Goal: Task Accomplishment & Management: Use online tool/utility

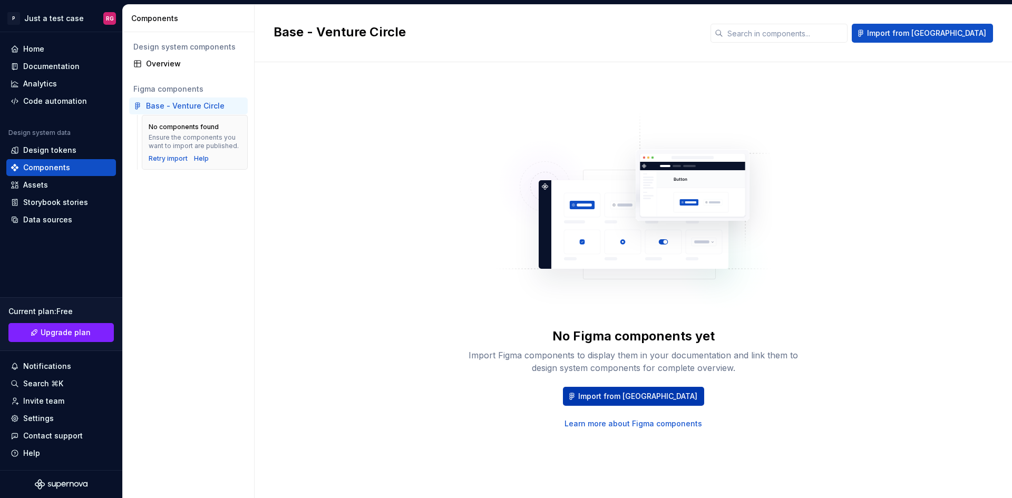
click at [637, 398] on span "Import from [GEOGRAPHIC_DATA]" at bounding box center [637, 396] width 119 height 11
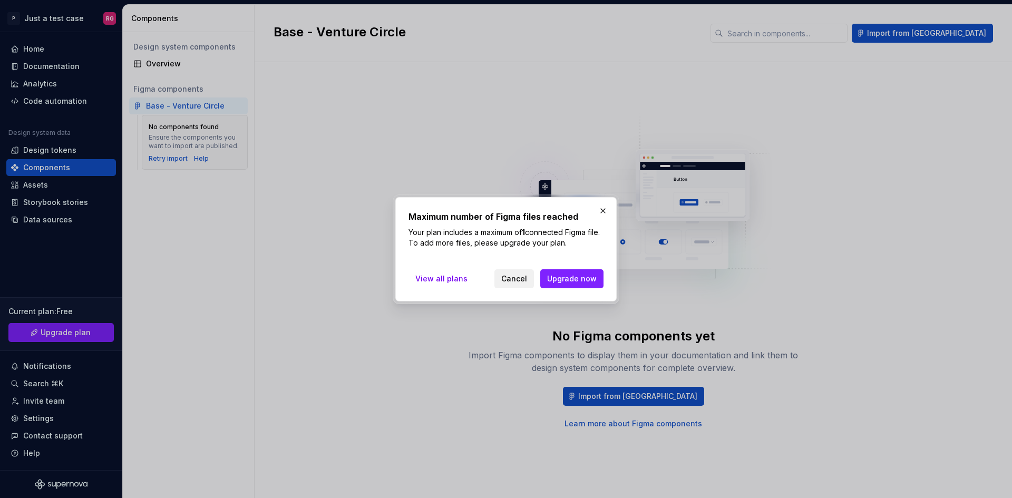
drag, startPoint x: 535, startPoint y: 278, endPoint x: 529, endPoint y: 280, distance: 5.7
click at [529, 280] on button "Cancel" at bounding box center [515, 278] width 40 height 19
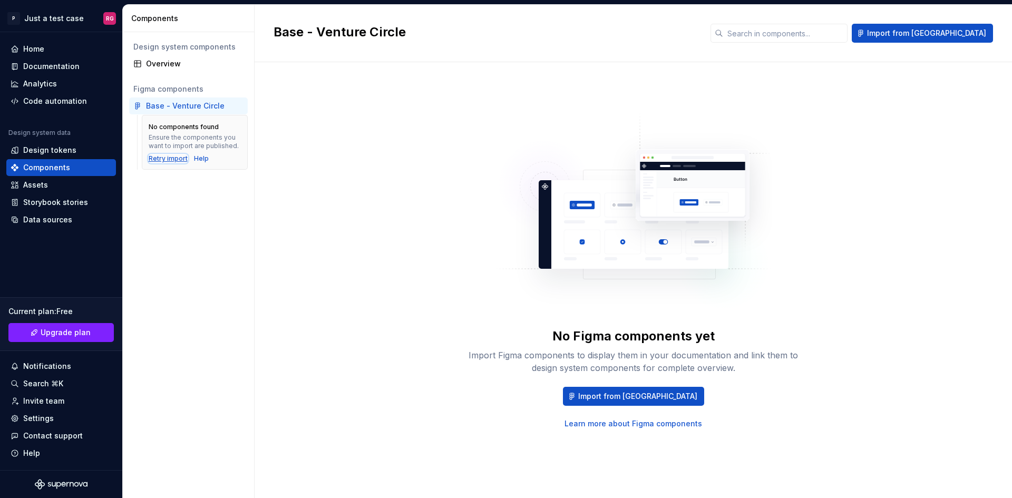
click at [177, 159] on div "Retry import" at bounding box center [168, 159] width 39 height 8
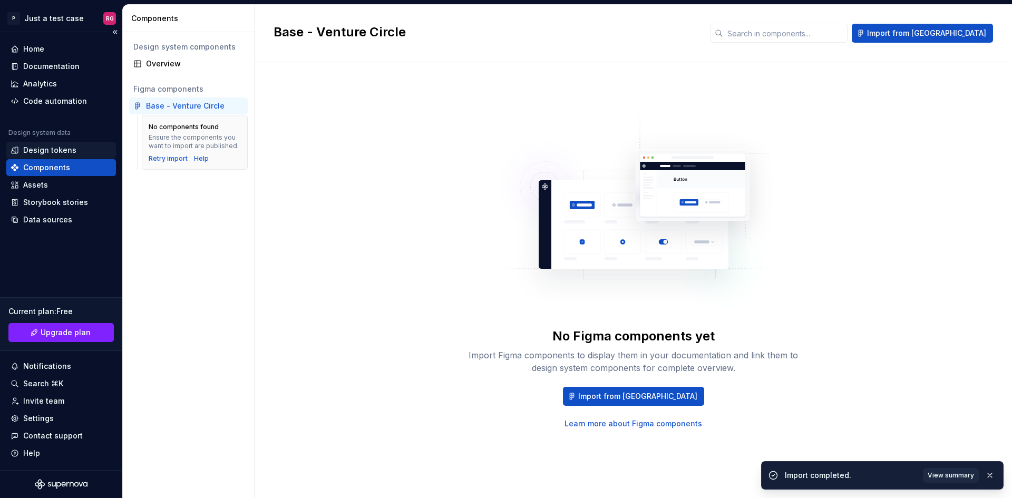
click at [56, 150] on div "Design tokens" at bounding box center [49, 150] width 53 height 11
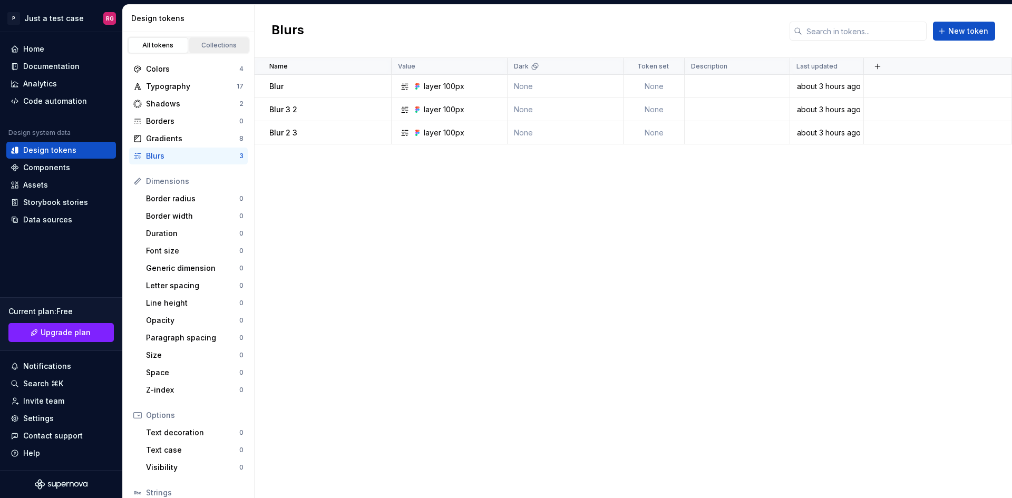
click at [209, 50] on link "Collections" at bounding box center [219, 45] width 60 height 16
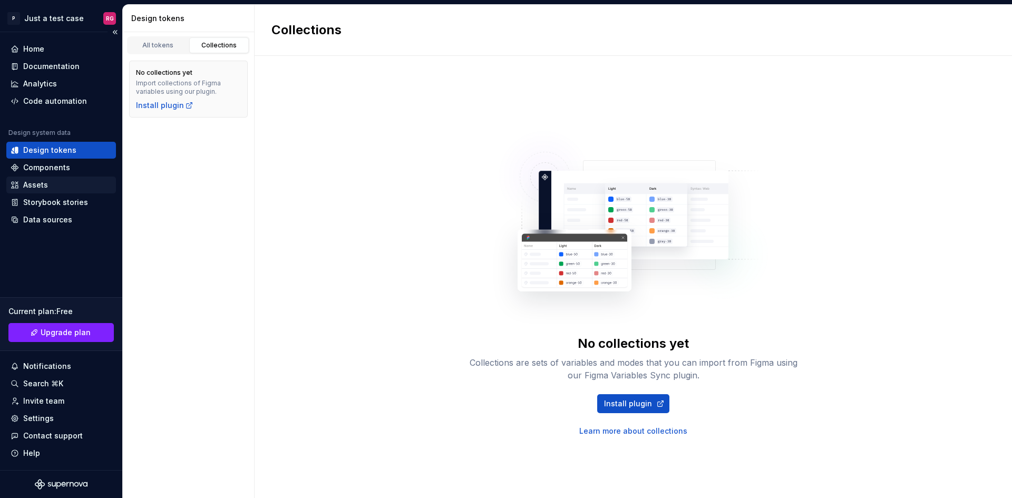
click at [58, 183] on div "Assets" at bounding box center [61, 185] width 101 height 11
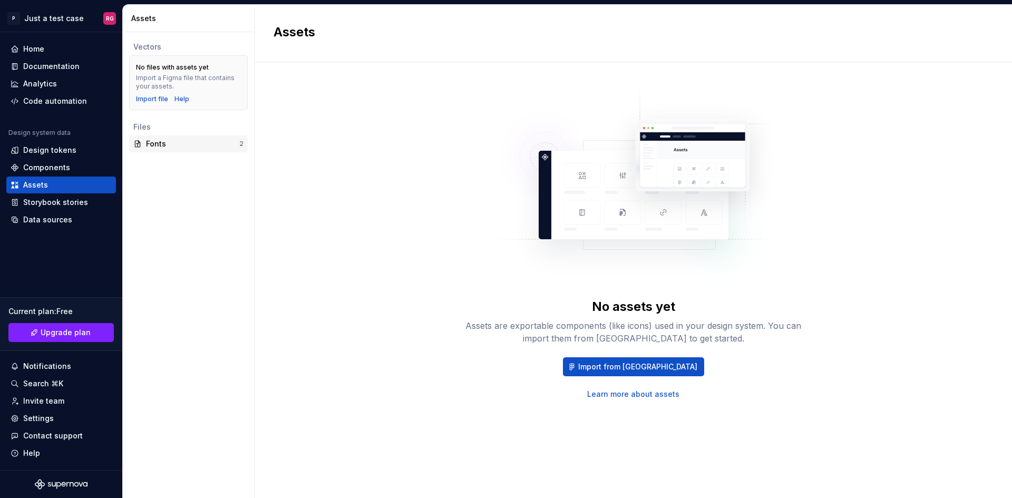
click at [207, 147] on div "Fonts" at bounding box center [192, 144] width 93 height 11
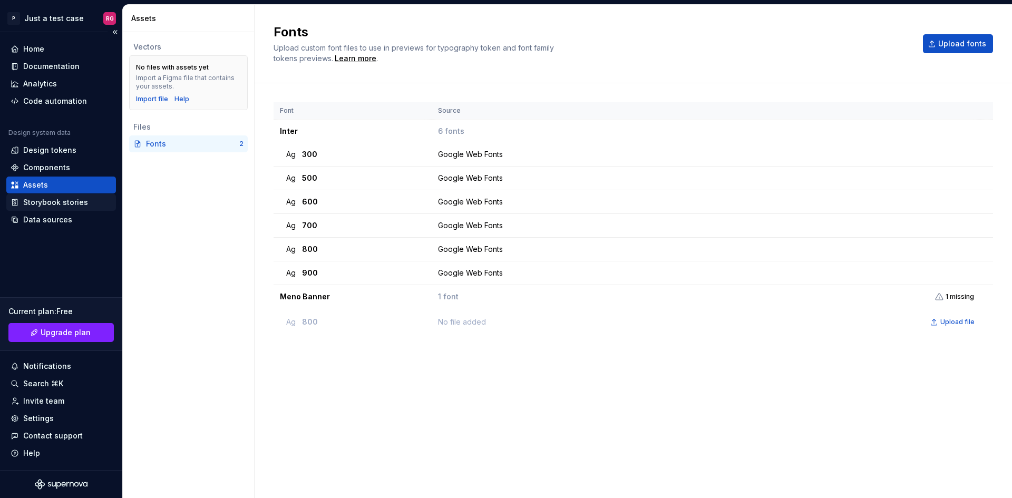
click at [32, 203] on div "Storybook stories" at bounding box center [55, 202] width 65 height 11
click at [41, 44] on div "Home" at bounding box center [33, 49] width 21 height 11
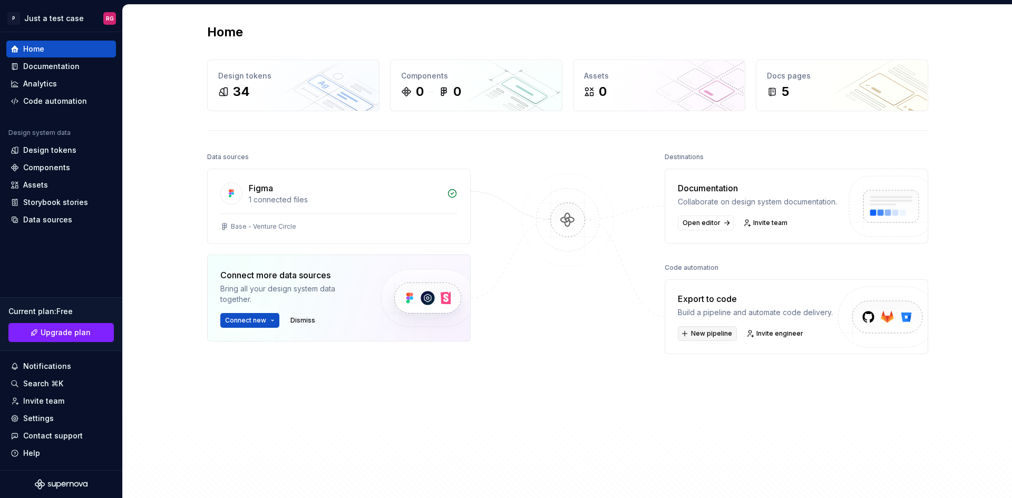
click at [701, 335] on span "New pipeline" at bounding box center [711, 334] width 41 height 8
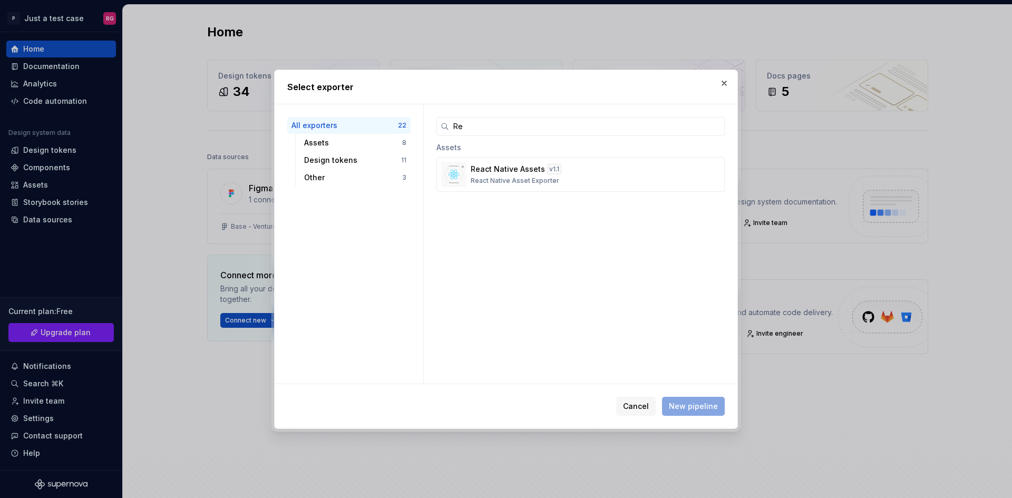
type input "R"
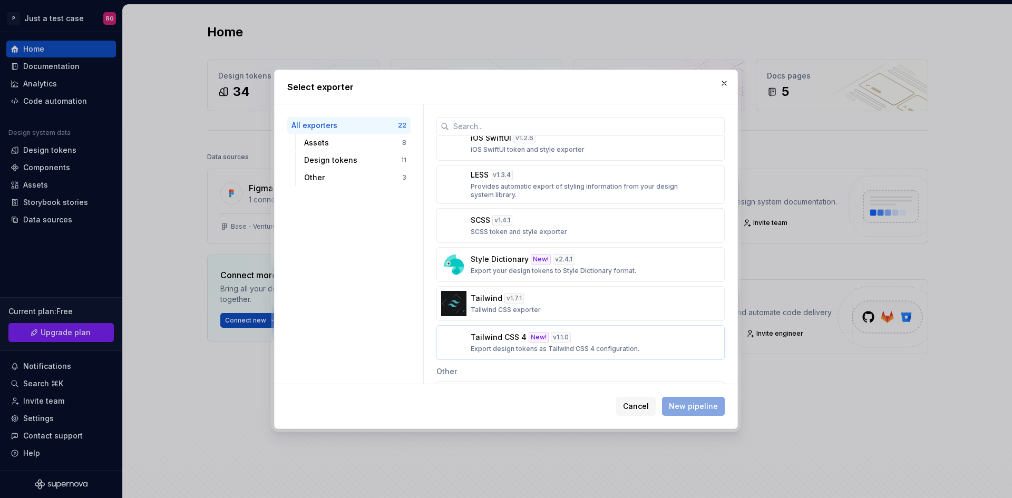
scroll to position [528, 0]
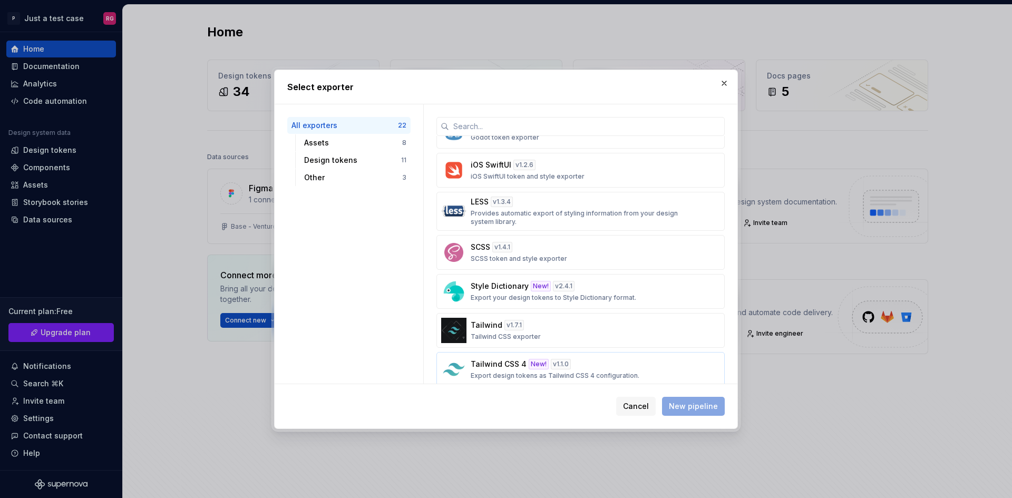
click at [561, 369] on div "v 1.1.0" at bounding box center [561, 364] width 20 height 11
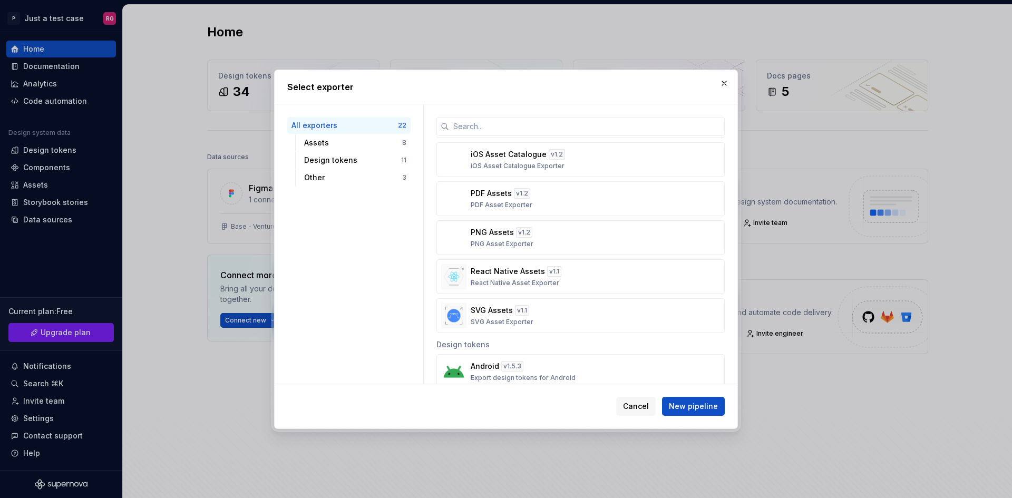
scroll to position [107, 0]
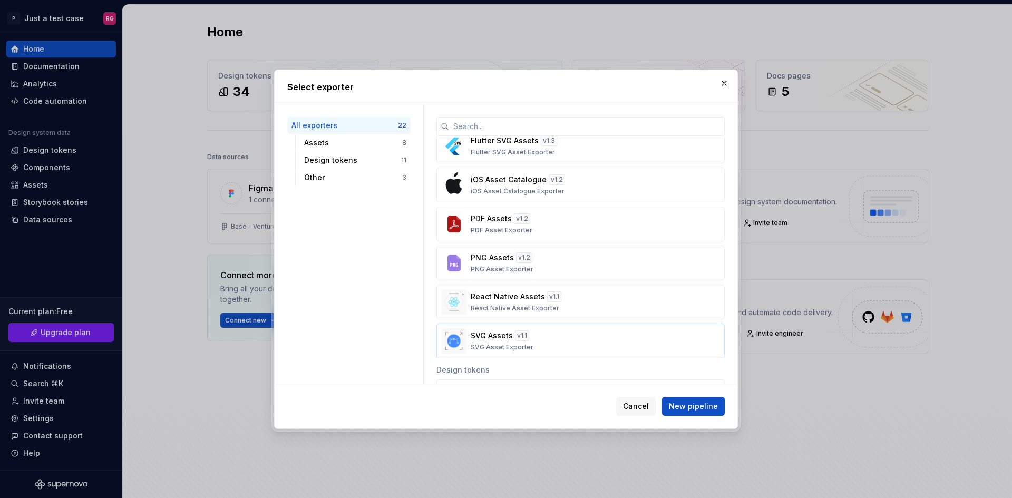
click at [574, 334] on div "SVG Assets v 1.1 SVG Asset Exporter" at bounding box center [578, 341] width 214 height 21
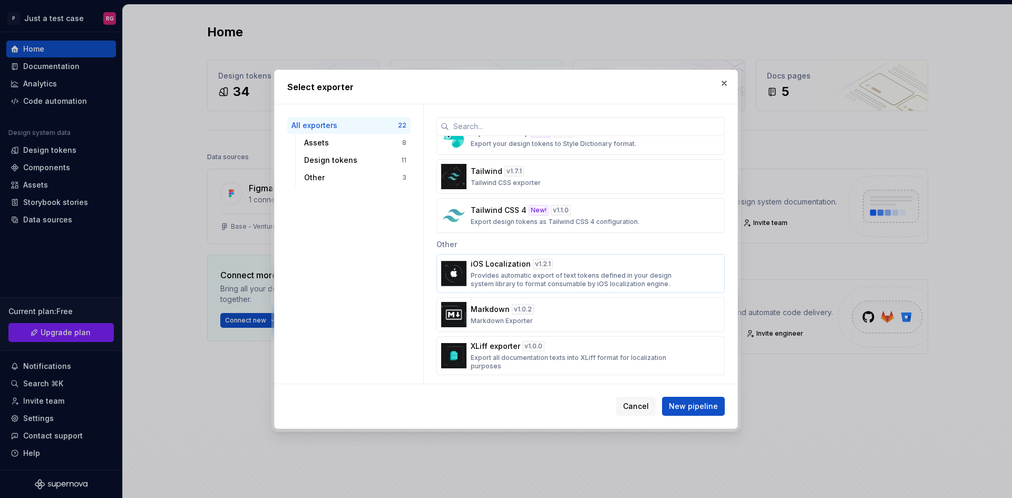
scroll to position [687, 0]
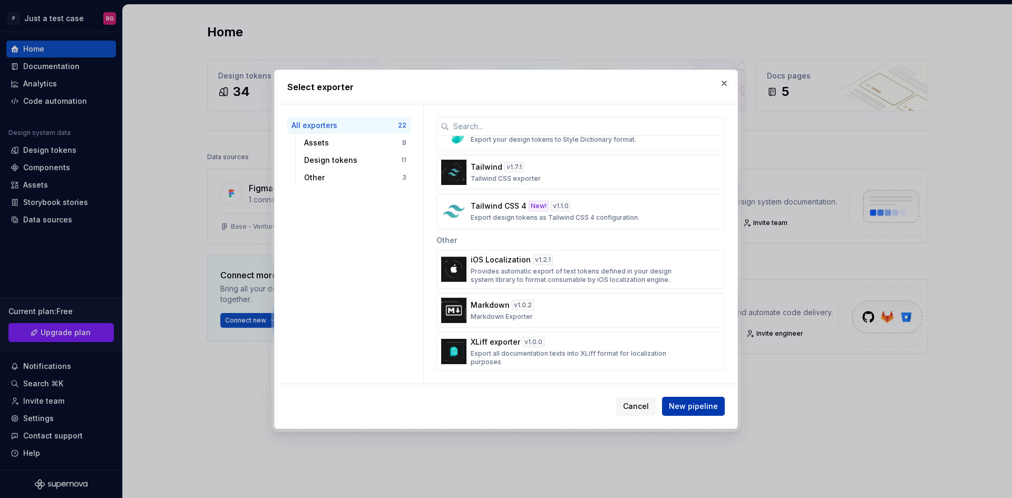
click at [703, 410] on span "New pipeline" at bounding box center [693, 406] width 49 height 11
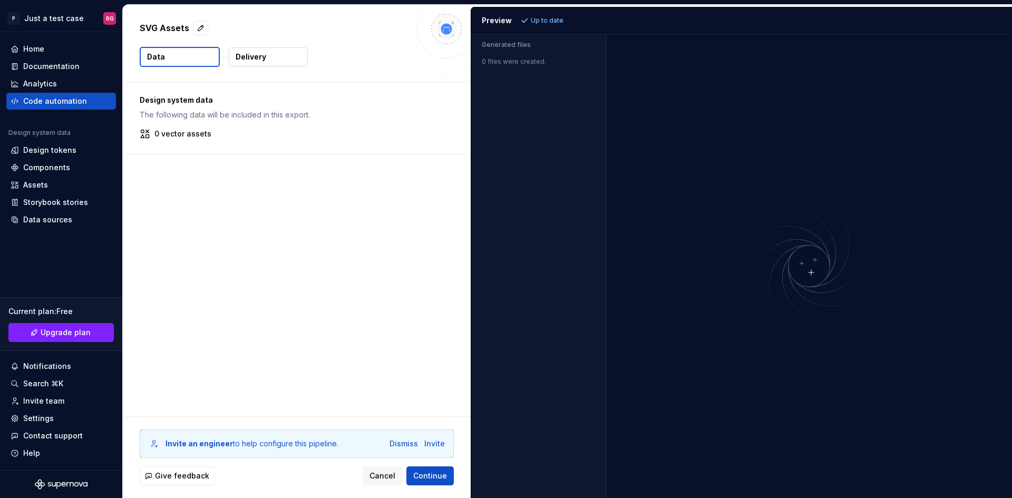
click at [155, 55] on p "Data" at bounding box center [156, 57] width 18 height 11
click at [249, 57] on p "Delivery" at bounding box center [251, 57] width 31 height 11
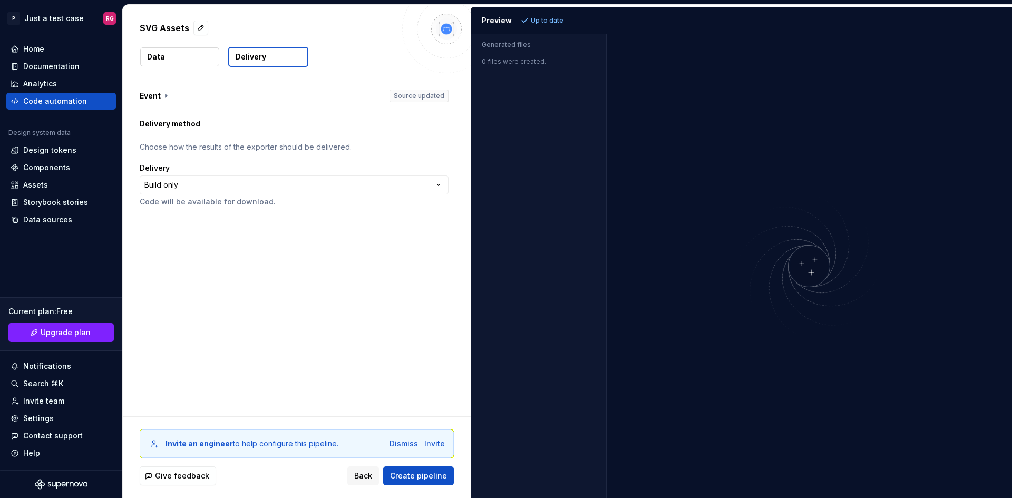
click at [193, 61] on button "Data" at bounding box center [179, 56] width 79 height 19
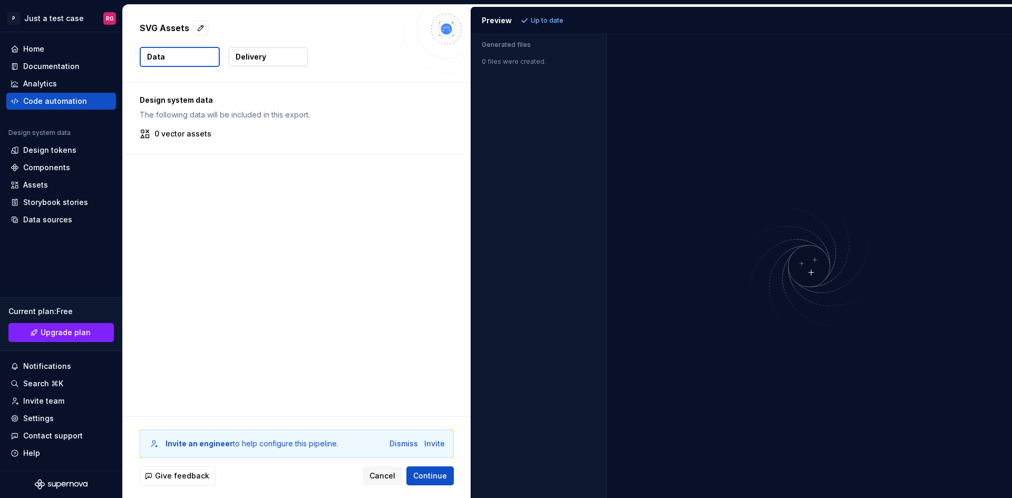
click at [254, 62] on p "Delivery" at bounding box center [251, 57] width 31 height 11
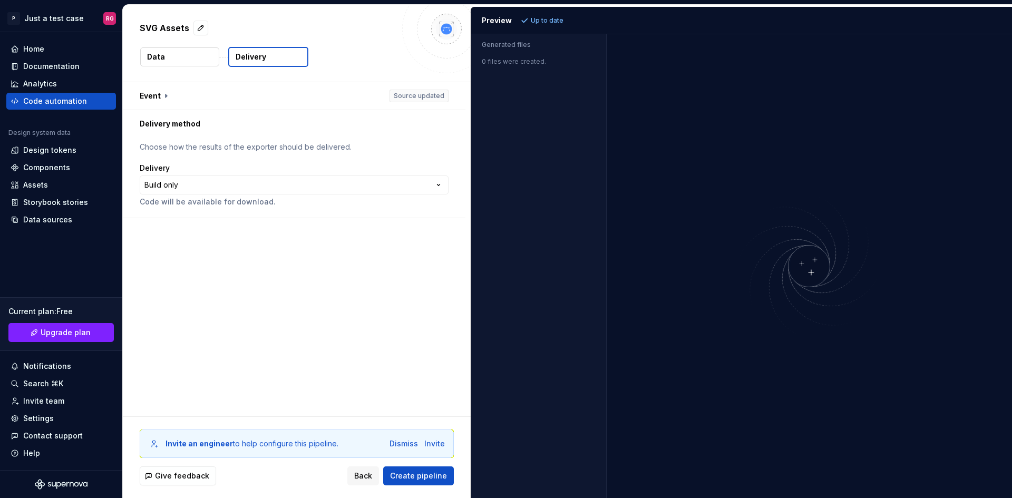
click at [189, 62] on button "Data" at bounding box center [179, 56] width 79 height 19
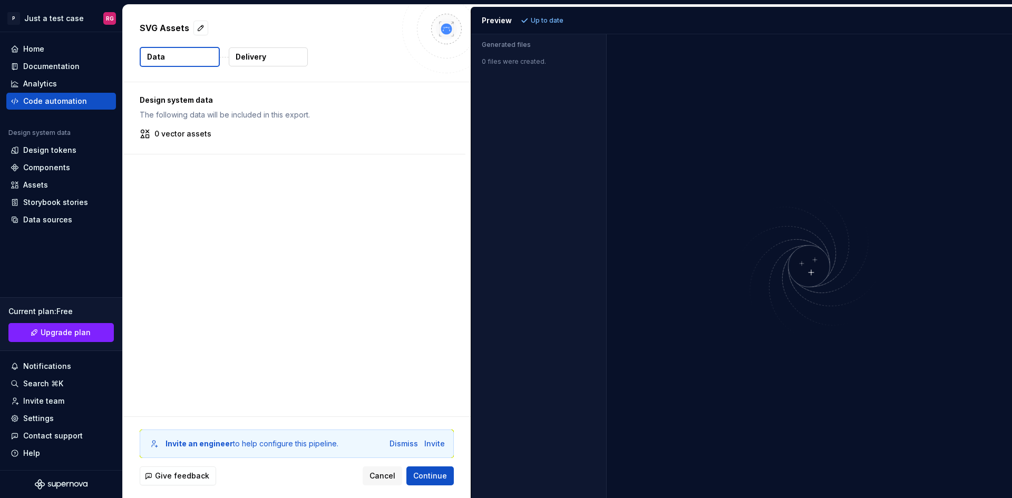
click at [165, 25] on p "SVG Assets" at bounding box center [165, 28] width 50 height 13
click at [447, 31] on img at bounding box center [446, 28] width 21 height 21
click at [383, 483] on button "Cancel" at bounding box center [383, 476] width 40 height 19
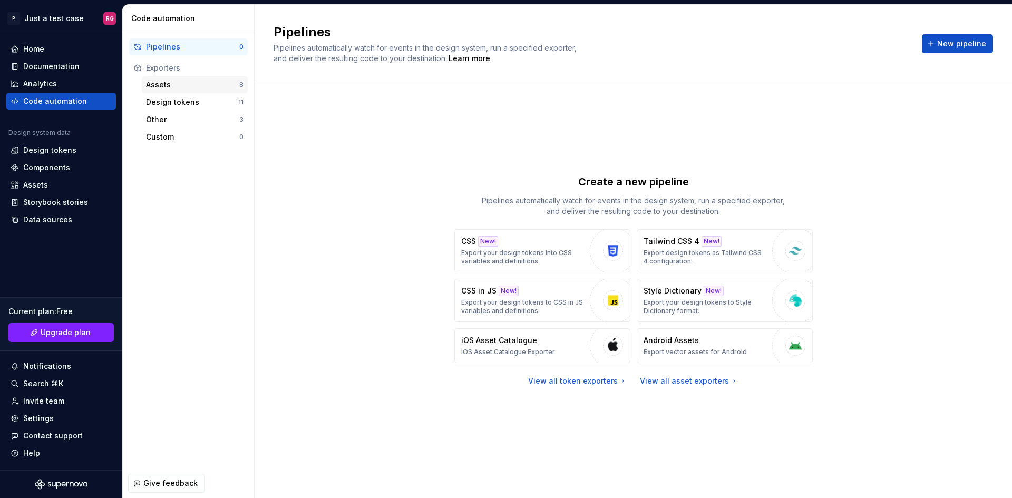
click at [177, 84] on div "Assets" at bounding box center [192, 85] width 93 height 11
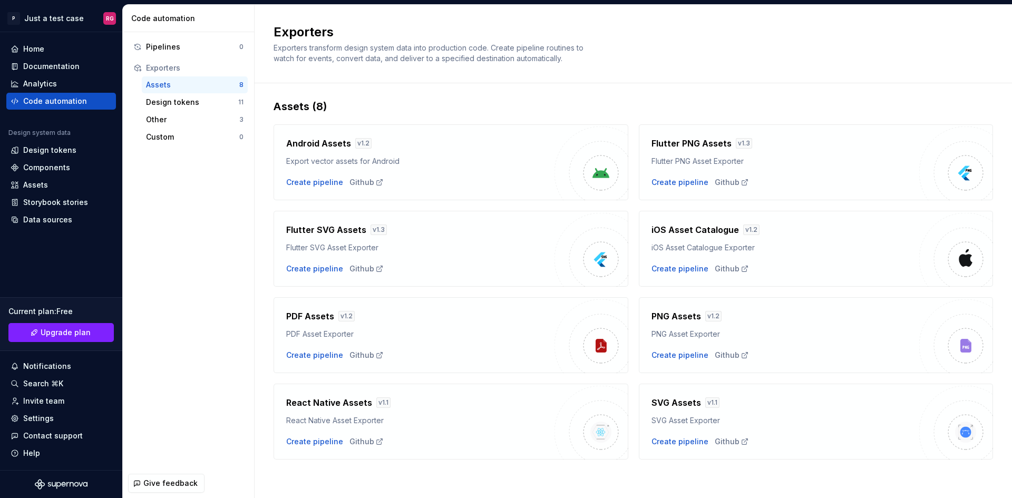
scroll to position [5, 0]
click at [169, 106] on div "Design tokens" at bounding box center [192, 102] width 92 height 11
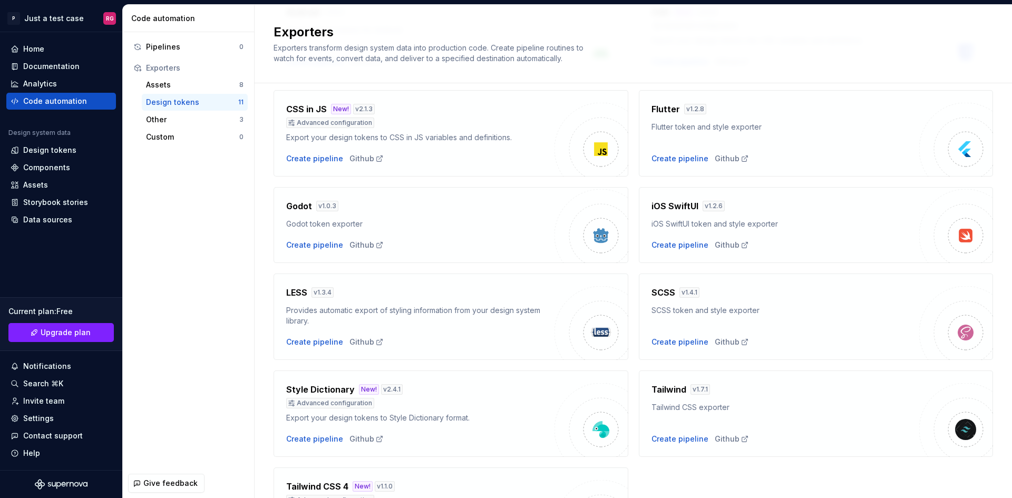
scroll to position [230, 0]
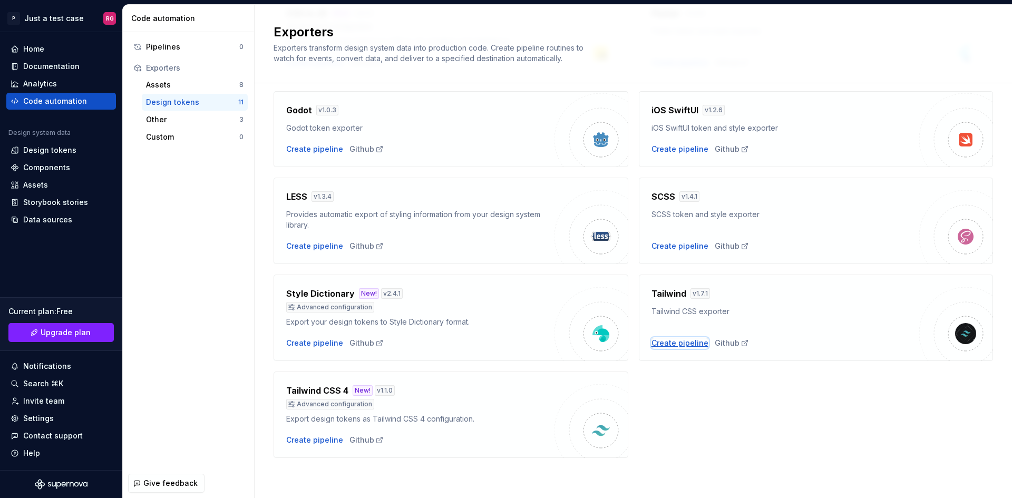
click at [684, 344] on div "Create pipeline" at bounding box center [680, 343] width 57 height 11
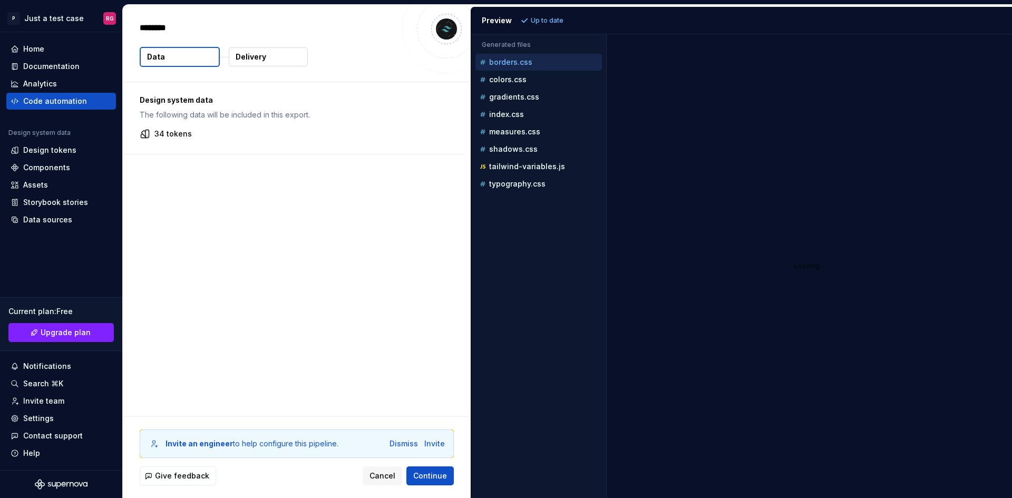
type textarea "*"
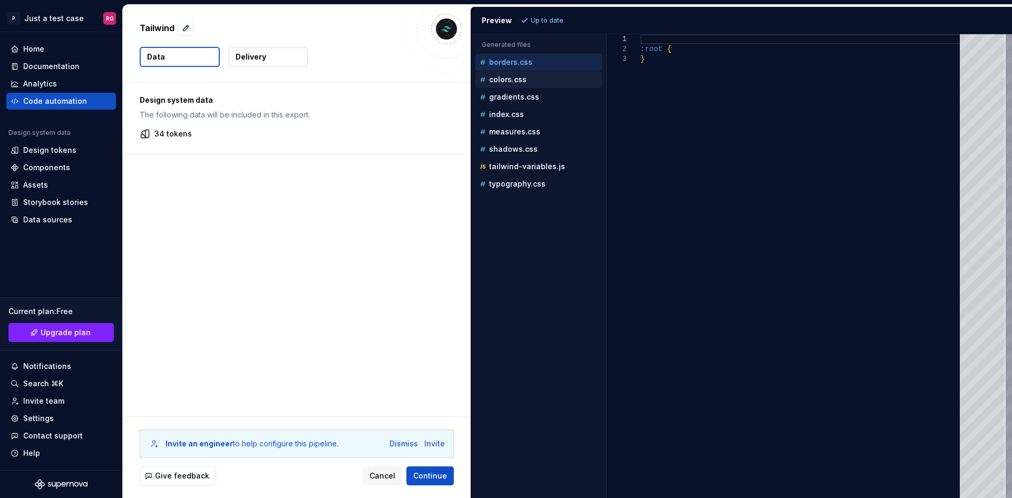
click at [509, 84] on div "colors.css" at bounding box center [540, 79] width 124 height 11
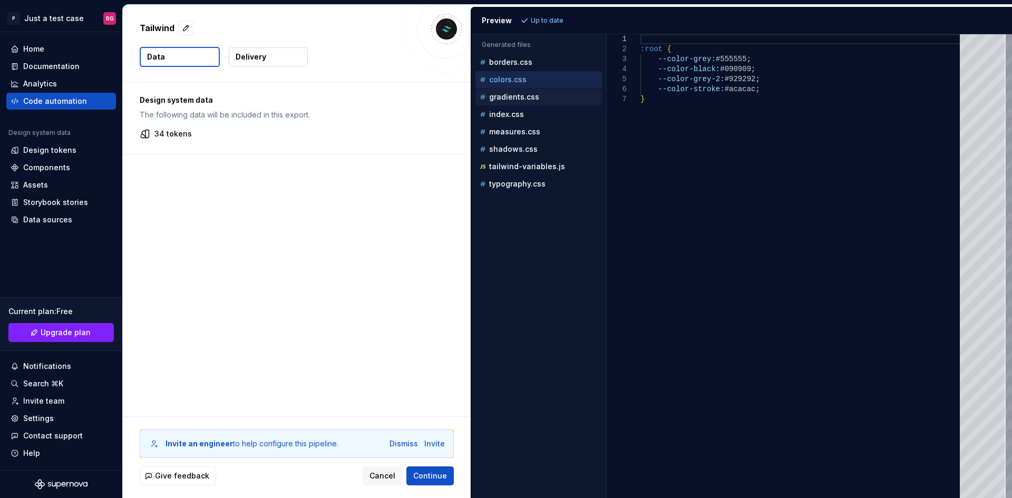
click at [522, 99] on p "gradients.css" at bounding box center [514, 97] width 50 height 8
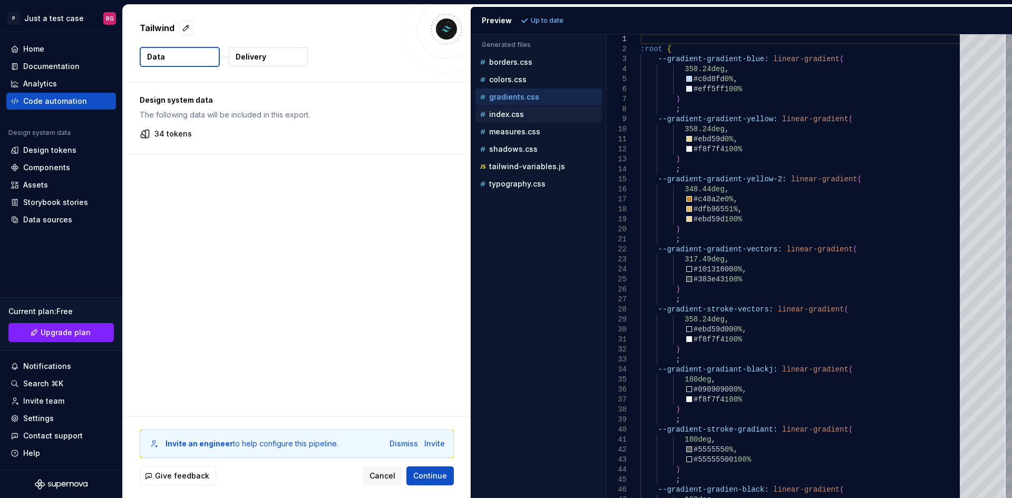
click at [518, 109] on div "index.css" at bounding box center [540, 114] width 124 height 11
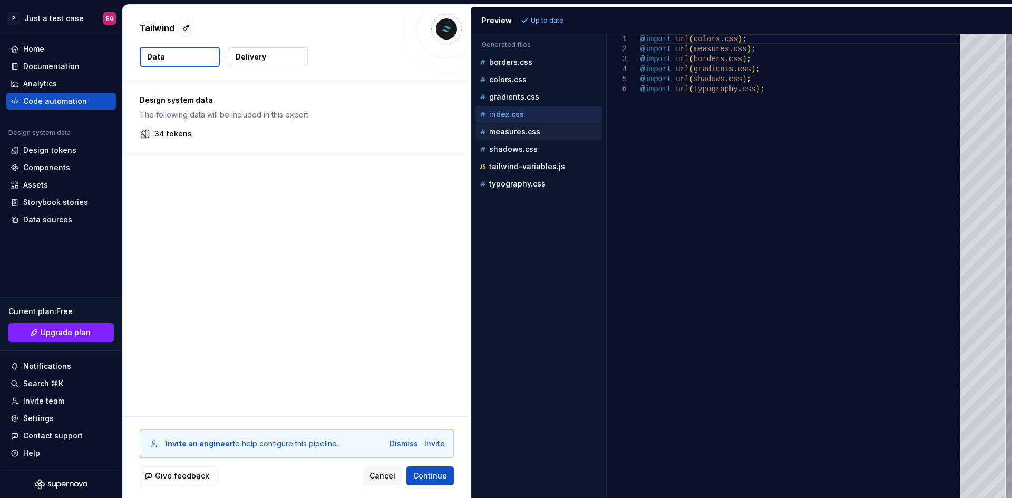
click at [534, 130] on p "measures.css" at bounding box center [514, 132] width 51 height 8
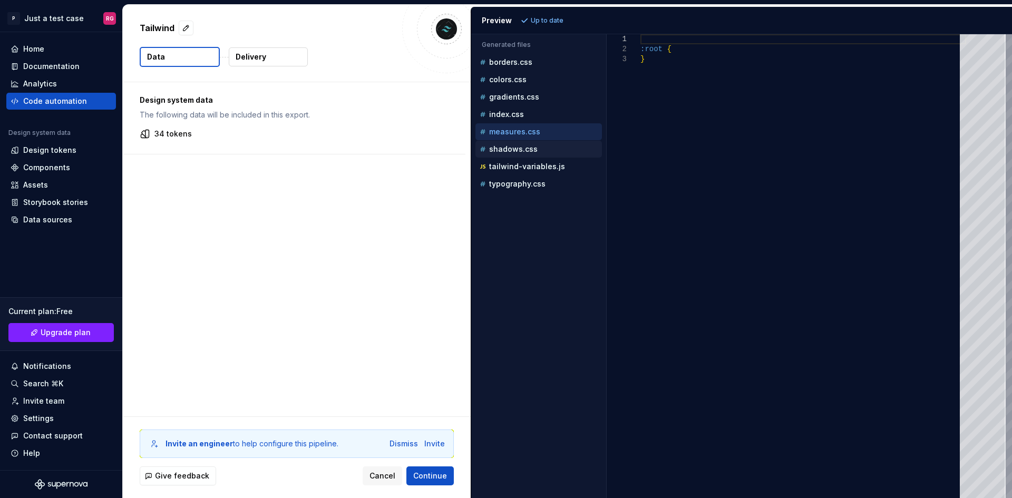
click at [528, 145] on p "shadows.css" at bounding box center [513, 149] width 49 height 8
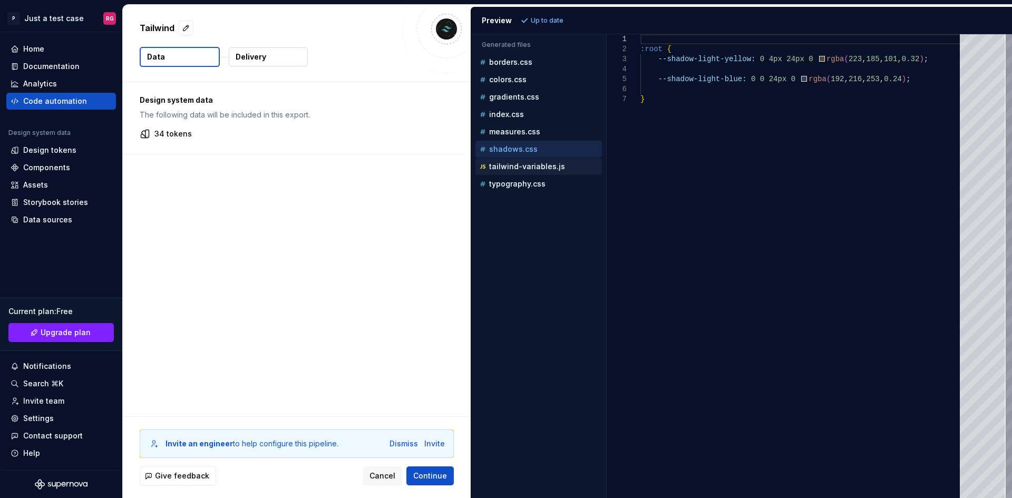
click at [559, 166] on p "tailwind-variables.js" at bounding box center [527, 166] width 76 height 8
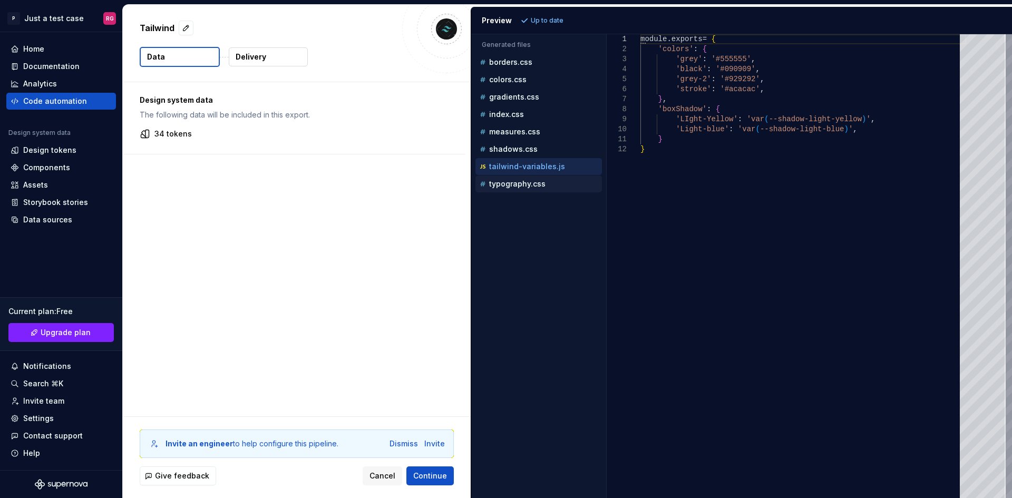
click at [533, 183] on p "typography.css" at bounding box center [517, 184] width 56 height 8
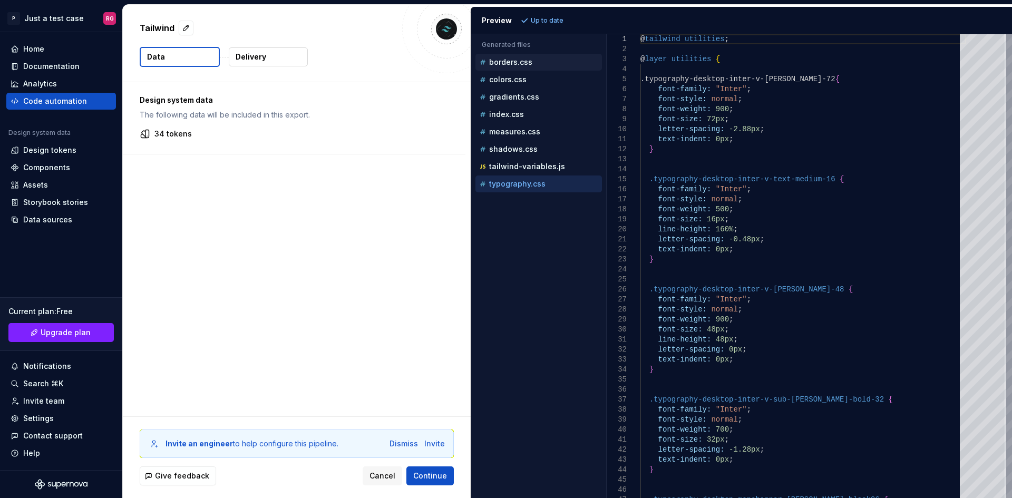
click at [517, 65] on p "borders.css" at bounding box center [510, 62] width 43 height 8
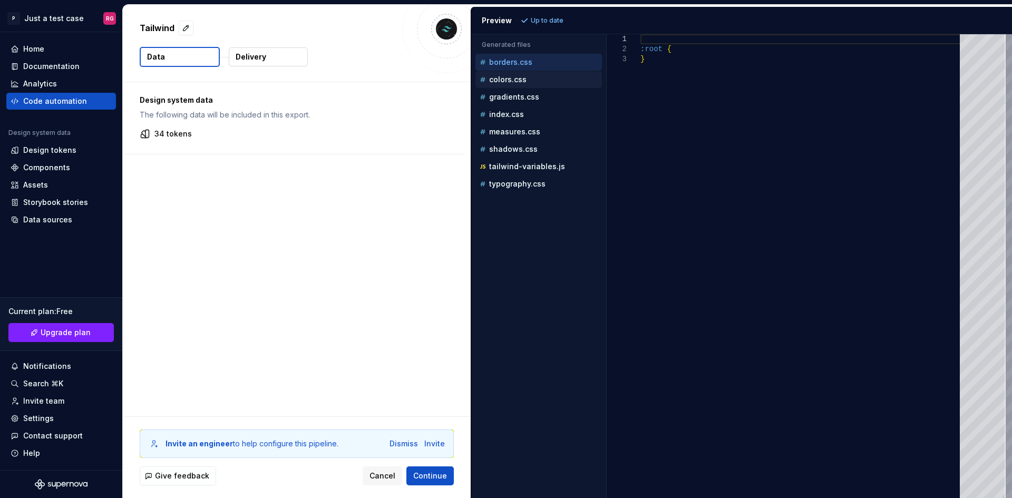
click at [512, 83] on p "colors.css" at bounding box center [507, 79] width 37 height 8
type textarea "**********"
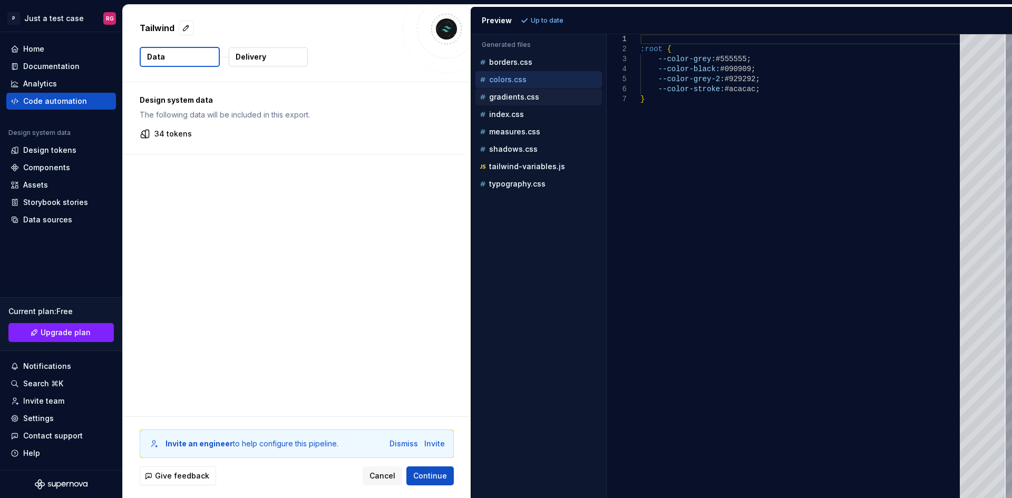
click at [528, 90] on div "gradients.css" at bounding box center [539, 97] width 127 height 17
click at [441, 472] on span "Continue" at bounding box center [430, 476] width 34 height 11
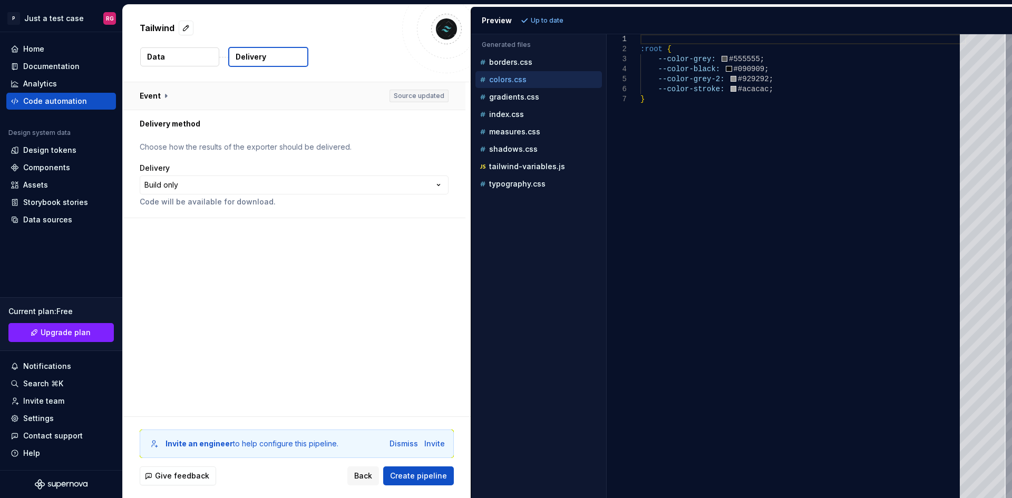
click at [162, 102] on button "button" at bounding box center [294, 95] width 343 height 27
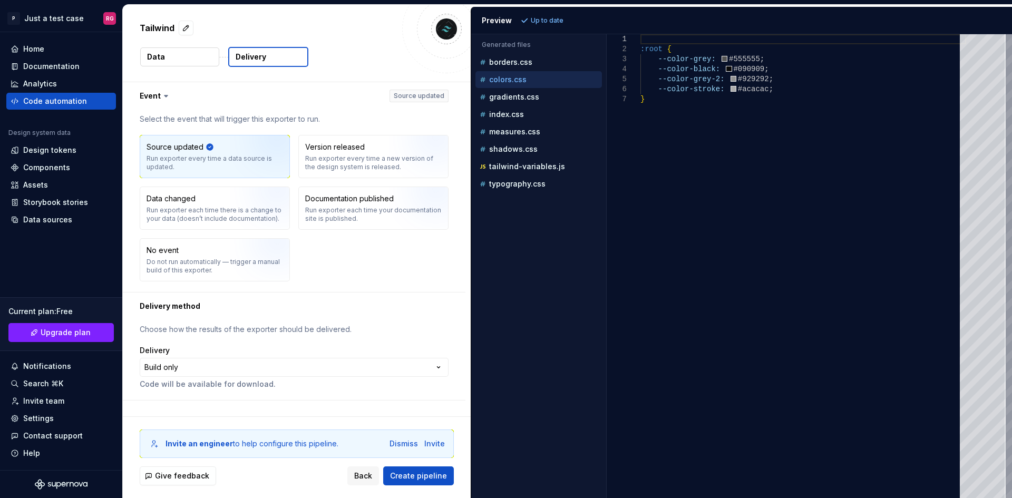
click at [163, 99] on icon at bounding box center [166, 96] width 11 height 11
click at [365, 479] on span "Back" at bounding box center [363, 476] width 18 height 11
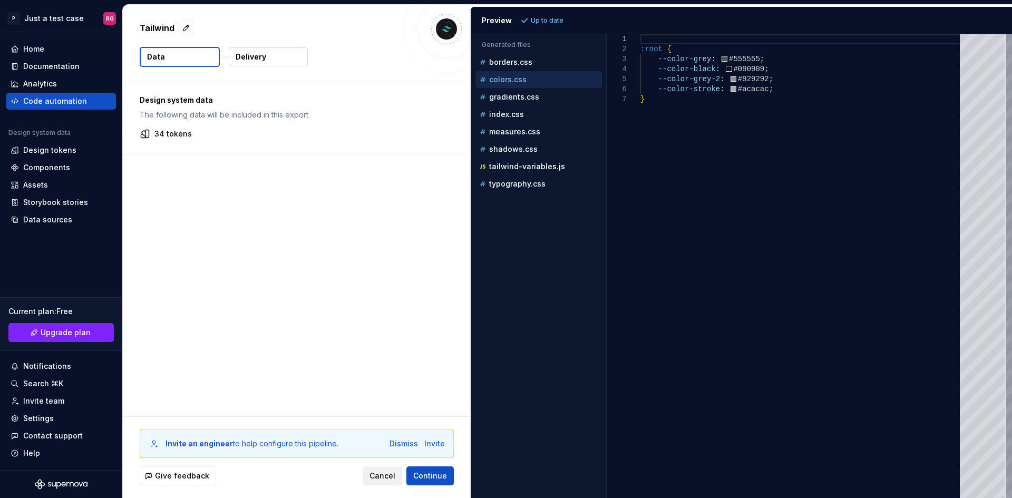
click at [385, 479] on span "Cancel" at bounding box center [383, 476] width 26 height 11
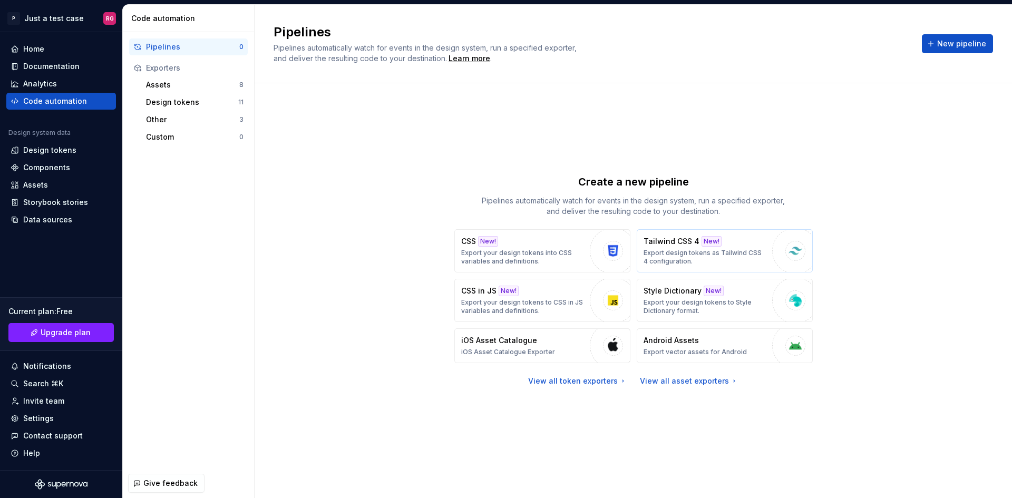
click at [744, 260] on p "Export design tokens as Tailwind CSS 4 configuration." at bounding box center [705, 257] width 123 height 17
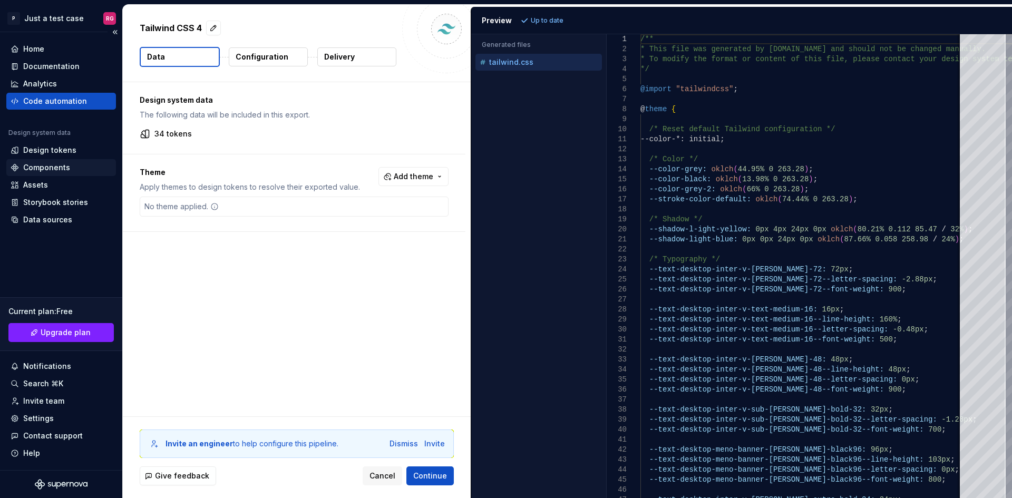
click at [53, 168] on div "Components" at bounding box center [46, 167] width 47 height 11
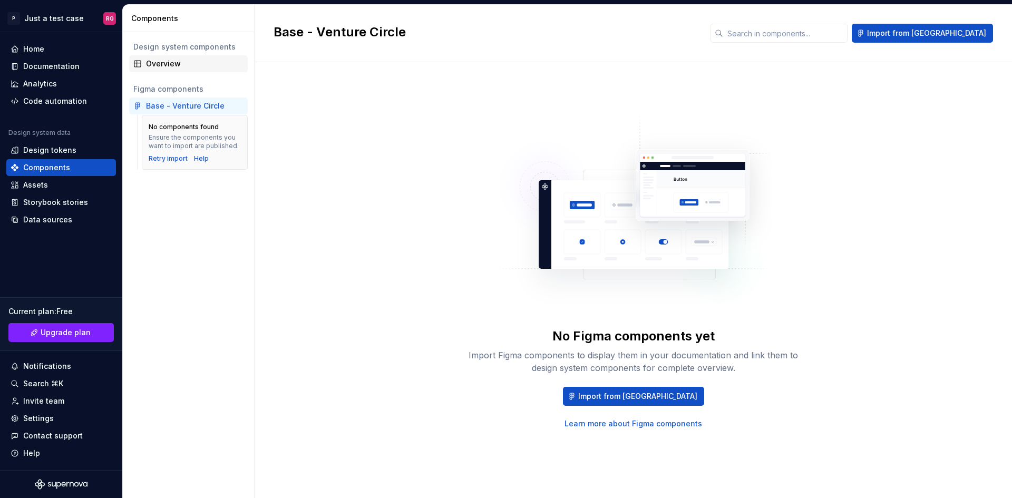
click at [176, 64] on div "Overview" at bounding box center [195, 64] width 98 height 11
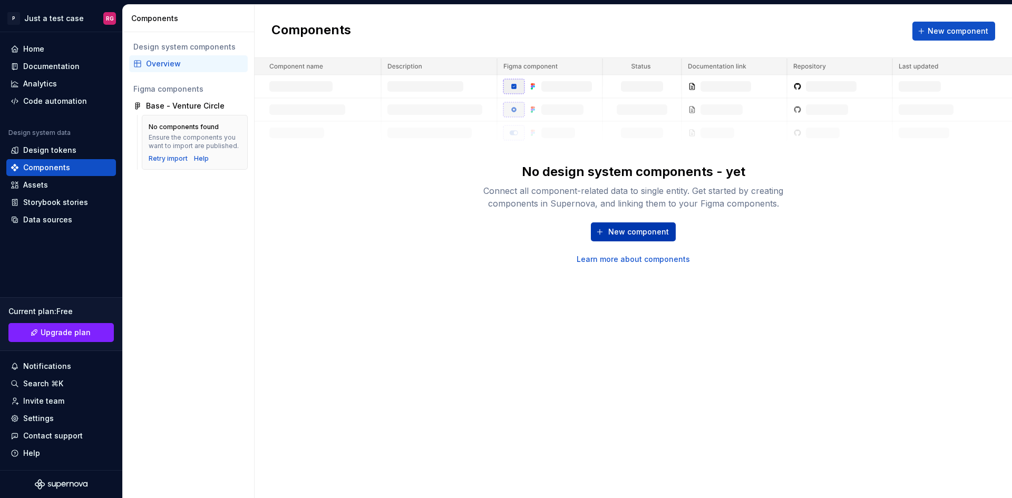
click at [616, 232] on span "New component" at bounding box center [639, 232] width 61 height 11
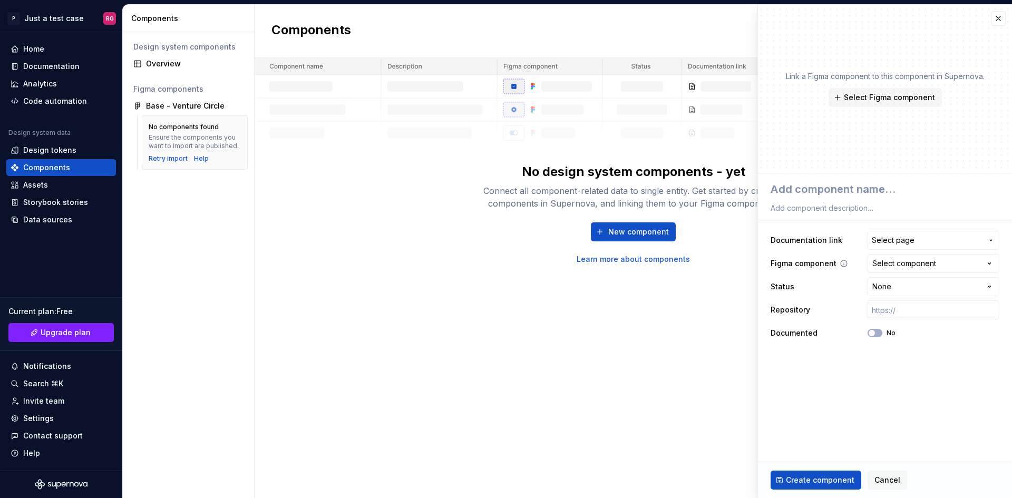
click at [820, 260] on label "Figma component" at bounding box center [804, 263] width 66 height 11
click at [963, 239] on span "Select page" at bounding box center [927, 240] width 111 height 11
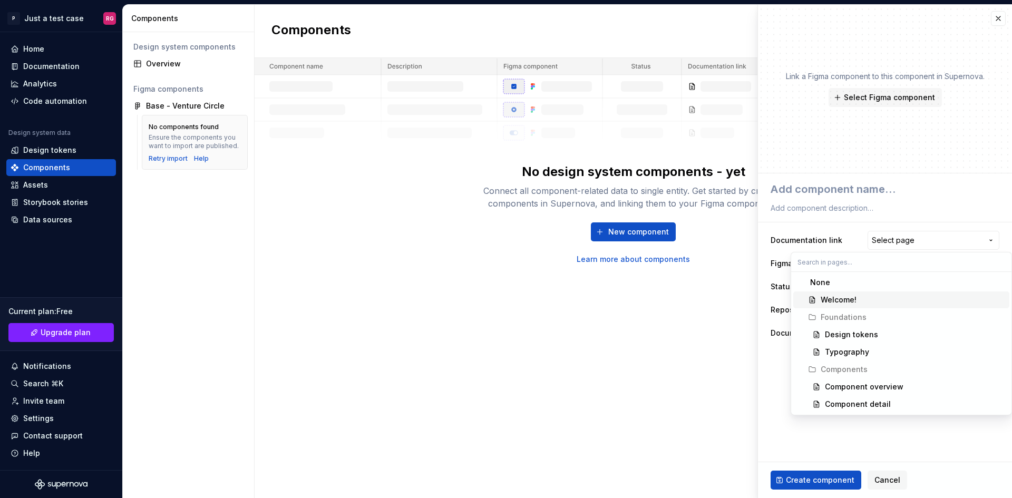
click at [877, 299] on div "Welcome!" at bounding box center [913, 300] width 185 height 11
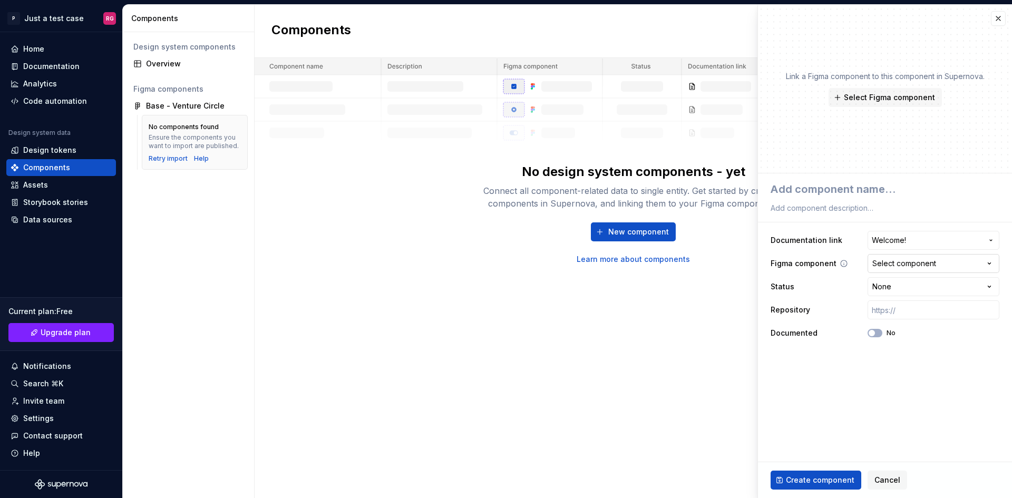
click at [979, 262] on button "Select component" at bounding box center [934, 263] width 132 height 19
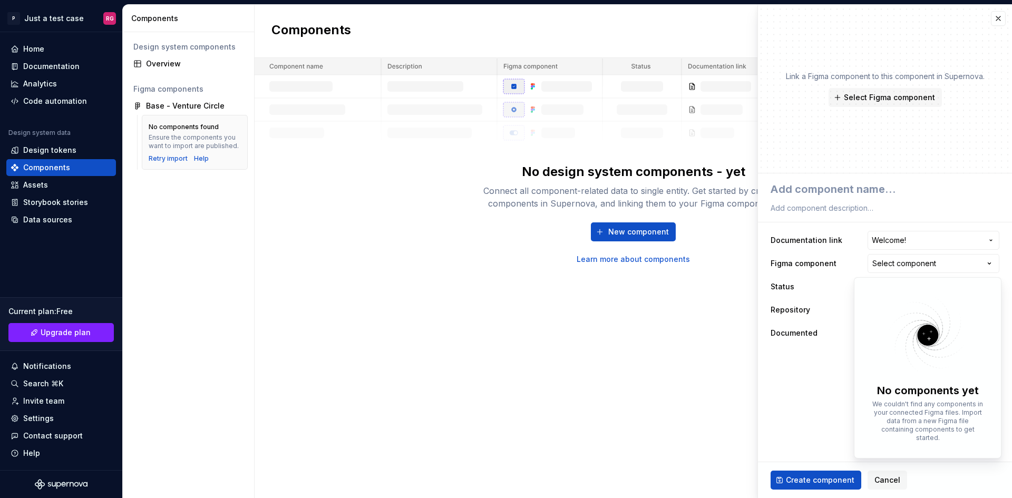
click at [936, 410] on p "We couldn't find any components in your connected Figma files. Import data from…" at bounding box center [928, 421] width 115 height 42
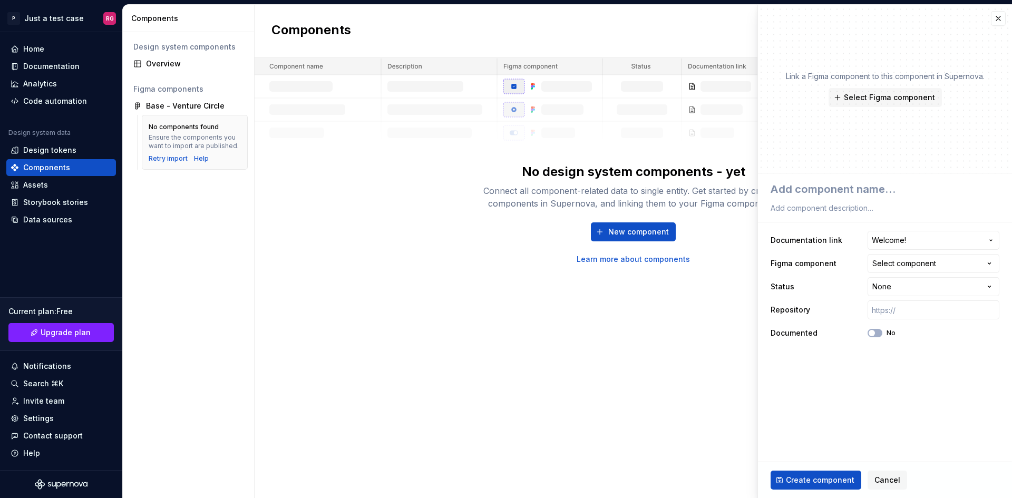
click at [796, 397] on html "**********" at bounding box center [506, 249] width 1012 height 498
click at [958, 290] on html "**********" at bounding box center [506, 249] width 1012 height 498
click at [950, 312] on input "text" at bounding box center [934, 310] width 132 height 19
click at [882, 95] on span "Select Figma component" at bounding box center [889, 97] width 91 height 11
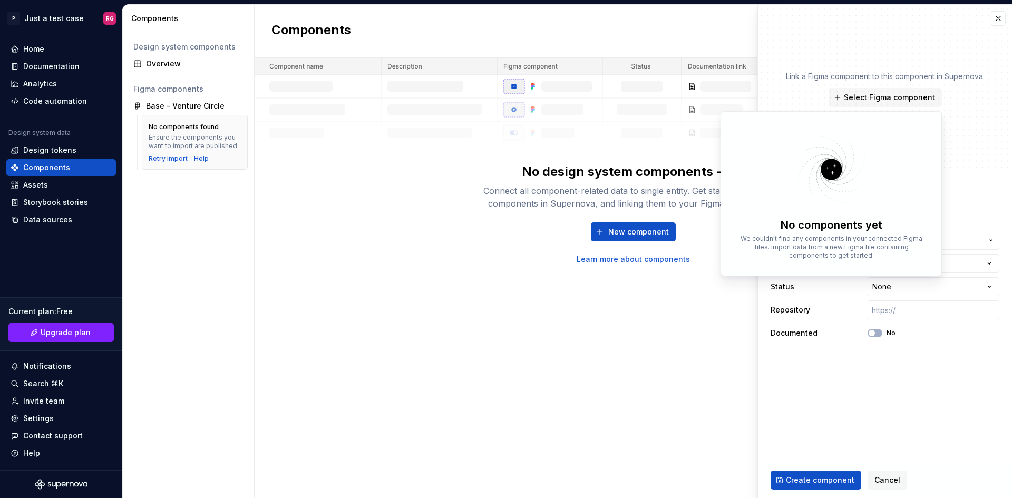
click at [878, 416] on fieldset "**********" at bounding box center [885, 335] width 254 height 325
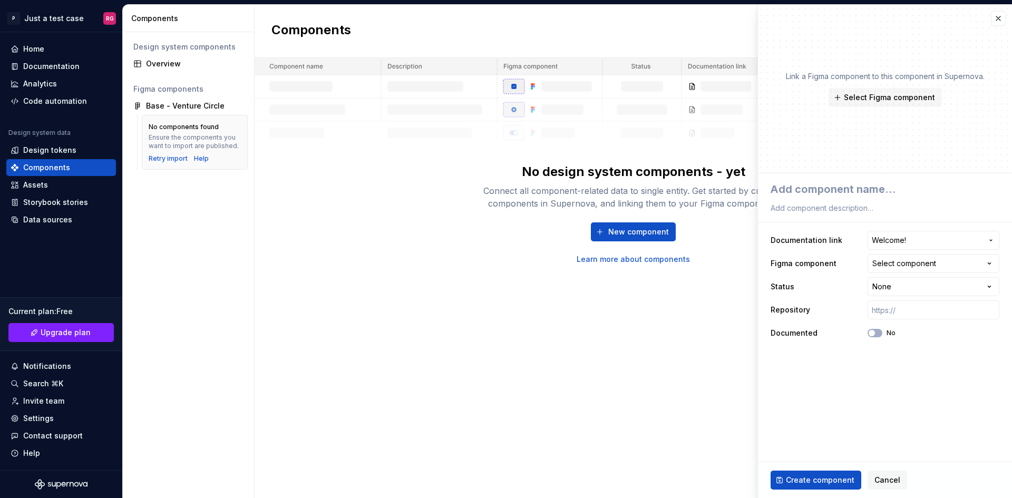
click at [813, 481] on ul "Importing data — we'll tell you when it's done!" at bounding box center [882, 489] width 259 height 17
click at [813, 487] on ul "Importing data — we'll tell you when it's done!" at bounding box center [882, 489] width 259 height 17
click at [818, 481] on ul "Importing data — we'll tell you when it's done!" at bounding box center [882, 489] width 259 height 17
click at [819, 480] on span "Create component" at bounding box center [820, 480] width 69 height 11
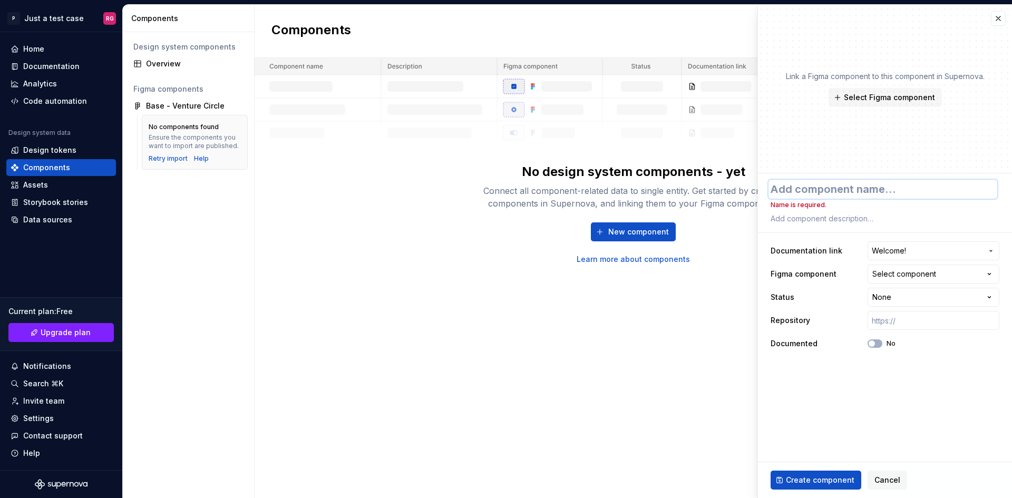
click at [844, 187] on textarea at bounding box center [883, 189] width 229 height 19
type textarea "*"
type textarea "T"
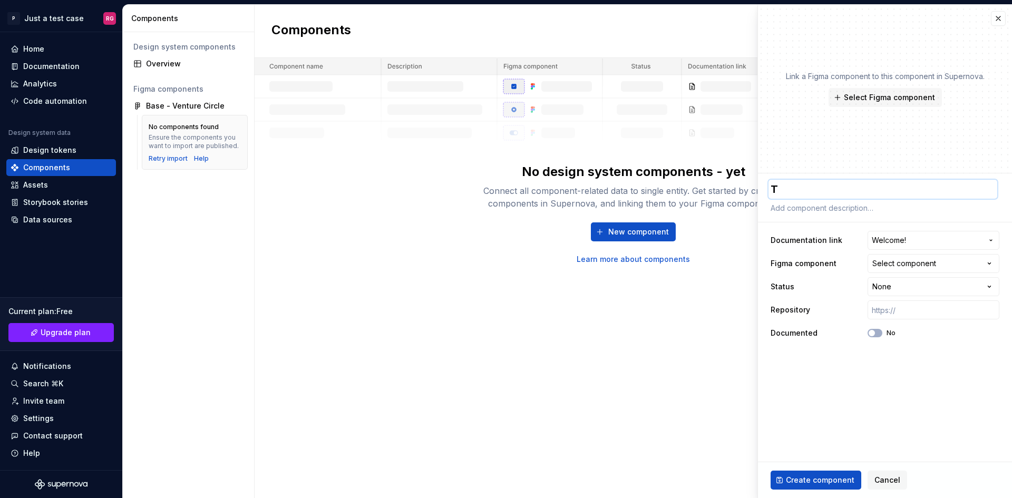
type textarea "*"
type textarea "Te"
type textarea "*"
type textarea "Tes"
type textarea "*"
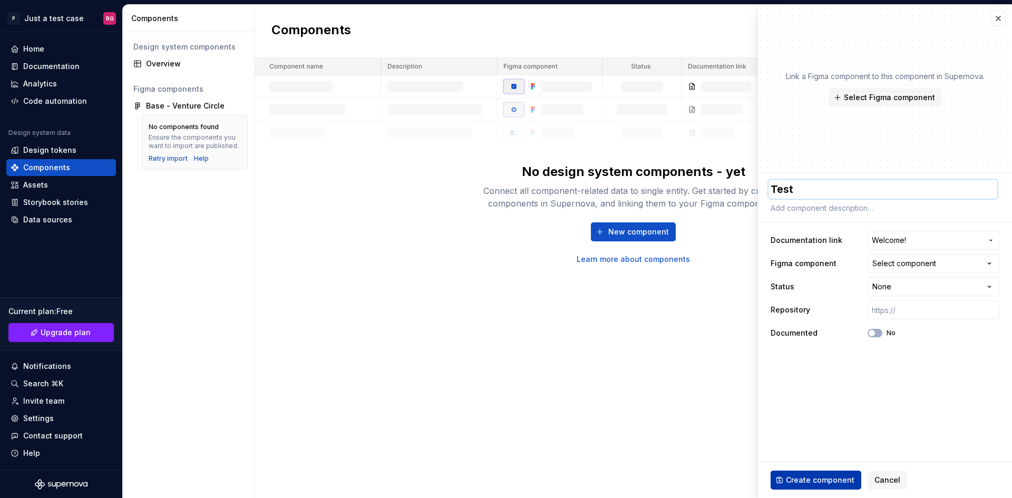
type textarea "Test"
click at [834, 478] on span "Create component" at bounding box center [820, 480] width 69 height 11
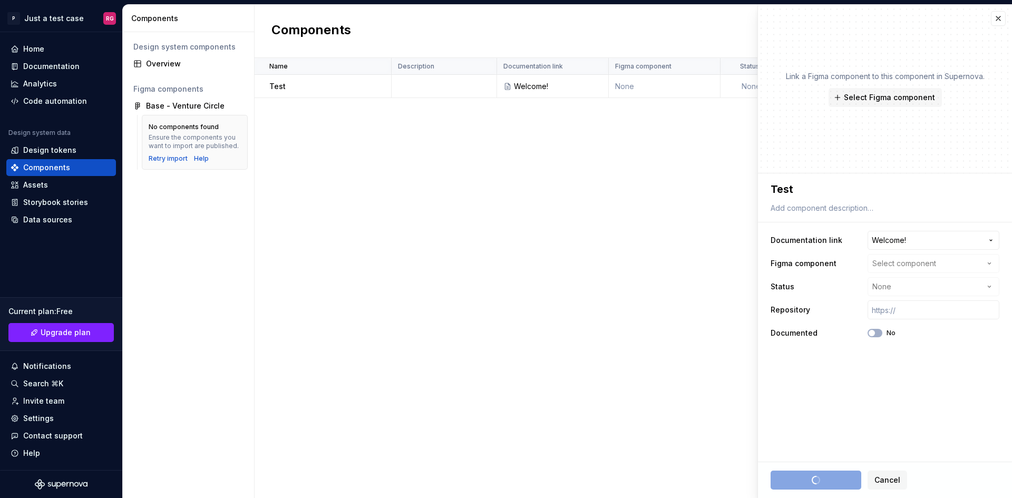
type textarea "*"
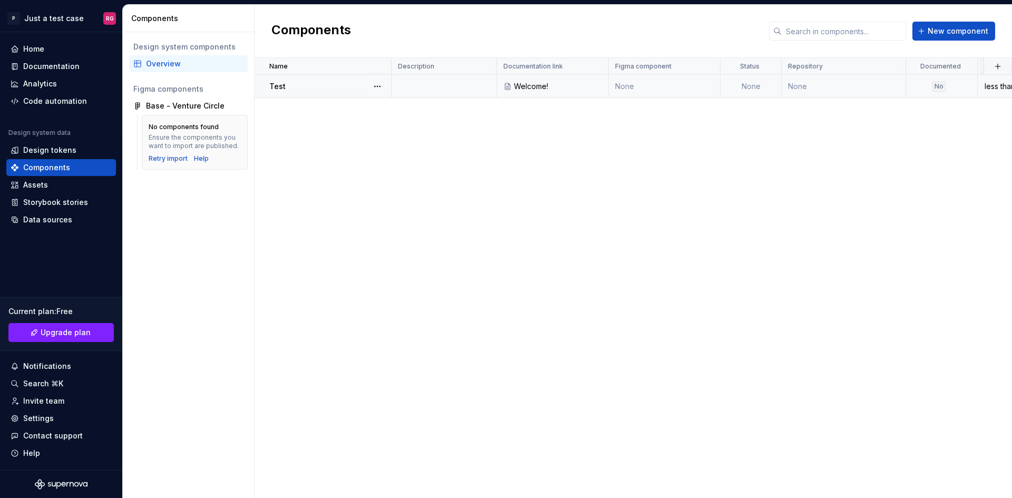
click at [647, 85] on td "None" at bounding box center [665, 86] width 112 height 23
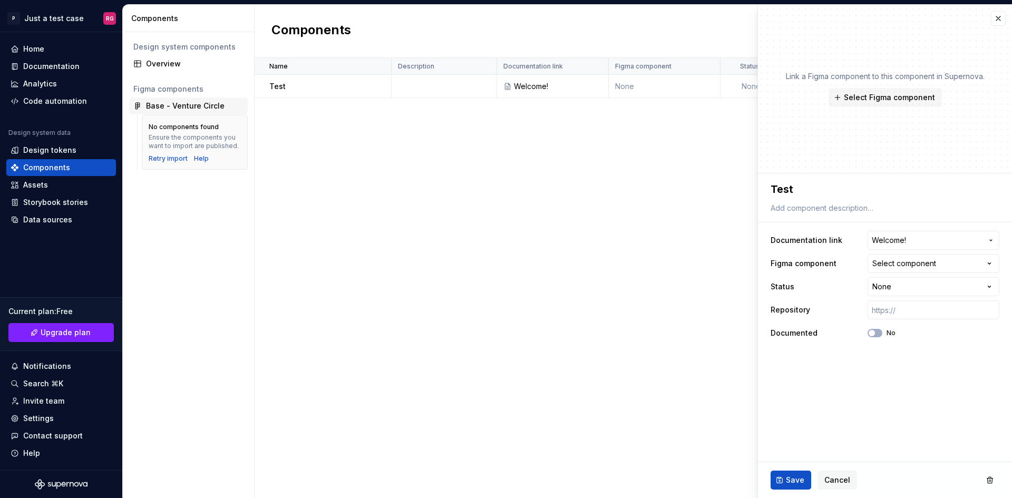
click at [185, 107] on div "Base - Venture Circle" at bounding box center [185, 106] width 79 height 11
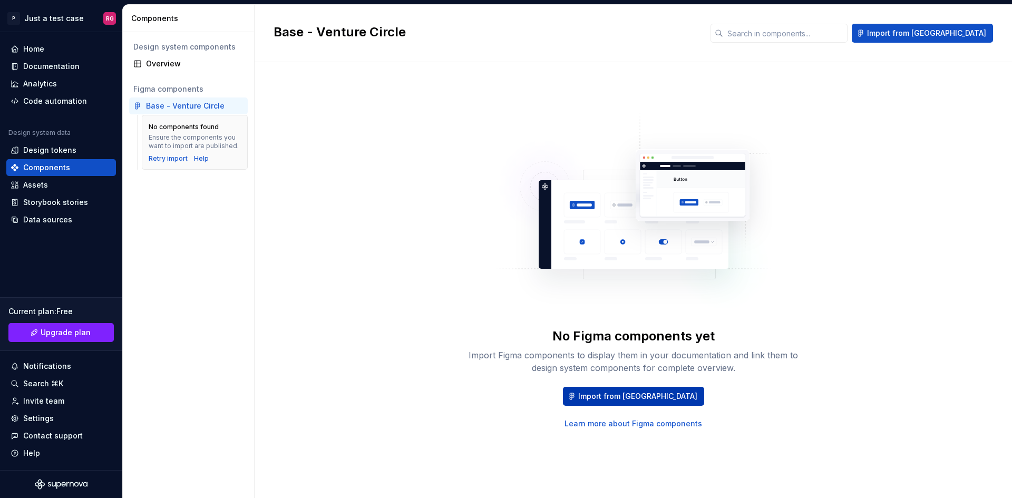
click at [628, 397] on span "Import from [GEOGRAPHIC_DATA]" at bounding box center [637, 396] width 119 height 11
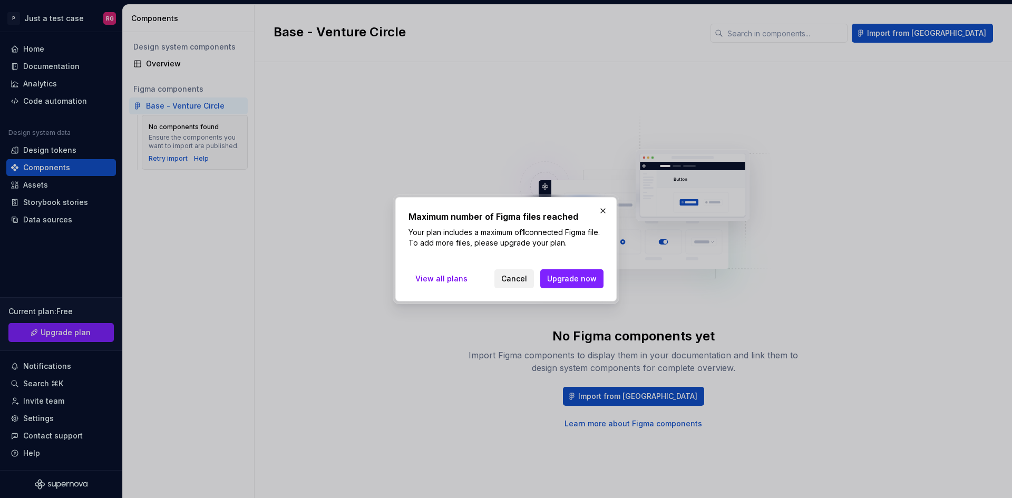
click at [503, 279] on button "Cancel" at bounding box center [515, 278] width 40 height 19
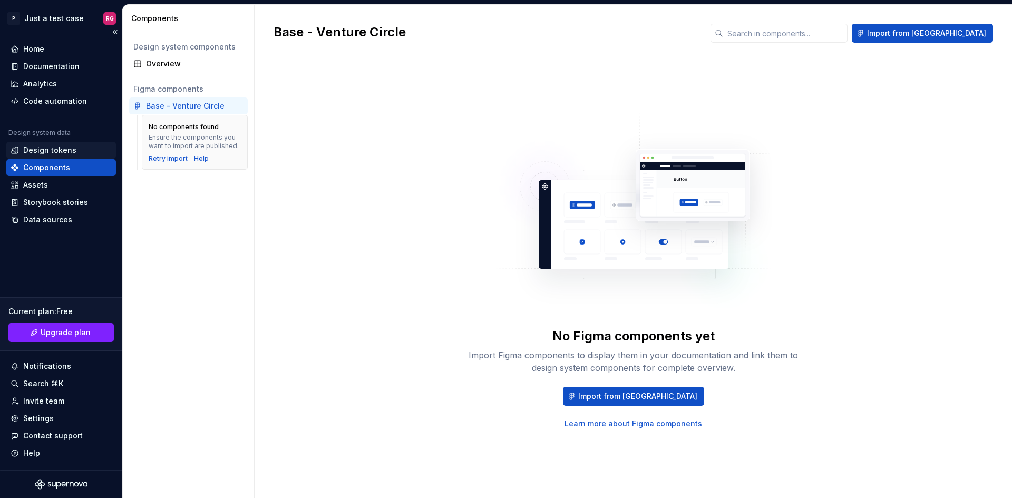
click at [59, 153] on div "Design tokens" at bounding box center [49, 150] width 53 height 11
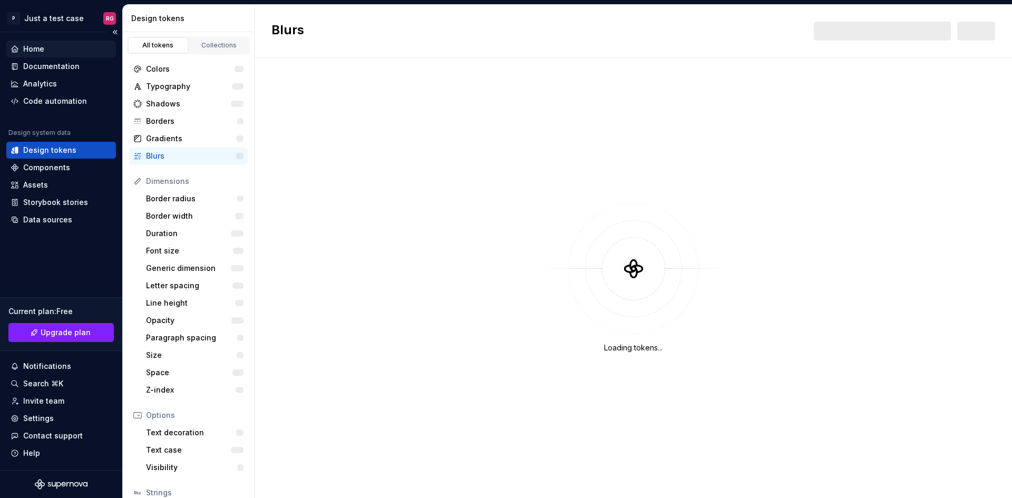
click at [54, 48] on div "Home" at bounding box center [61, 49] width 101 height 11
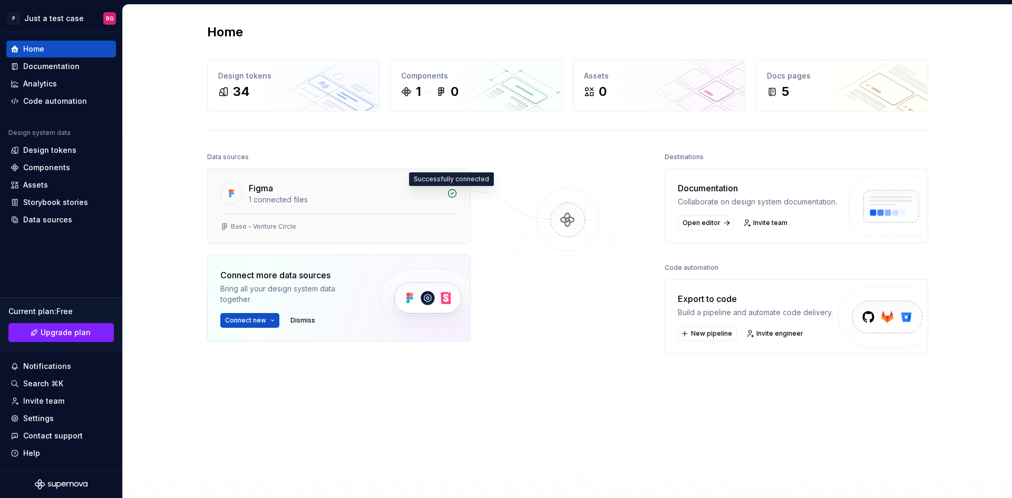
click at [448, 194] on icon at bounding box center [452, 194] width 8 height 8
click at [242, 223] on div "Base - Venture Circle" at bounding box center [263, 227] width 65 height 8
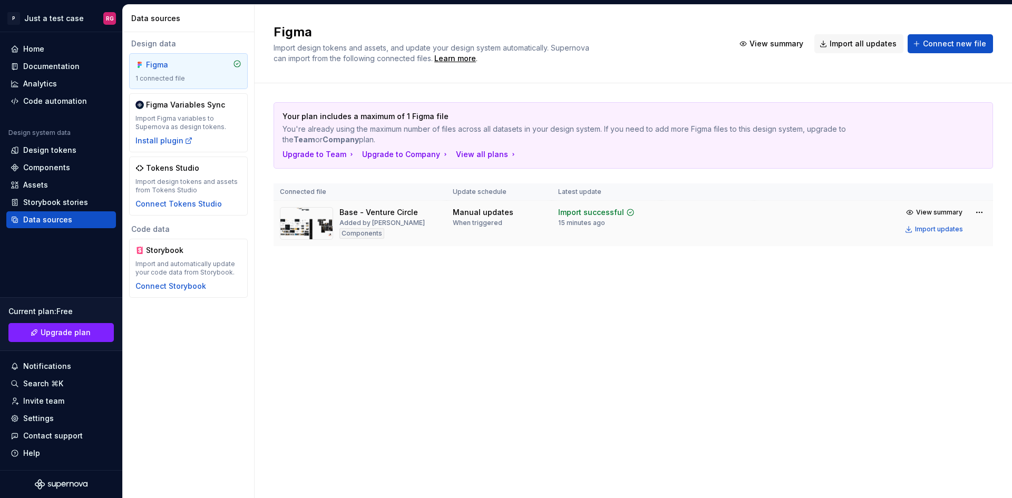
click at [357, 232] on div "Components" at bounding box center [362, 233] width 45 height 11
click at [977, 216] on html "P Just a test case RG Home Documentation Analytics Code automation Design syste…" at bounding box center [506, 249] width 1012 height 498
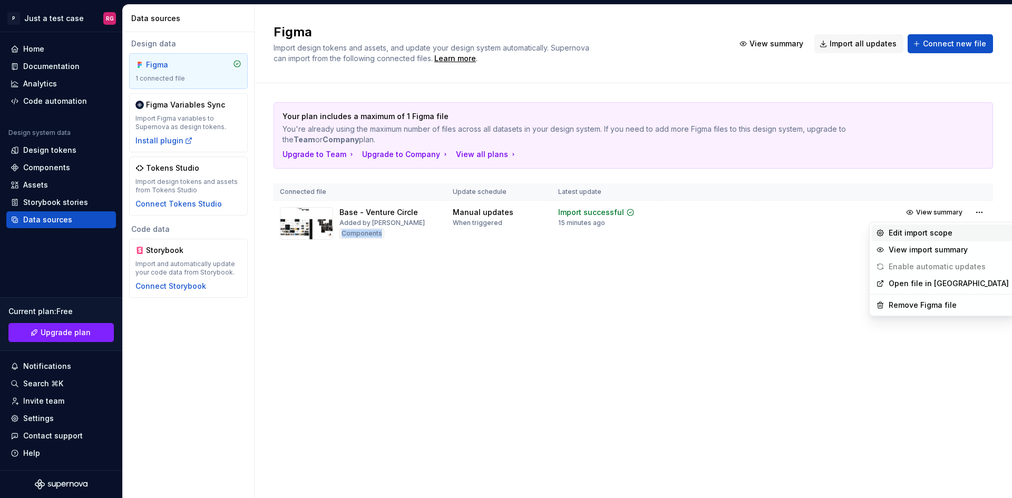
click at [928, 234] on div "Edit import scope" at bounding box center [949, 233] width 120 height 11
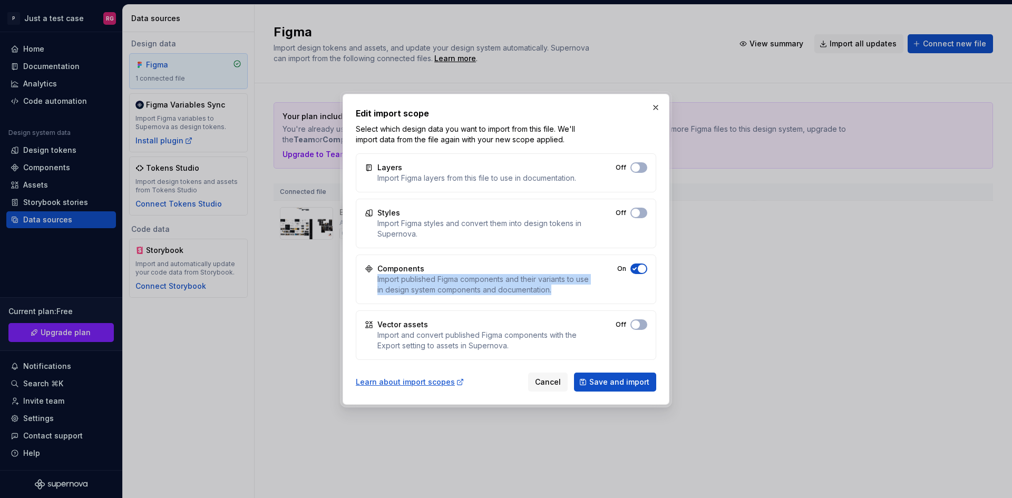
drag, startPoint x: 374, startPoint y: 281, endPoint x: 580, endPoint y: 296, distance: 206.2
click at [580, 296] on div "Components Import published Figma components and their variants to use in desig…" at bounding box center [506, 280] width 301 height 50
click at [641, 215] on button "Off" at bounding box center [639, 213] width 17 height 11
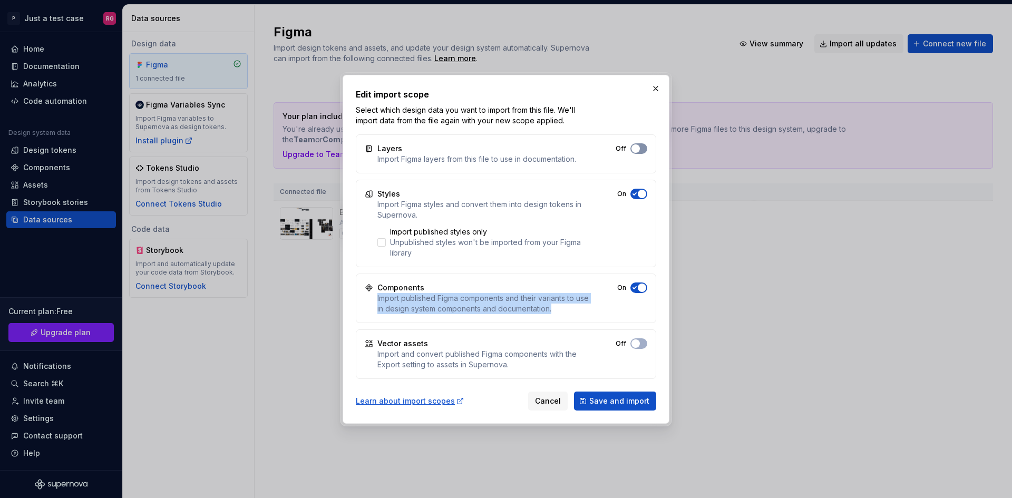
click at [642, 152] on button "Off" at bounding box center [639, 148] width 17 height 11
click at [638, 153] on span "button" at bounding box center [642, 148] width 8 height 8
click at [382, 244] on div at bounding box center [382, 242] width 8 height 8
click at [387, 243] on label "Import published styles only Unpublished styles won't be imported from your Fig…" at bounding box center [484, 243] width 213 height 32
click at [609, 397] on span "Save and import" at bounding box center [620, 401] width 60 height 11
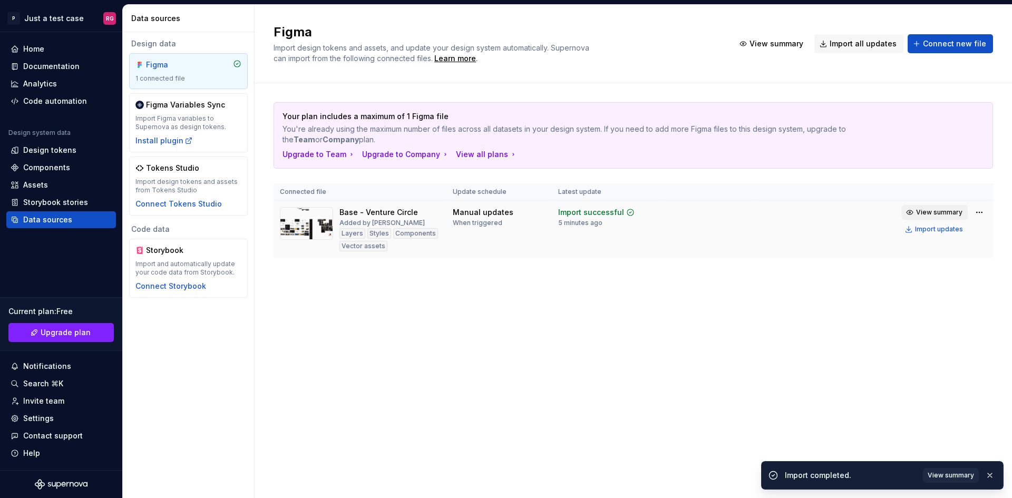
click at [951, 211] on span "View summary" at bounding box center [940, 212] width 46 height 8
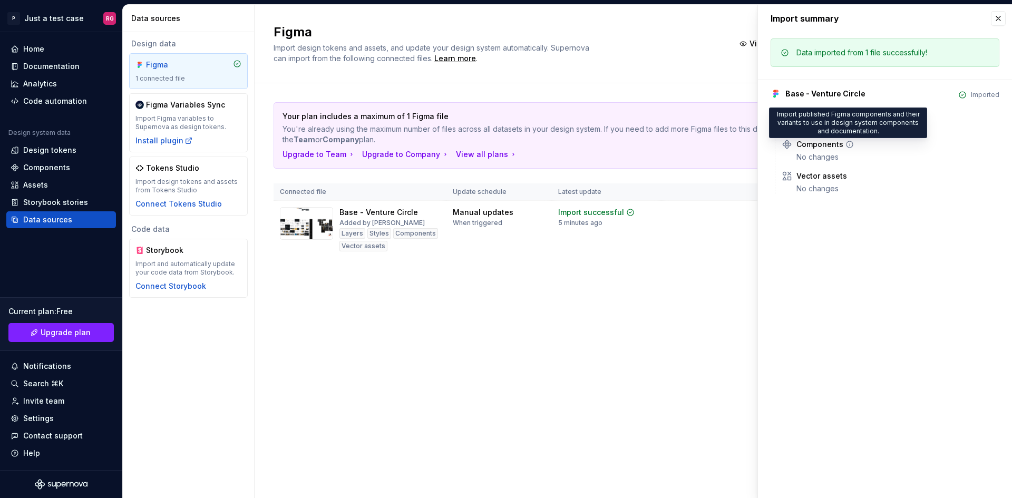
click at [847, 144] on icon at bounding box center [850, 144] width 8 height 8
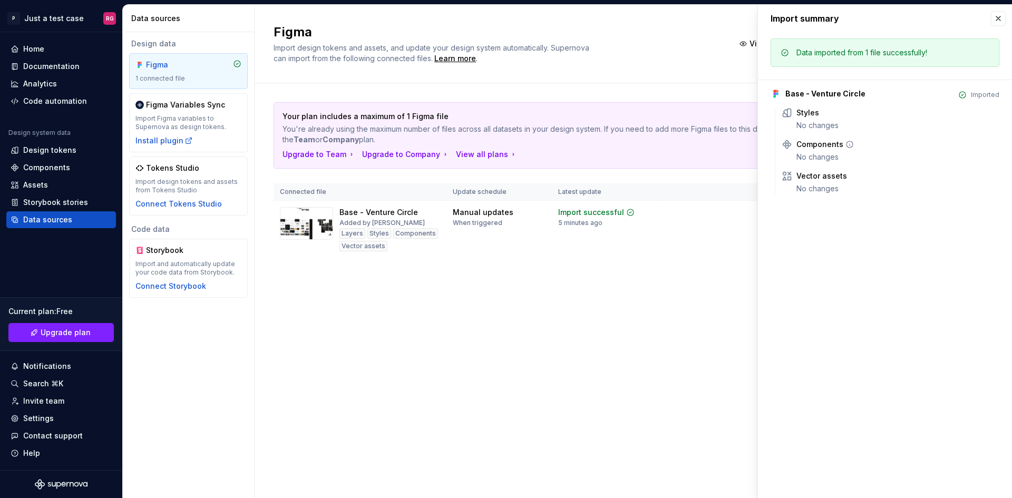
click at [847, 144] on icon at bounding box center [850, 144] width 8 height 8
click at [821, 161] on div "No changes" at bounding box center [898, 157] width 203 height 11
click at [50, 149] on div "Design tokens" at bounding box center [49, 150] width 53 height 11
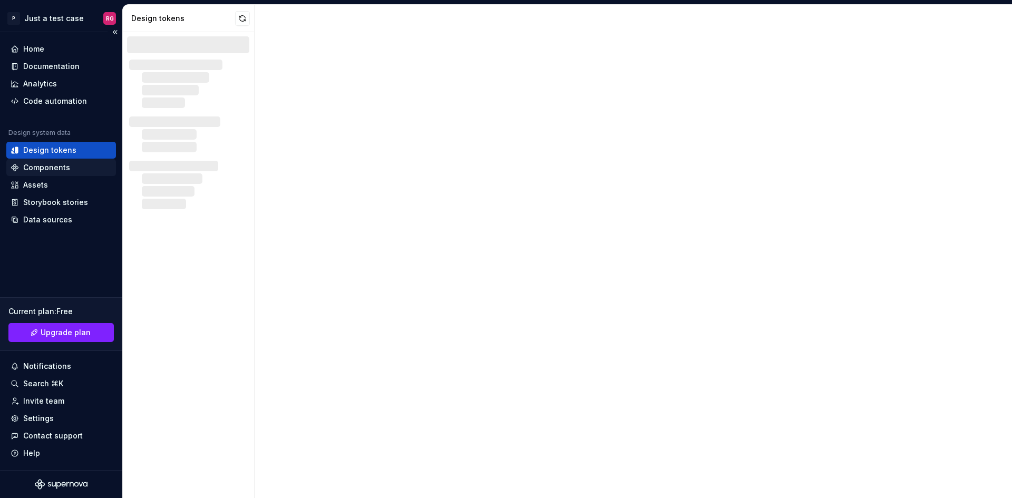
click at [55, 164] on div "Components" at bounding box center [46, 167] width 47 height 11
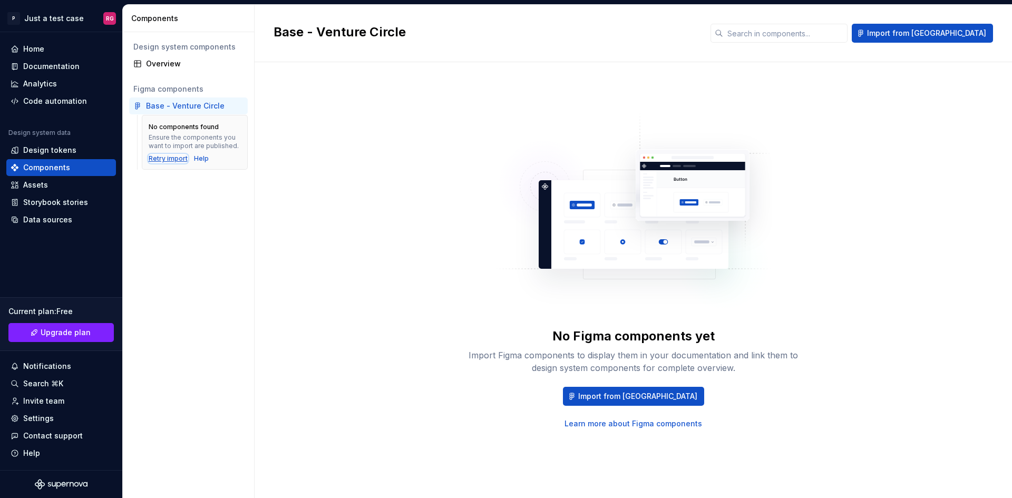
click at [170, 160] on div "Retry import" at bounding box center [168, 159] width 39 height 8
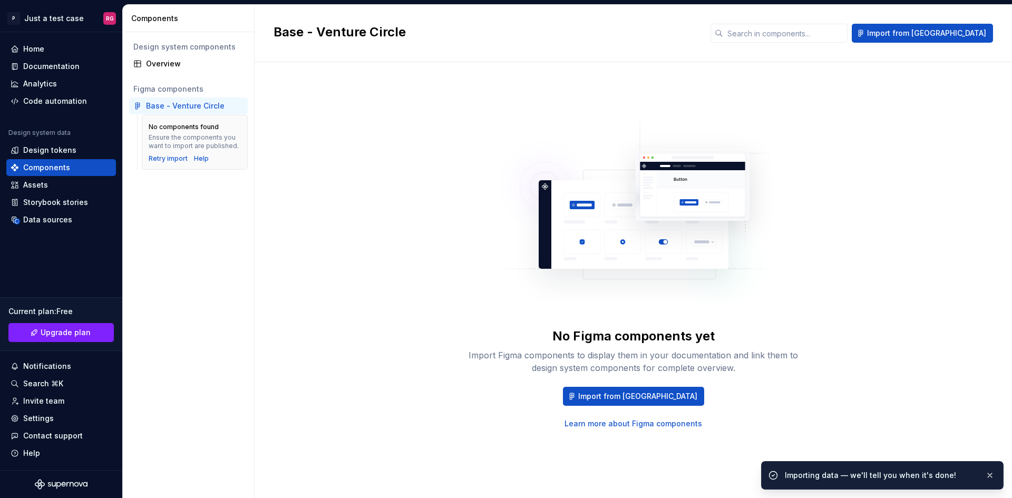
click at [451, 323] on div "No Figma components yet Import Figma components to display them in your documen…" at bounding box center [634, 269] width 720 height 377
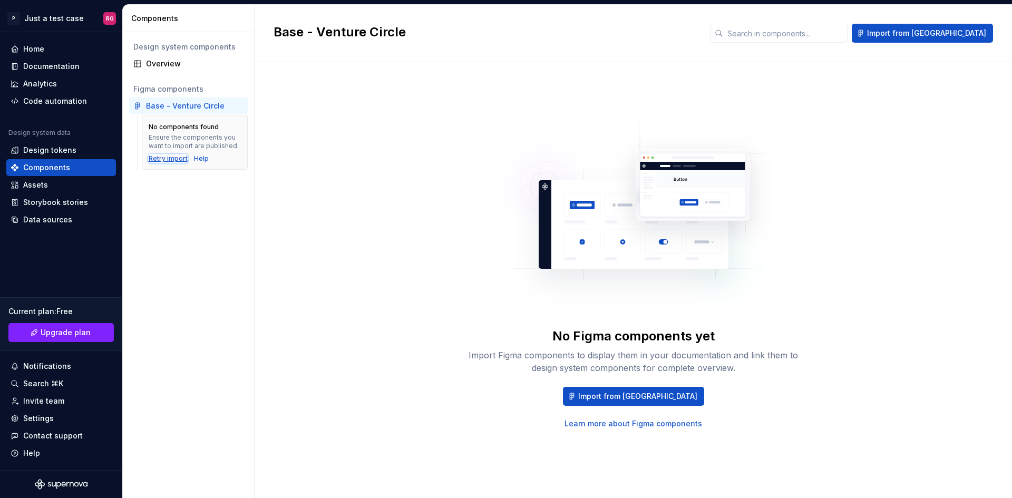
click at [165, 156] on div "Retry import" at bounding box center [168, 159] width 39 height 8
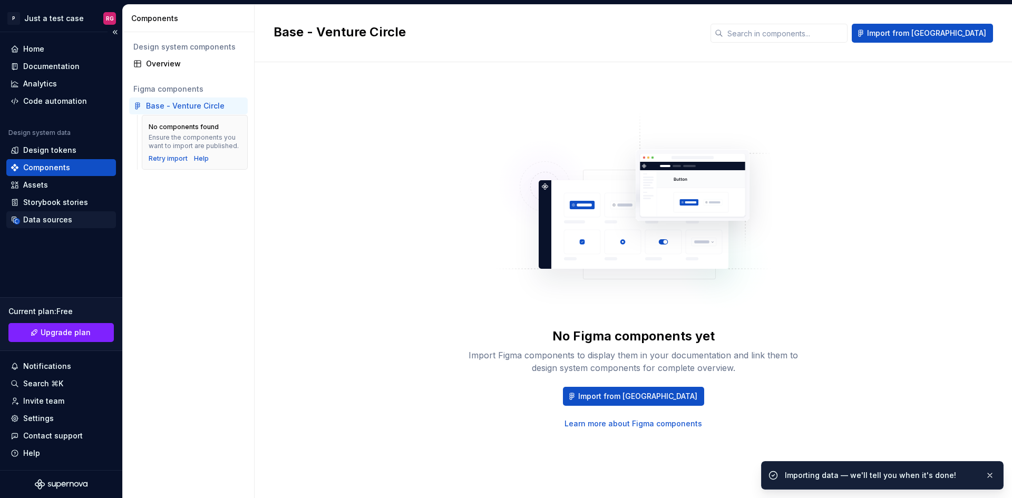
click at [70, 219] on div "Data sources" at bounding box center [61, 220] width 101 height 11
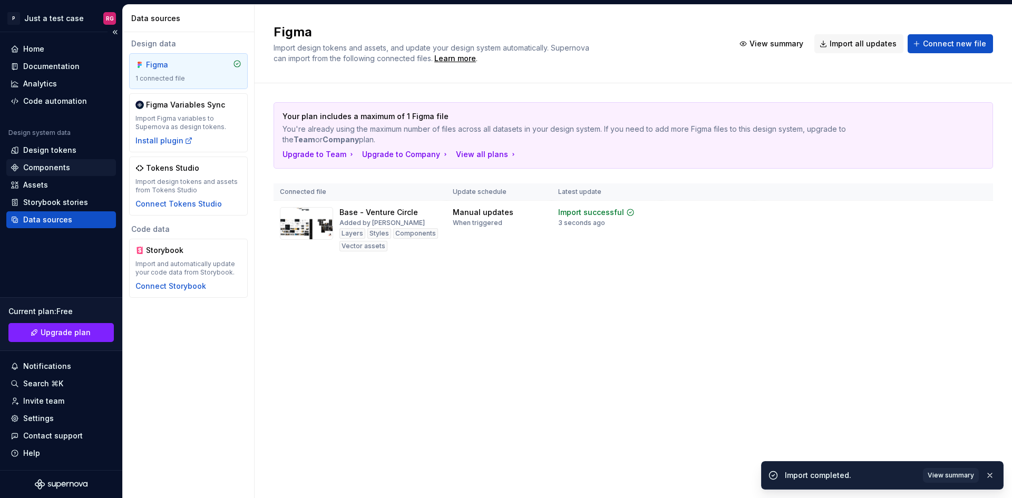
click at [74, 167] on div "Components" at bounding box center [61, 167] width 101 height 11
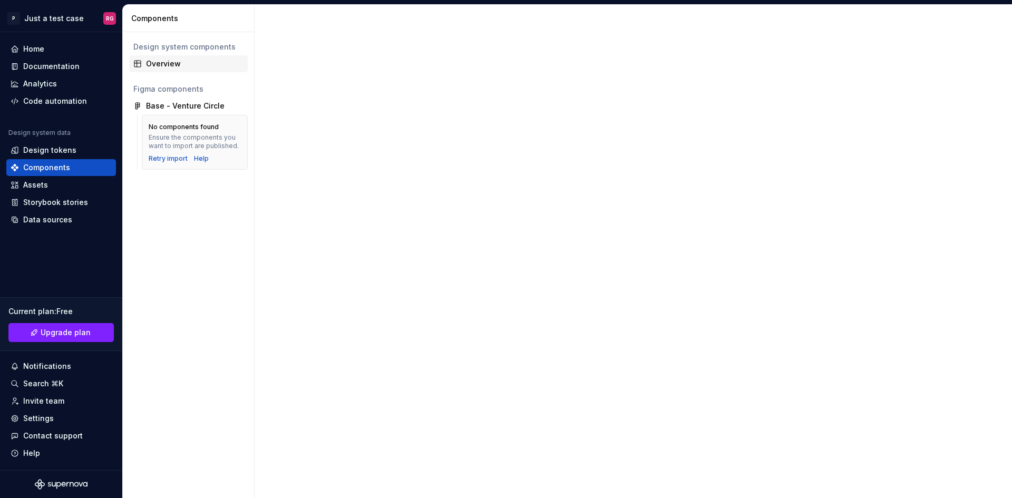
click at [187, 68] on div "Overview" at bounding box center [195, 64] width 98 height 11
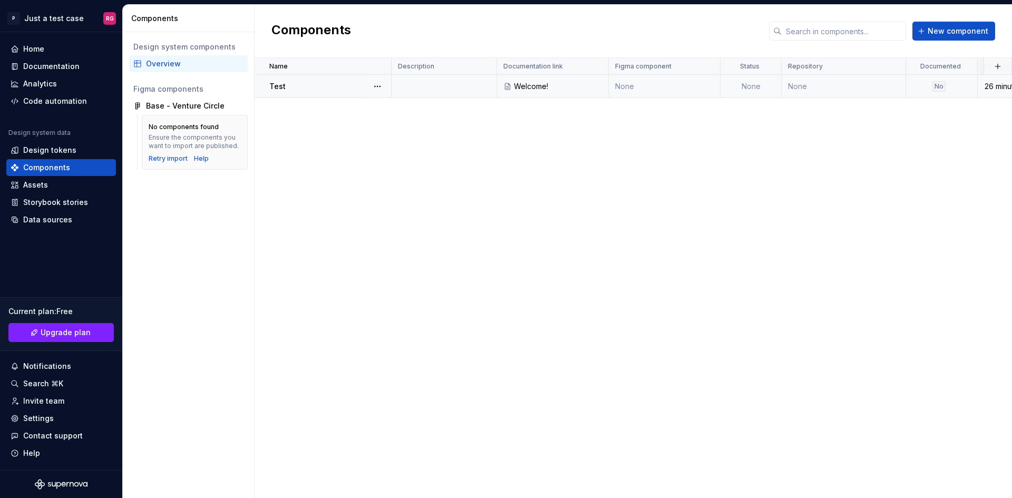
click at [431, 85] on td at bounding box center [444, 86] width 105 height 23
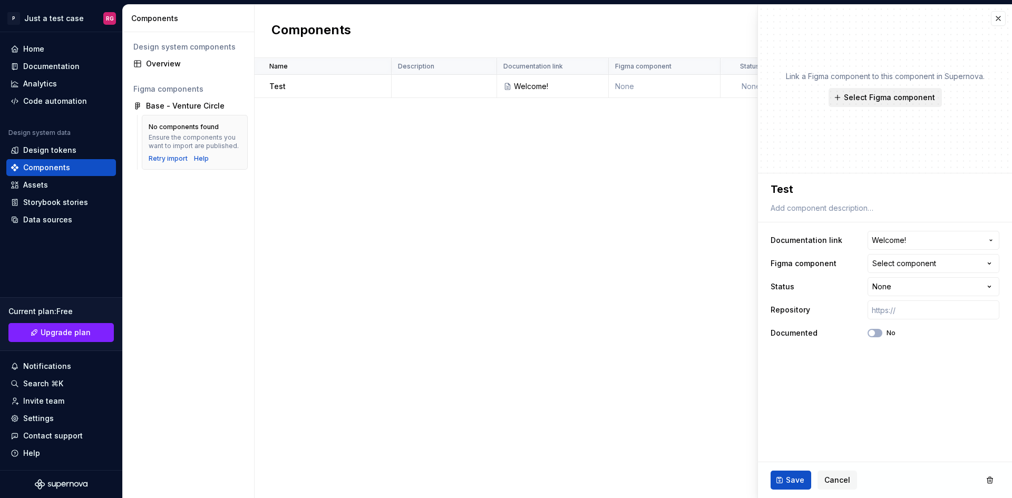
click at [899, 99] on span "Select Figma component" at bounding box center [889, 97] width 91 height 11
click at [529, 279] on div "Name Description Documentation link Figma component Status Repository Documente…" at bounding box center [634, 278] width 758 height 440
drag, startPoint x: 173, startPoint y: 159, endPoint x: 189, endPoint y: 163, distance: 16.4
click at [174, 159] on div "Retry import" at bounding box center [168, 159] width 39 height 8
click at [55, 225] on div "Data sources" at bounding box center [61, 219] width 110 height 17
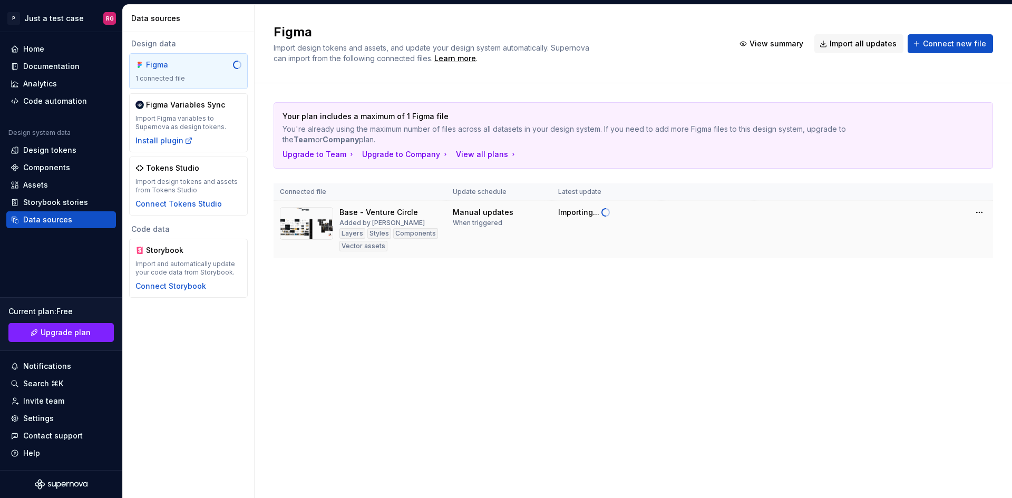
click at [592, 232] on td "Importing..." at bounding box center [607, 229] width 110 height 57
click at [577, 216] on div "Importing..." at bounding box center [578, 212] width 41 height 11
click at [52, 171] on div "Components" at bounding box center [46, 167] width 47 height 11
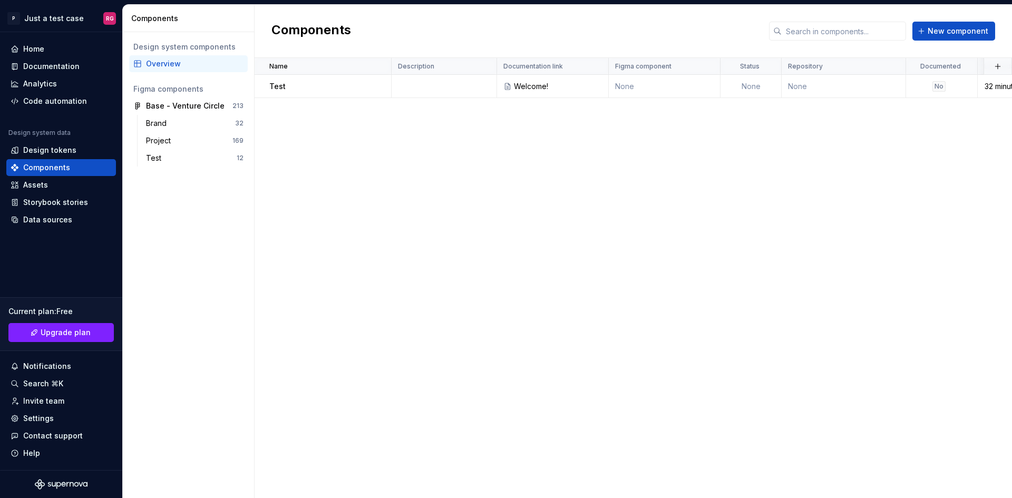
click at [437, 82] on td at bounding box center [444, 86] width 105 height 23
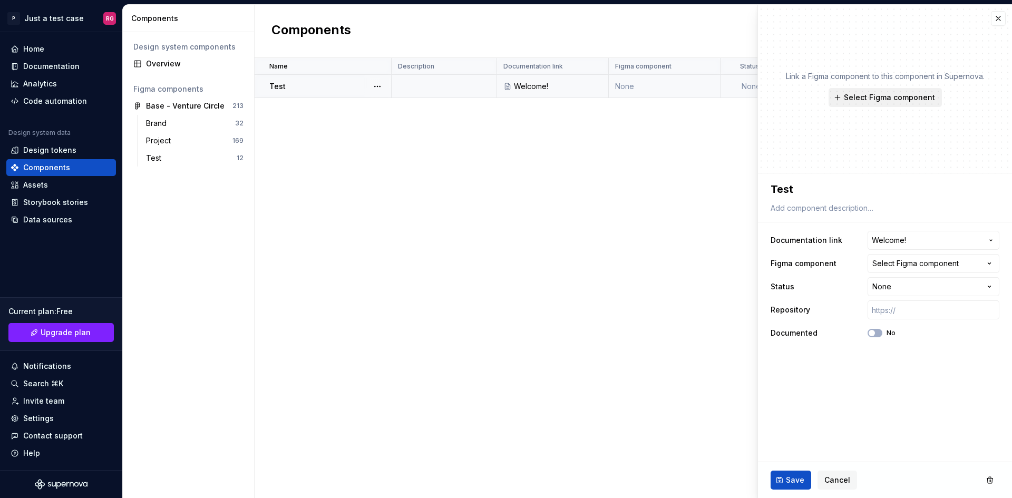
click at [907, 104] on button "Select Figma component" at bounding box center [885, 97] width 113 height 19
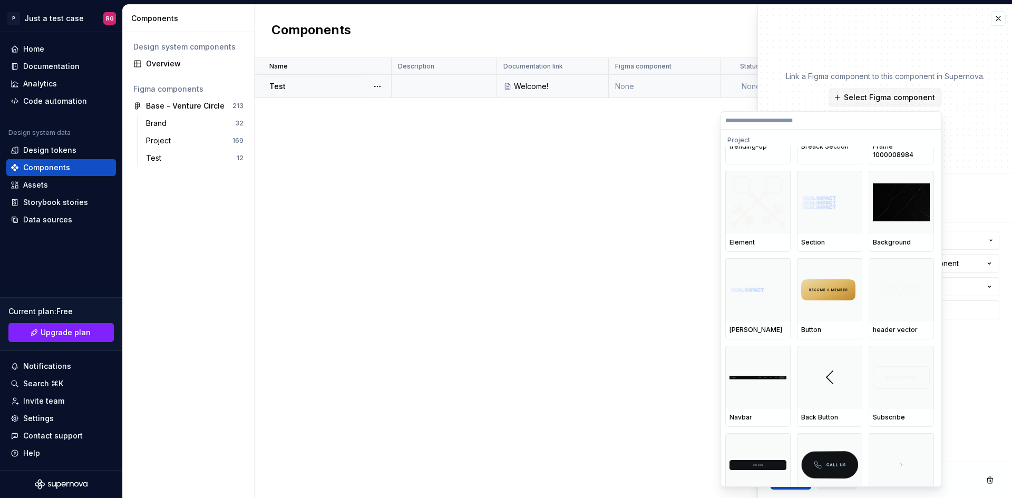
scroll to position [2057, 0]
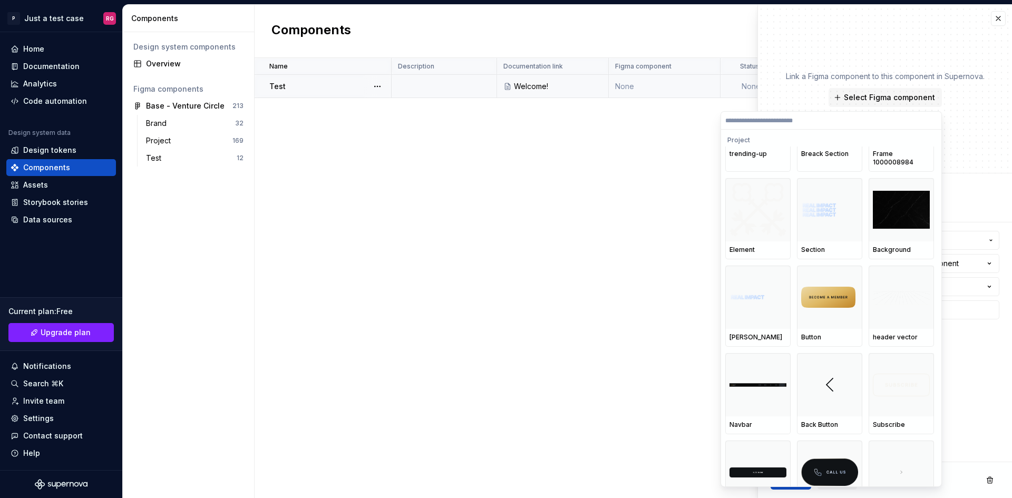
type textarea "*"
click at [185, 249] on div "Design system components Overview Figma components Base - Venture Circle 213 Br…" at bounding box center [188, 265] width 131 height 466
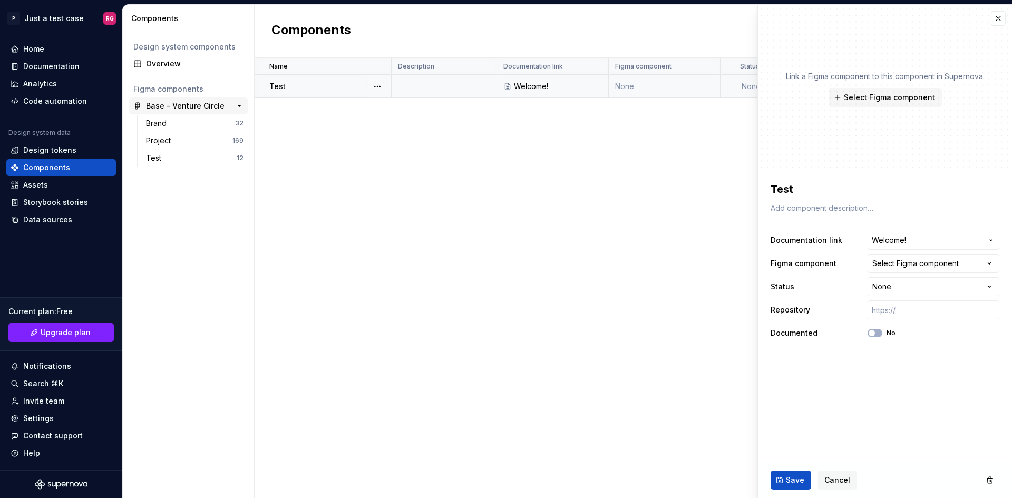
click at [180, 107] on div "Base - Venture Circle" at bounding box center [185, 106] width 79 height 11
click at [183, 123] on div "Brand" at bounding box center [190, 123] width 89 height 11
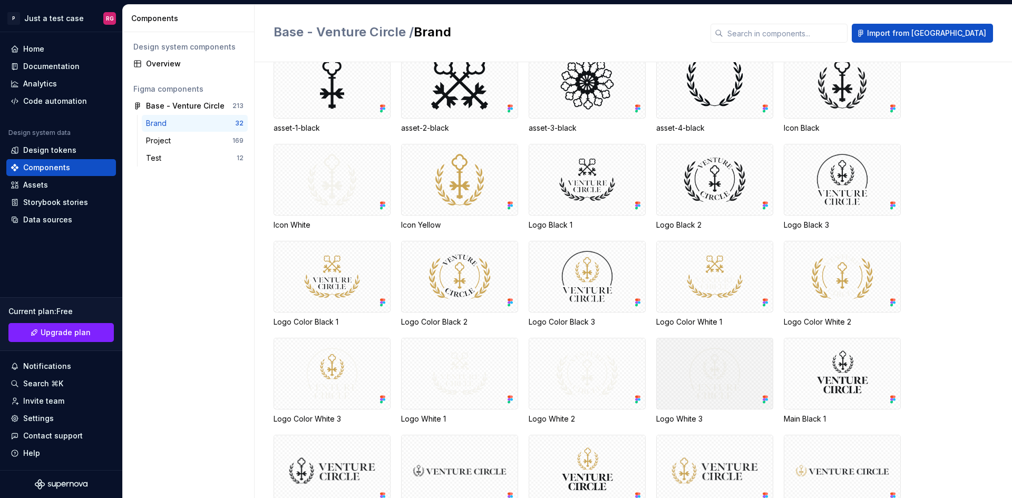
scroll to position [298, 0]
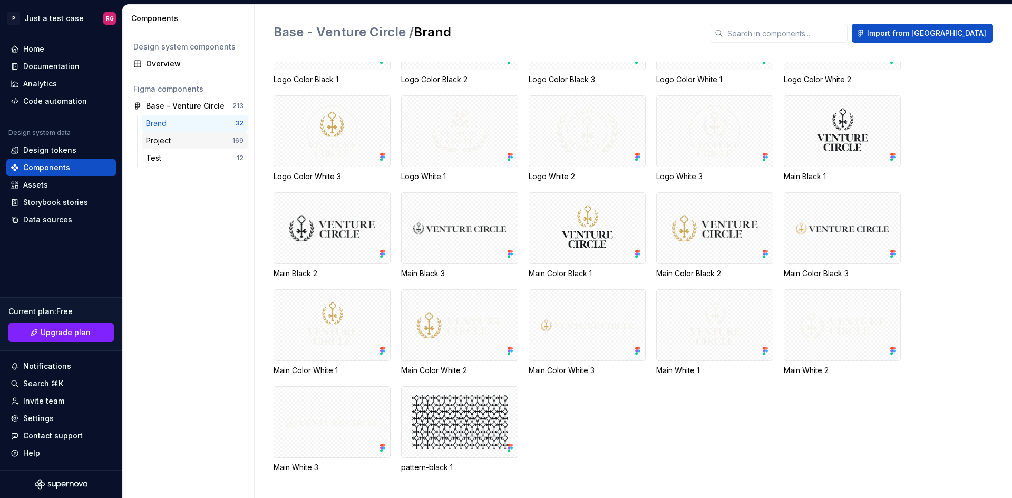
click at [178, 137] on div "Project" at bounding box center [189, 141] width 86 height 11
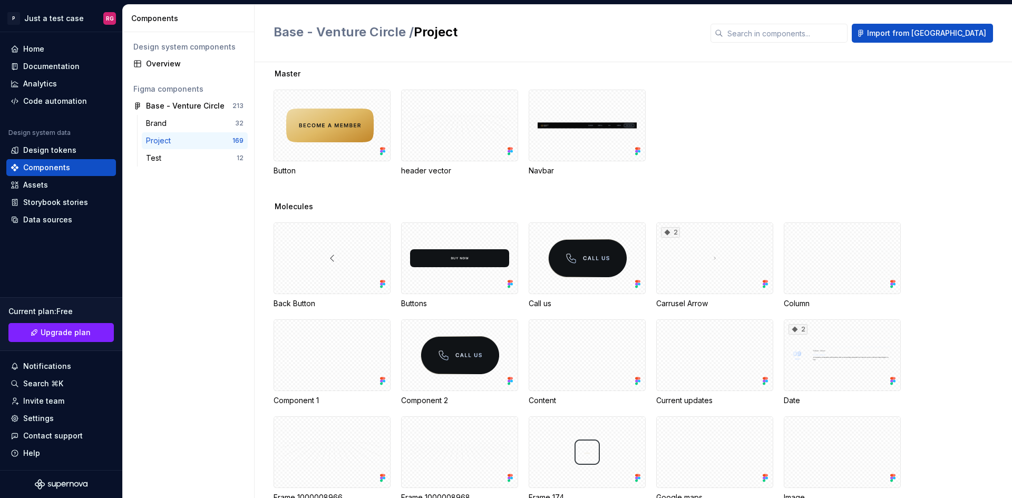
scroll to position [896, 0]
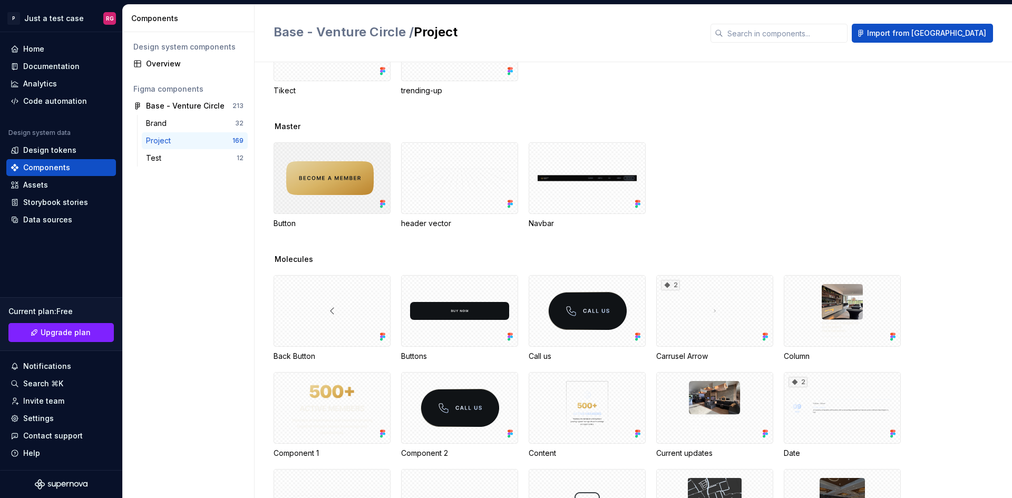
click at [331, 169] on div at bounding box center [332, 178] width 117 height 72
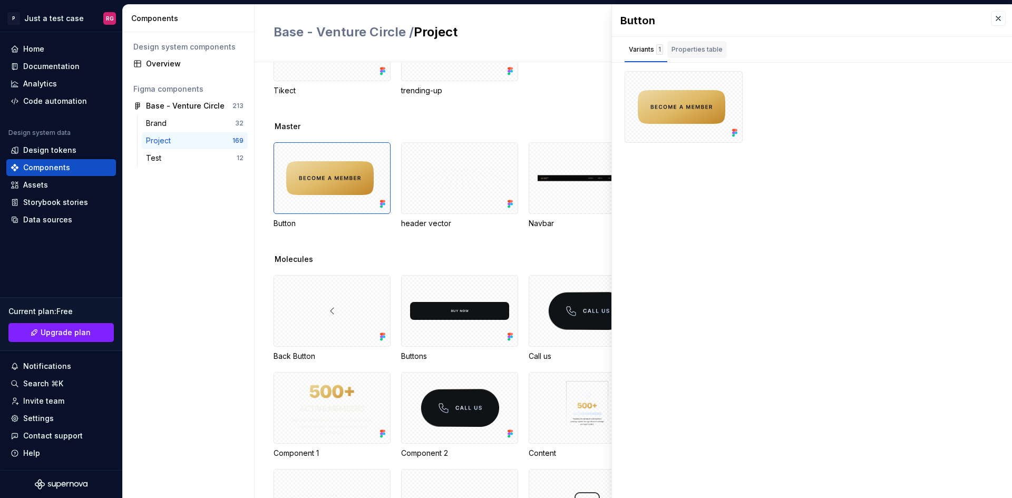
click at [708, 52] on div "Properties table" at bounding box center [697, 49] width 51 height 11
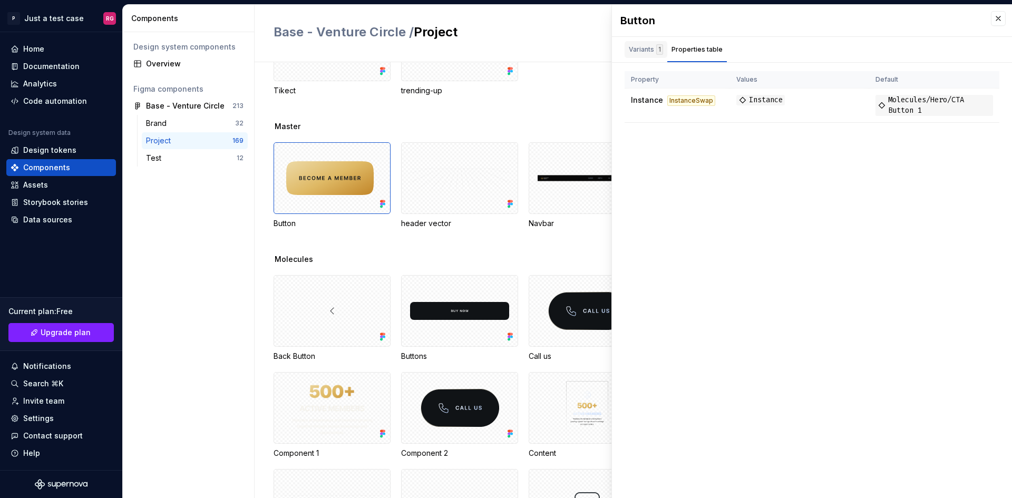
click at [647, 49] on div "Variants 1" at bounding box center [646, 49] width 34 height 11
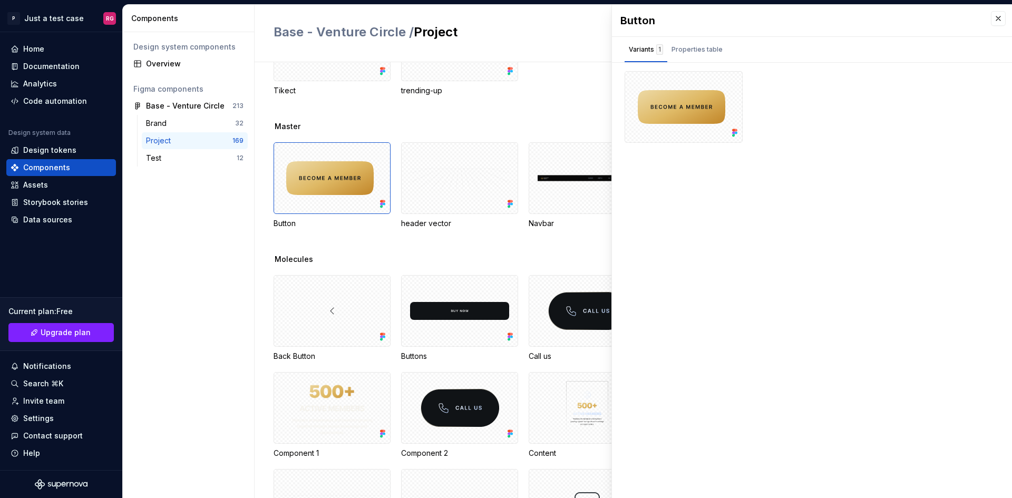
click at [228, 297] on div "Design system components Overview Figma components Base - Venture Circle 213 Br…" at bounding box center [188, 265] width 131 height 466
click at [66, 217] on div "Data sources" at bounding box center [47, 220] width 49 height 11
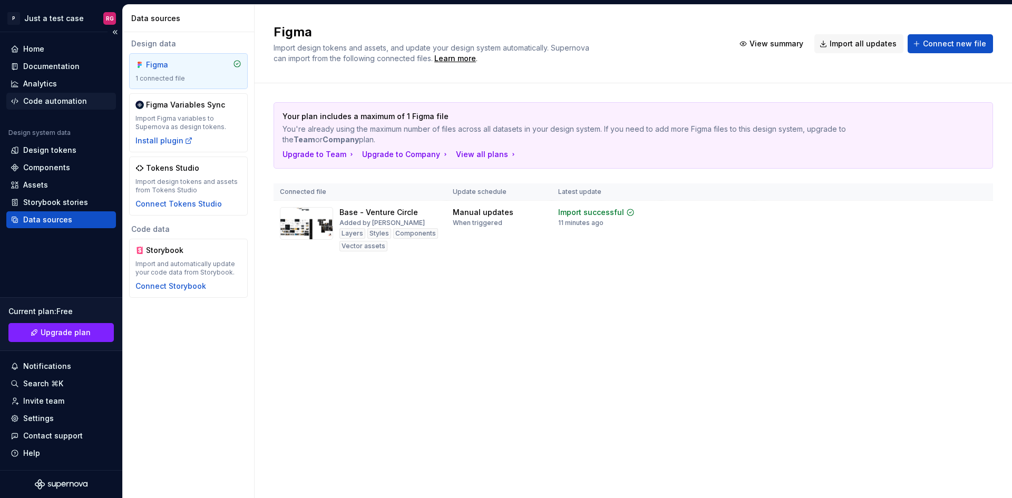
click at [66, 106] on div "Code automation" at bounding box center [55, 101] width 64 height 11
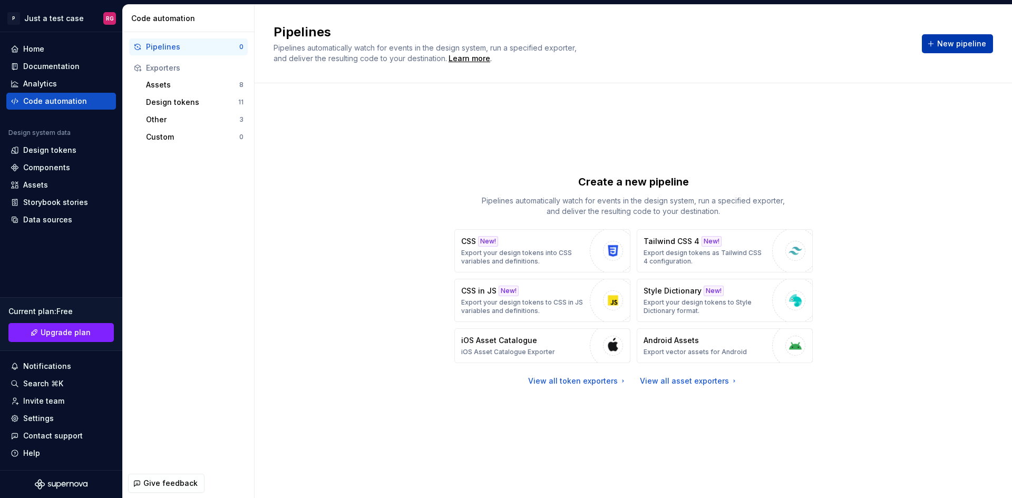
click at [959, 37] on button "New pipeline" at bounding box center [957, 43] width 71 height 19
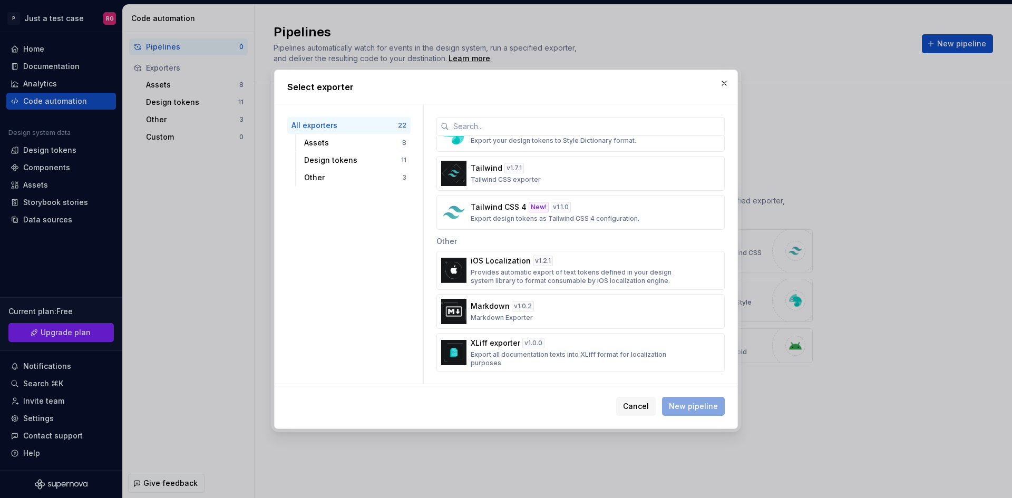
scroll to position [687, 0]
click at [629, 408] on span "Cancel" at bounding box center [636, 406] width 26 height 11
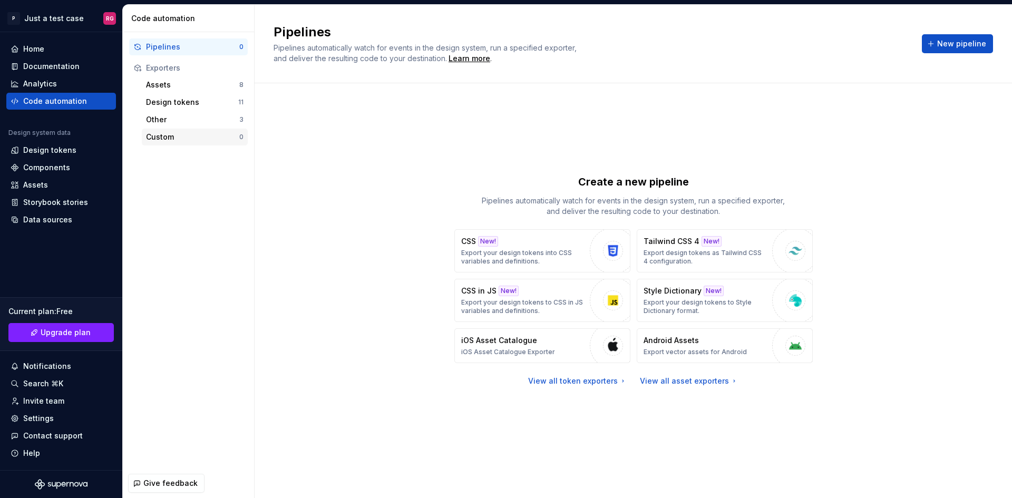
click at [206, 142] on div "Custom" at bounding box center [192, 137] width 93 height 11
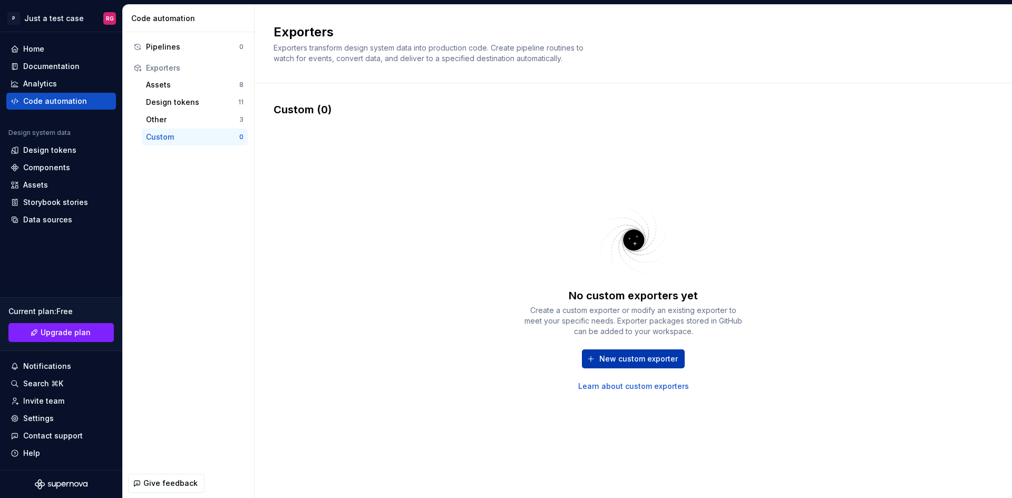
click at [622, 358] on span "New custom exporter" at bounding box center [639, 359] width 79 height 11
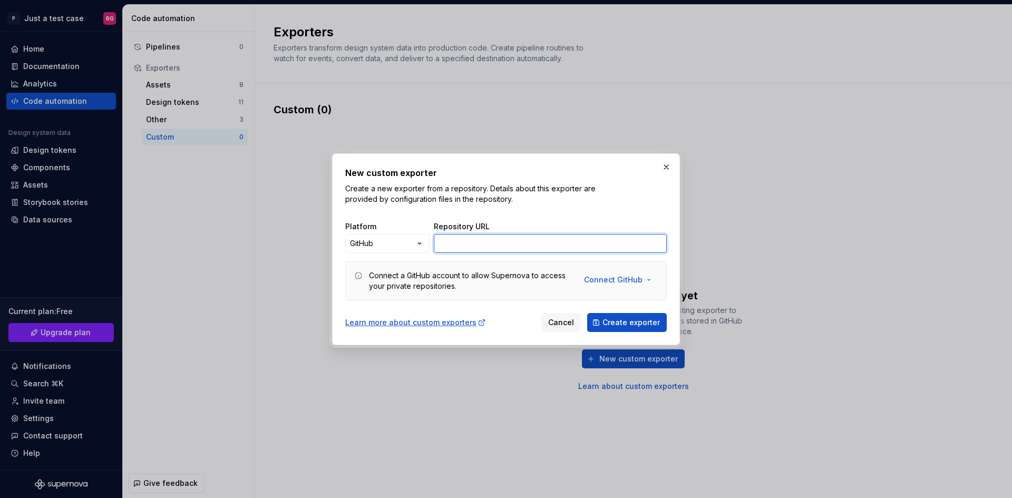
click at [454, 247] on input "Repository URL" at bounding box center [550, 243] width 233 height 19
click at [505, 278] on div "Connect a GitHub account to allow Supernova to access your private repositories." at bounding box center [470, 281] width 202 height 21
click at [605, 279] on span "Connect GitHub" at bounding box center [613, 280] width 59 height 11
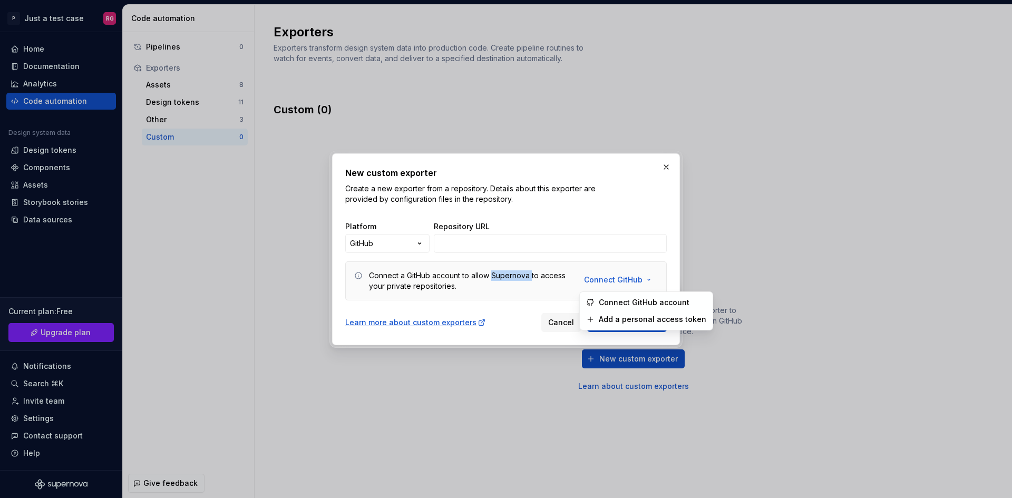
click at [632, 304] on span "Connect GitHub account" at bounding box center [653, 302] width 108 height 11
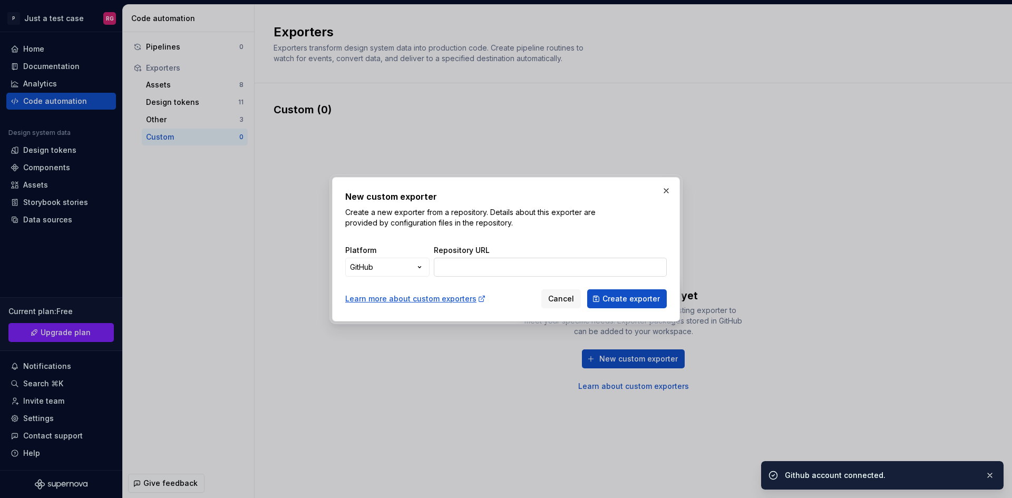
click at [472, 262] on input "Repository URL" at bounding box center [550, 267] width 233 height 19
click at [532, 269] on input "Repository URL" at bounding box center [550, 267] width 233 height 19
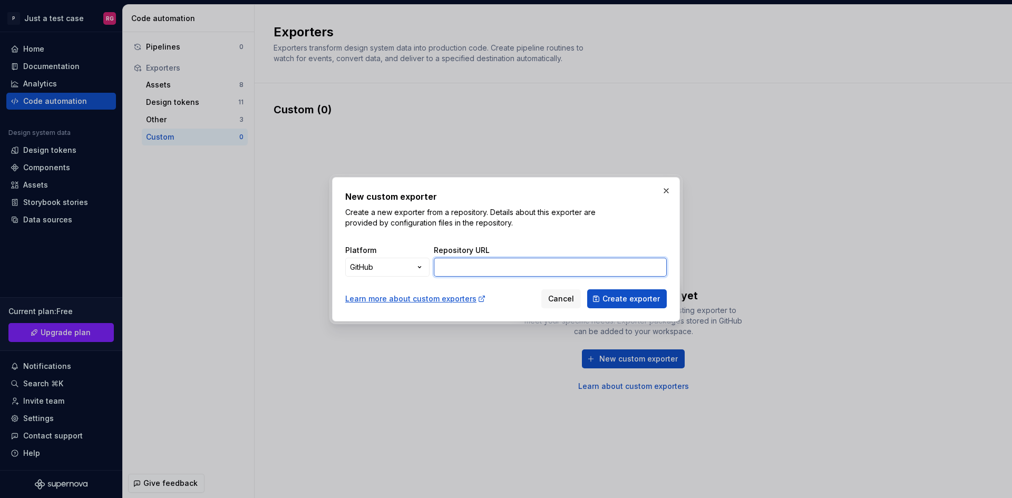
click at [532, 269] on input "Repository URL" at bounding box center [550, 267] width 233 height 19
click at [619, 296] on span "Create exporter" at bounding box center [631, 299] width 57 height 11
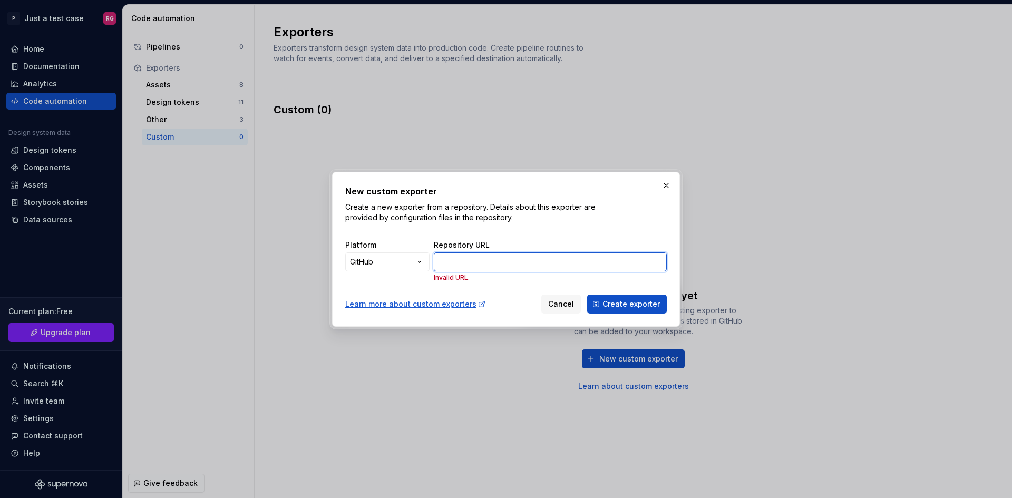
click at [487, 260] on input "Repository URL" at bounding box center [550, 262] width 233 height 19
click at [407, 258] on div "New custom exporter Create a new exporter from a repository. Details about this…" at bounding box center [506, 249] width 1012 height 498
click at [568, 308] on span "Cancel" at bounding box center [561, 304] width 26 height 11
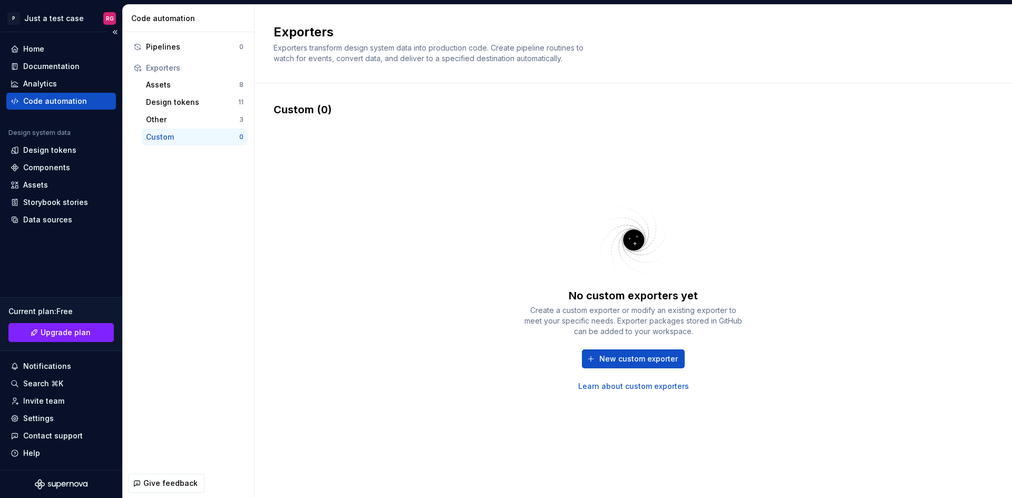
click at [68, 101] on div "Code automation" at bounding box center [55, 101] width 64 height 11
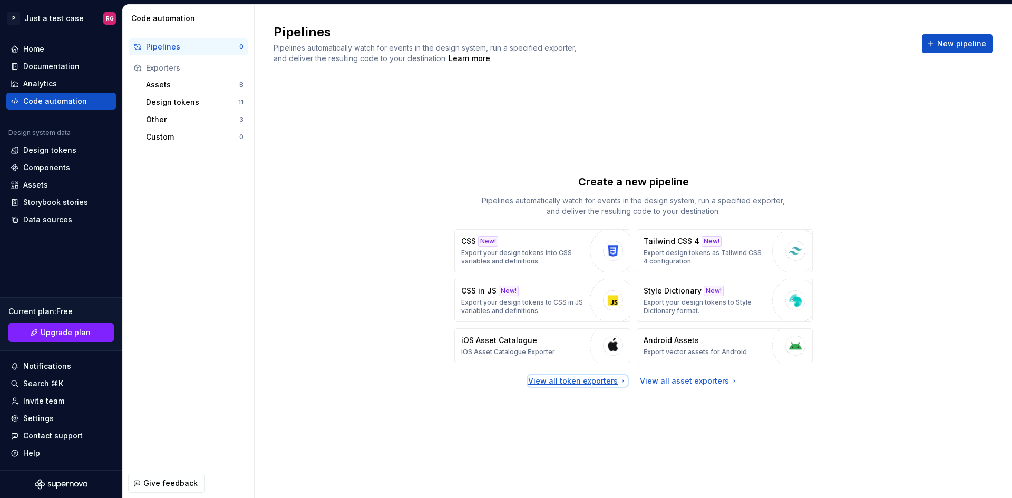
click at [593, 380] on div "View all token exporters" at bounding box center [577, 381] width 99 height 11
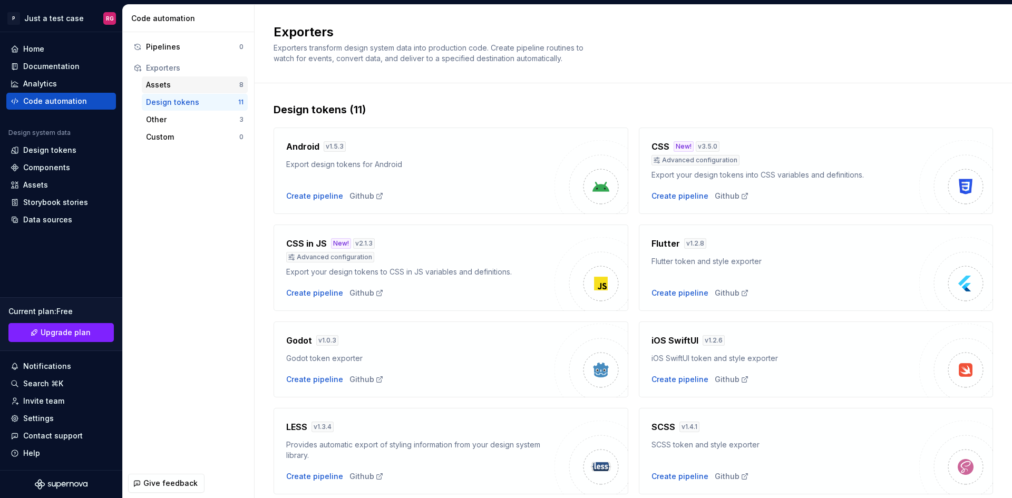
click at [198, 82] on div "Assets" at bounding box center [192, 85] width 93 height 11
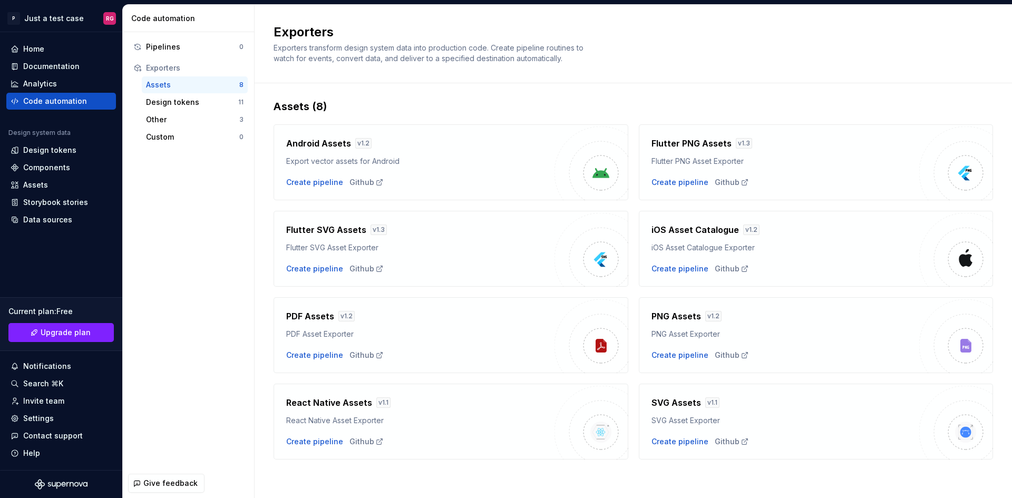
scroll to position [5, 0]
click at [176, 49] on div "Pipelines" at bounding box center [192, 47] width 93 height 11
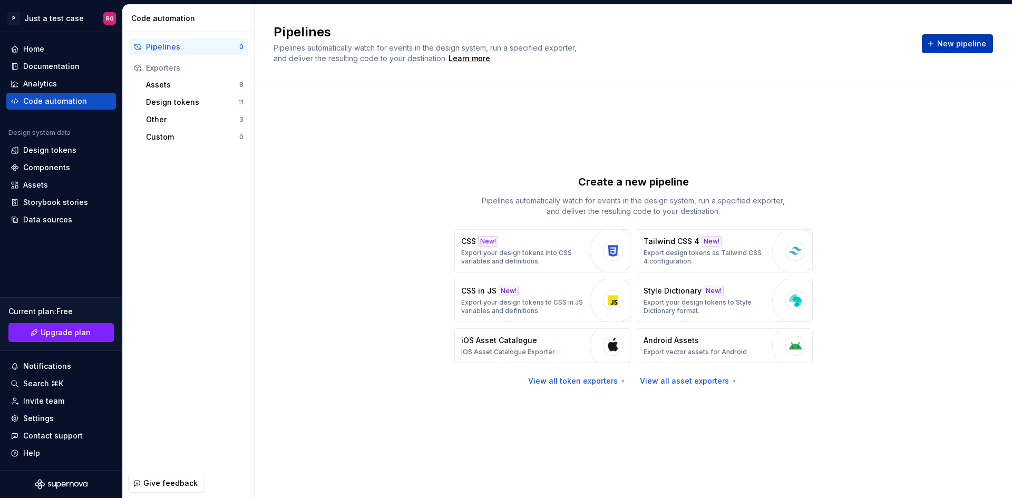
click at [944, 42] on span "New pipeline" at bounding box center [962, 43] width 49 height 11
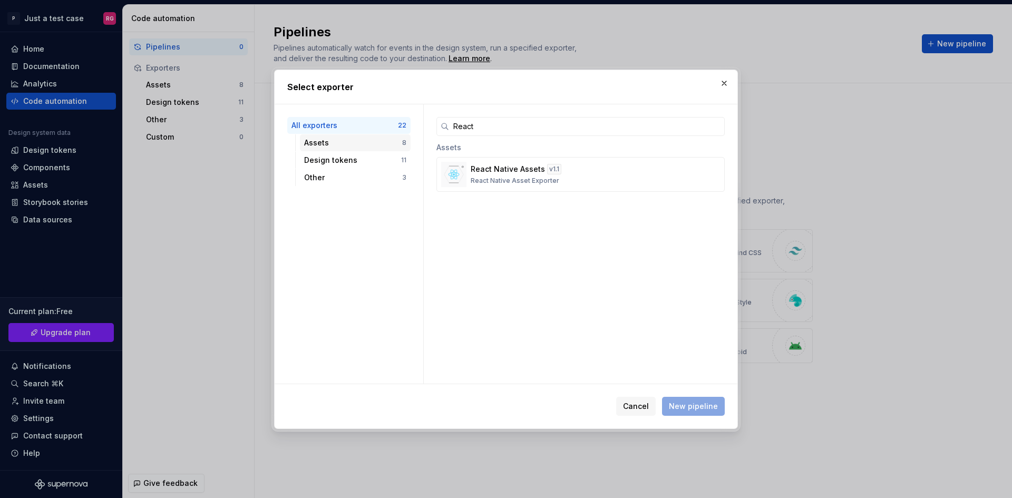
type input "React"
click at [314, 146] on div "Assets" at bounding box center [353, 143] width 98 height 11
click at [338, 164] on div "Design tokens" at bounding box center [352, 160] width 97 height 11
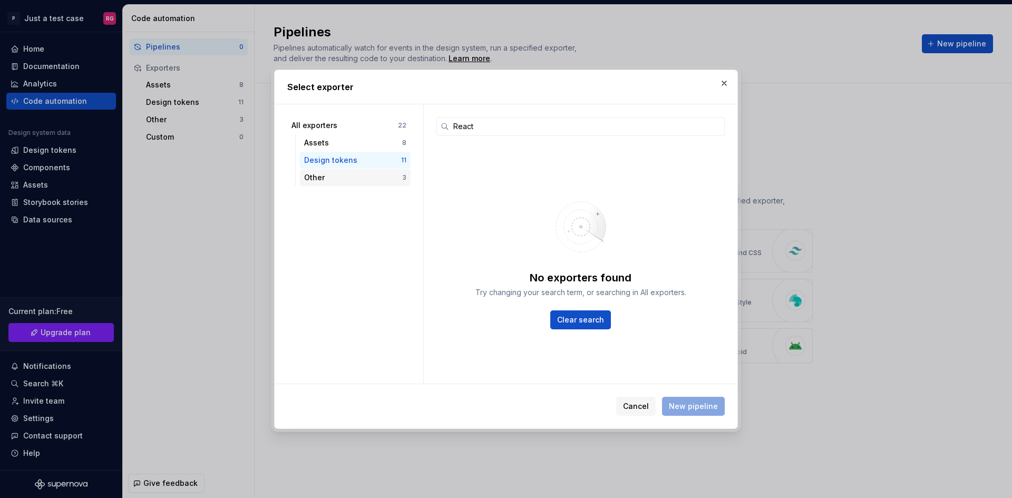
click at [341, 173] on div "Other" at bounding box center [353, 177] width 98 height 11
click at [340, 163] on div "Design tokens" at bounding box center [352, 160] width 97 height 11
click at [641, 412] on button "Cancel" at bounding box center [636, 406] width 40 height 19
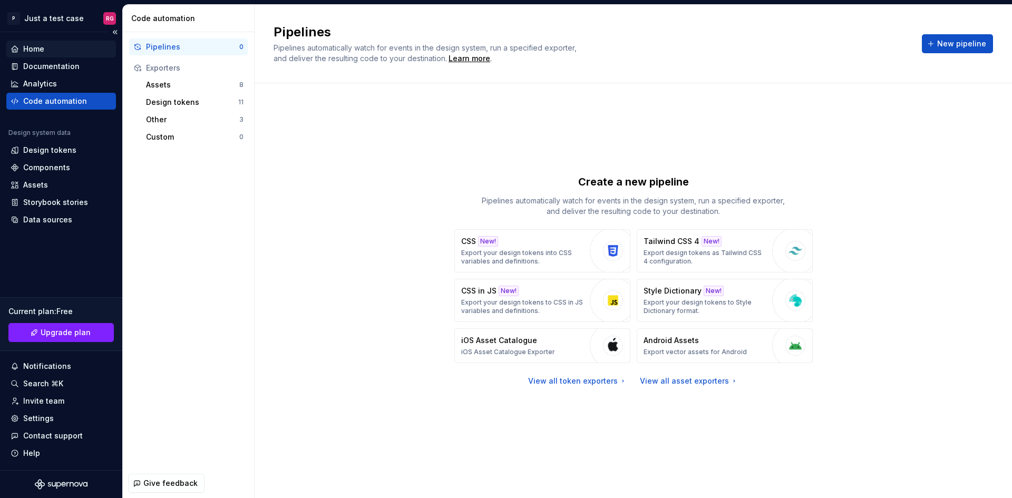
click at [43, 50] on div "Home" at bounding box center [33, 49] width 21 height 11
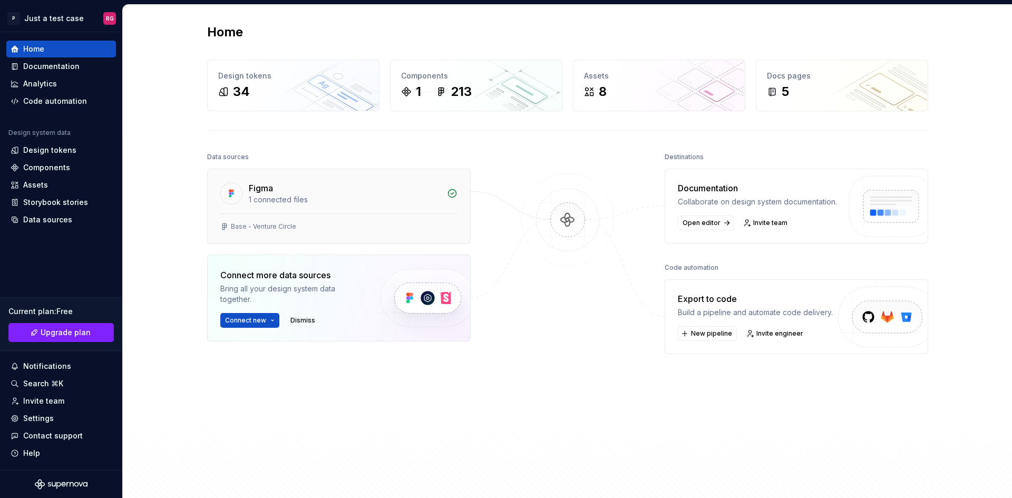
click at [323, 196] on div "1 connected files" at bounding box center [345, 200] width 192 height 11
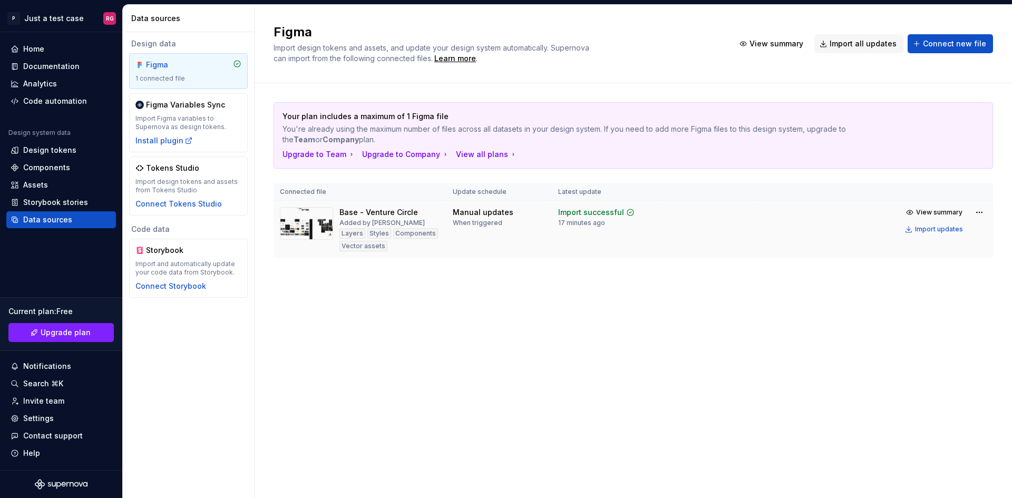
click at [989, 214] on td "View summary Import updates" at bounding box center [874, 221] width 239 height 40
click at [978, 214] on html "P Just a test case RG Home Documentation Analytics Code automation Design syste…" at bounding box center [506, 249] width 1012 height 498
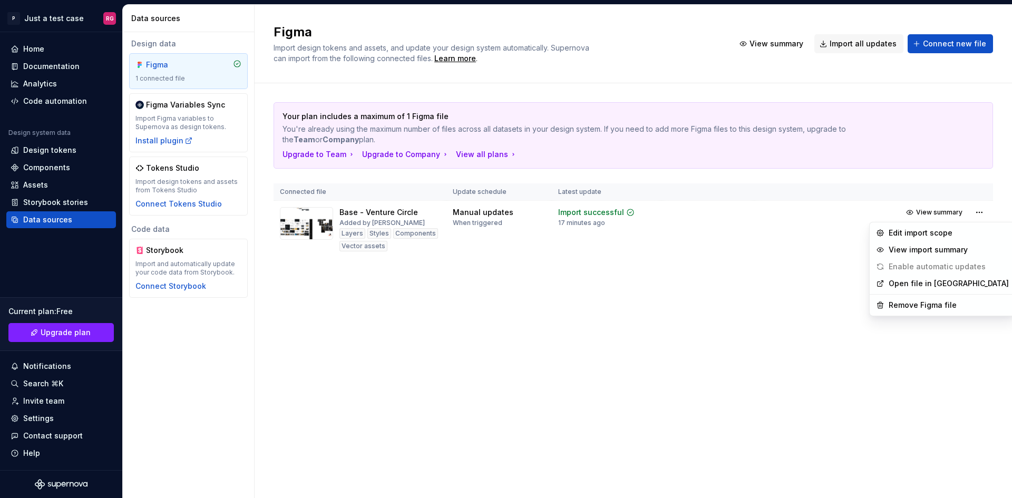
click at [931, 288] on link "Open file in [GEOGRAPHIC_DATA]" at bounding box center [949, 283] width 120 height 11
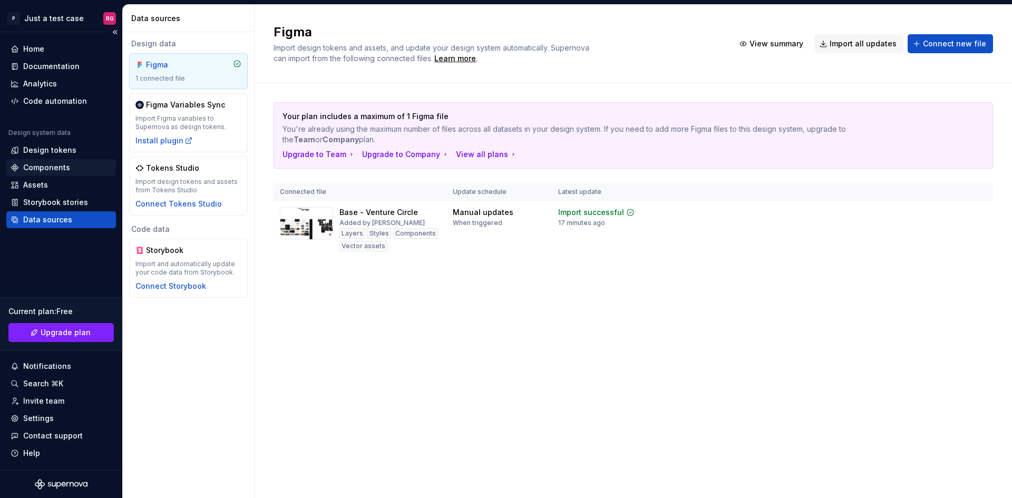
click at [60, 164] on div "Components" at bounding box center [46, 167] width 47 height 11
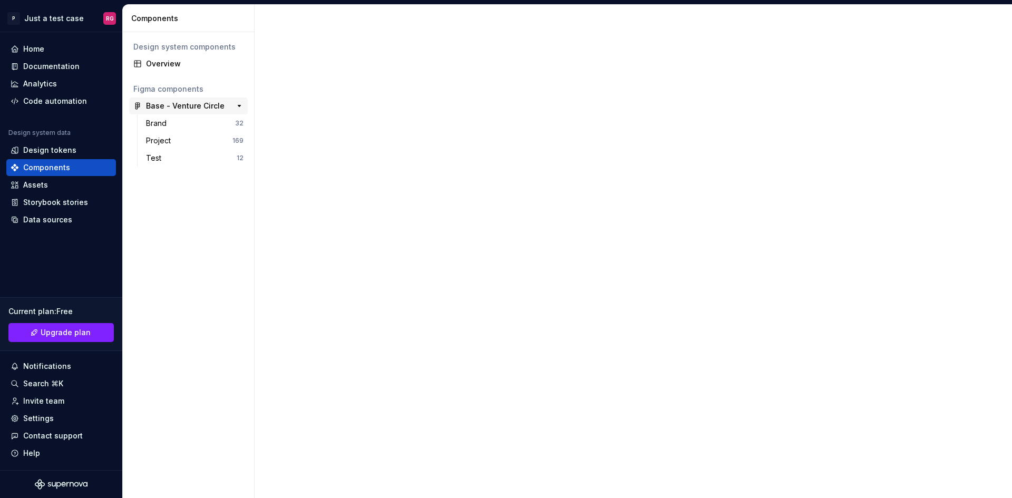
click at [173, 105] on div "Base - Venture Circle" at bounding box center [185, 106] width 79 height 11
click at [195, 140] on div "Project" at bounding box center [189, 141] width 86 height 11
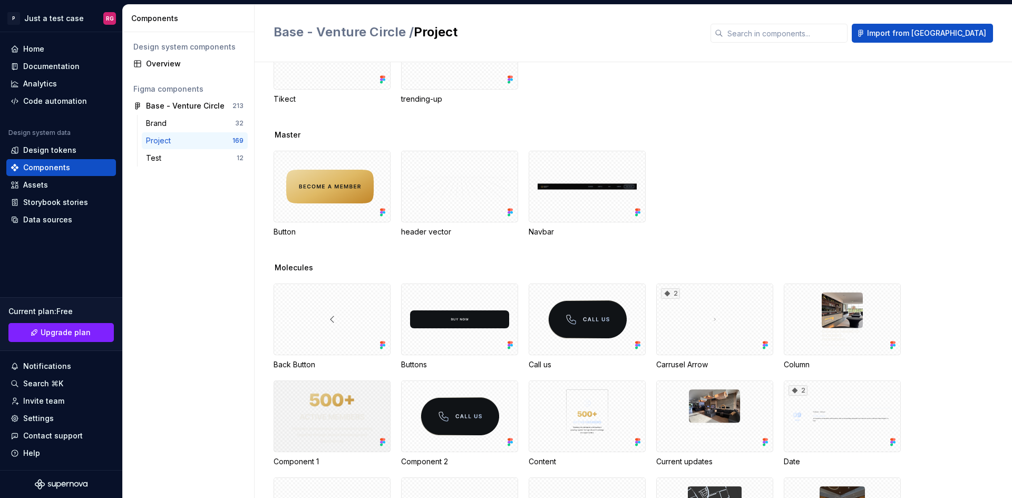
scroll to position [791, 0]
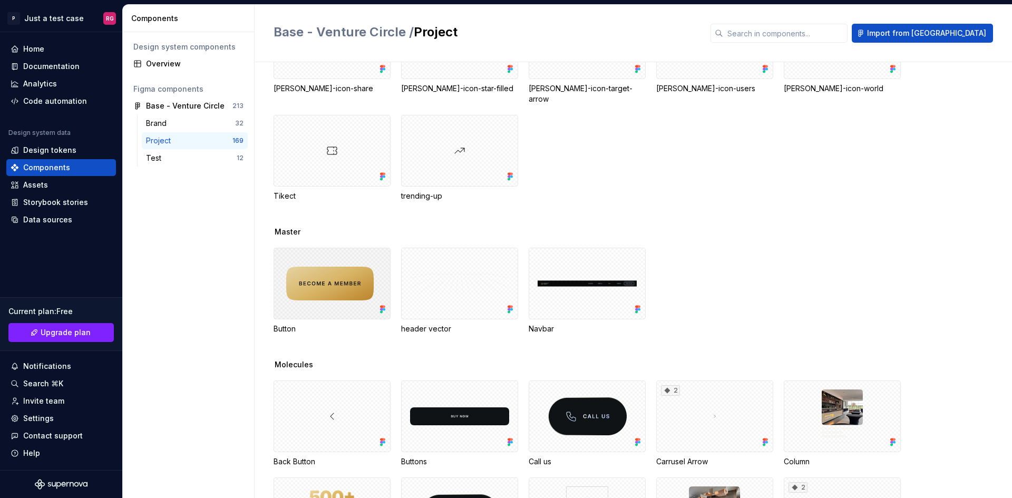
click at [316, 280] on div at bounding box center [332, 284] width 117 height 72
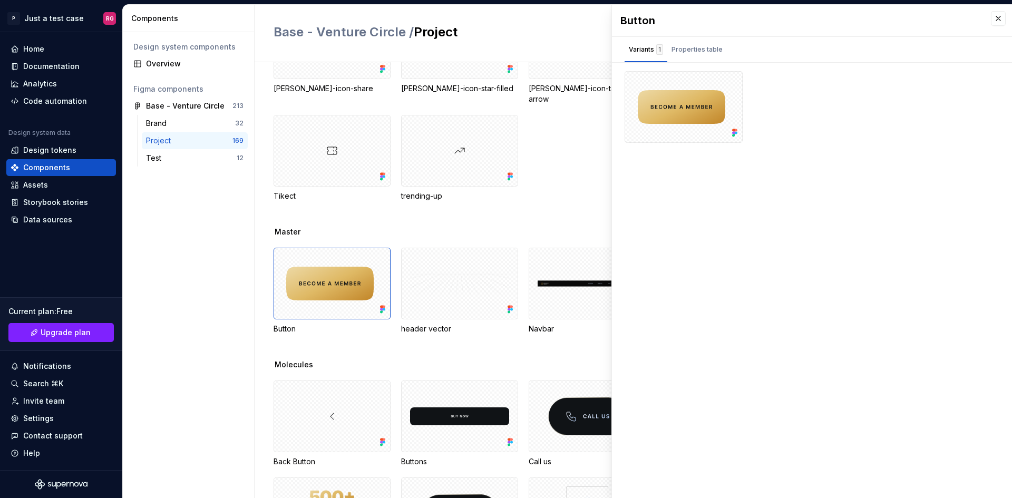
drag, startPoint x: 337, startPoint y: 275, endPoint x: 776, endPoint y: 304, distance: 439.7
click at [776, 304] on div "Button Variants 1 Properties table Property Values Default Instance InstanceSwa…" at bounding box center [812, 252] width 400 height 494
click at [697, 49] on div "Properties table" at bounding box center [697, 49] width 51 height 11
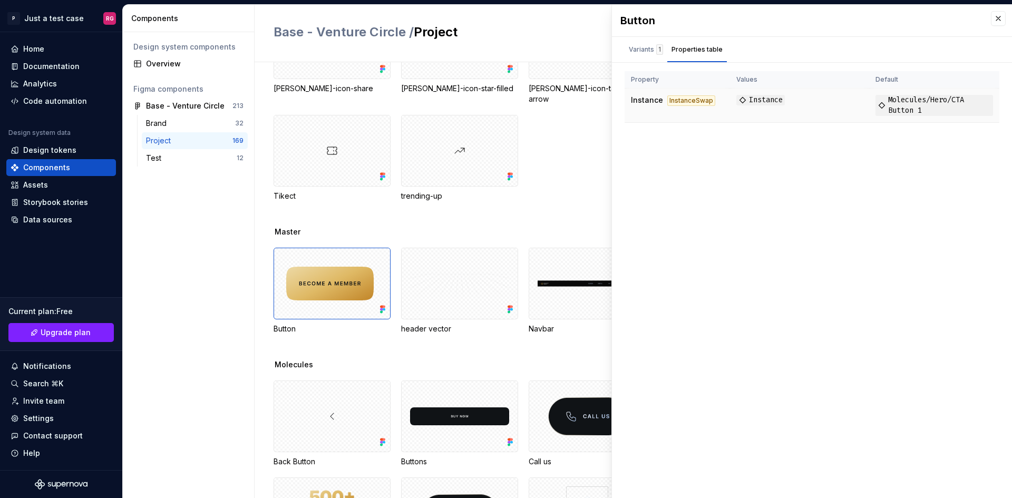
click at [653, 99] on span "Instance" at bounding box center [647, 99] width 32 height 9
click at [697, 102] on div "InstanceSwap" at bounding box center [692, 100] width 48 height 11
click at [127, 257] on div "Design system components Overview Figma components Base - Venture Circle 213 Br…" at bounding box center [188, 265] width 131 height 466
click at [164, 70] on div "Overview" at bounding box center [188, 63] width 119 height 17
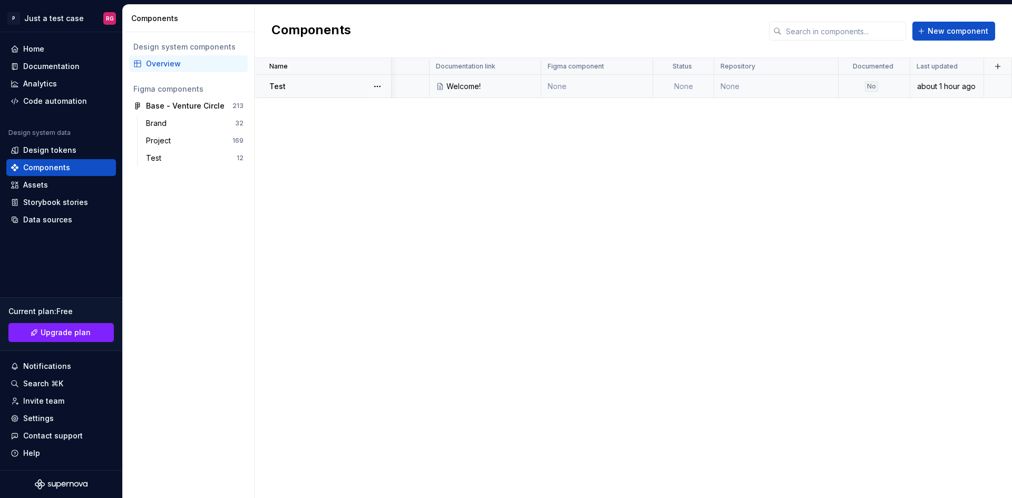
drag, startPoint x: 860, startPoint y: 98, endPoint x: 987, endPoint y: 98, distance: 126.6
click at [947, 31] on span "New component" at bounding box center [958, 31] width 61 height 11
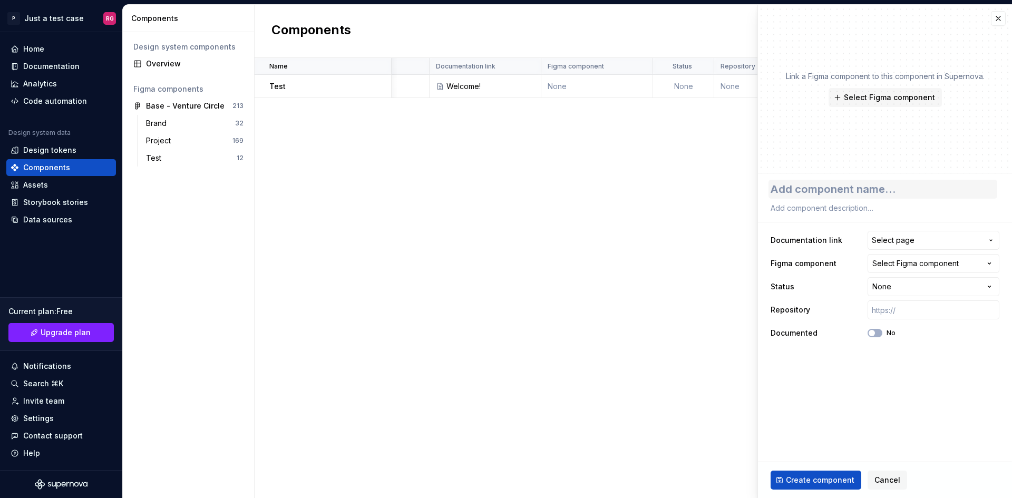
click at [805, 182] on textarea at bounding box center [883, 189] width 229 height 19
type textarea "*"
type textarea "B"
type textarea "*"
type textarea "Bu"
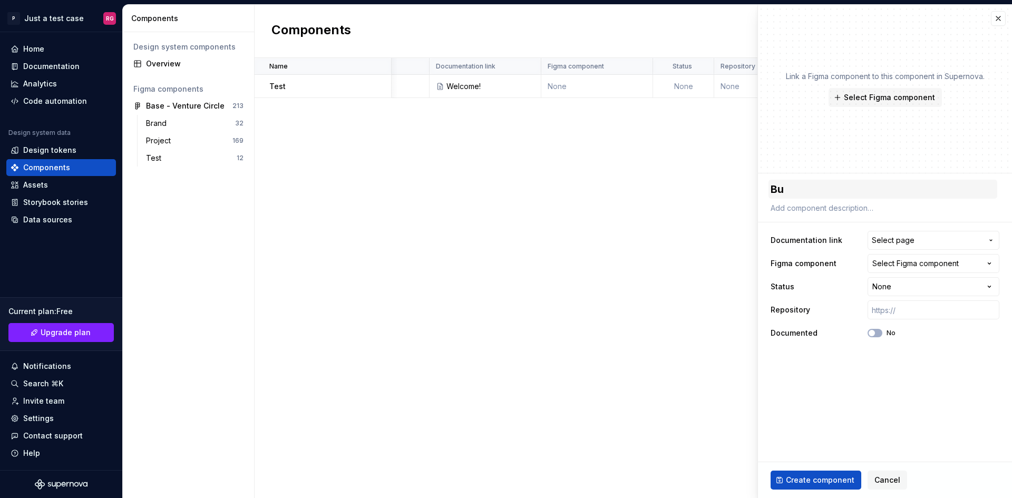
type textarea "*"
type textarea "But"
type textarea "*"
type textarea "Buto"
type textarea "*"
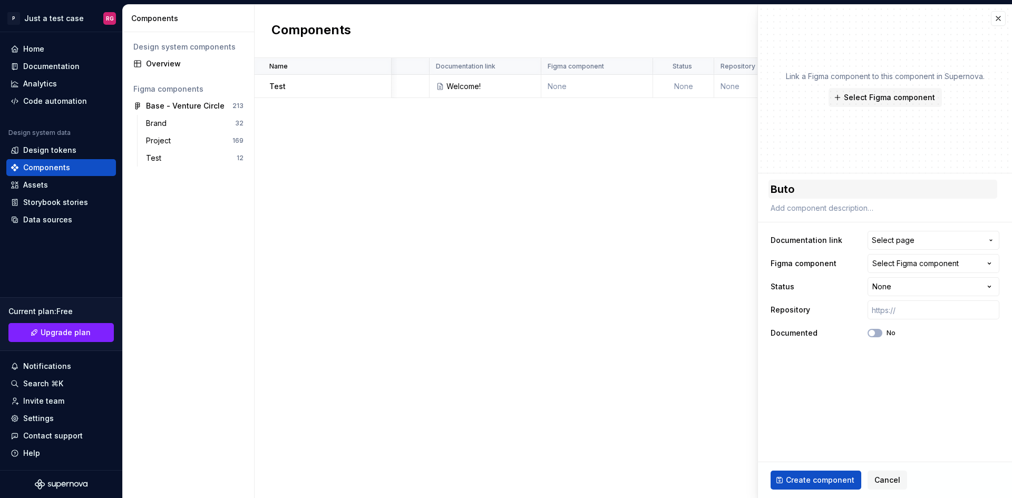
type textarea "But"
type textarea "*"
type textarea "Butt"
type textarea "*"
type textarea "Butto"
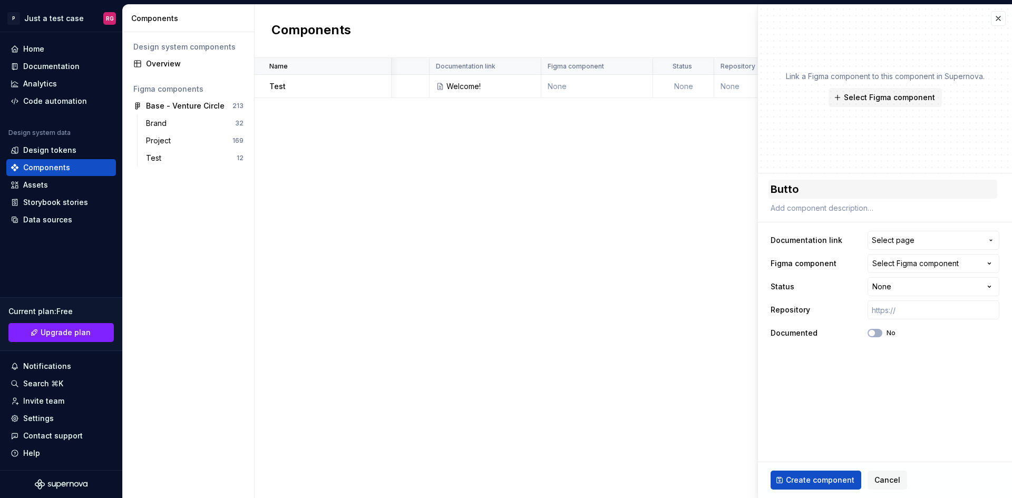
type textarea "*"
type textarea "Button"
type textarea "*"
type textarea "ButtonT"
type textarea "*"
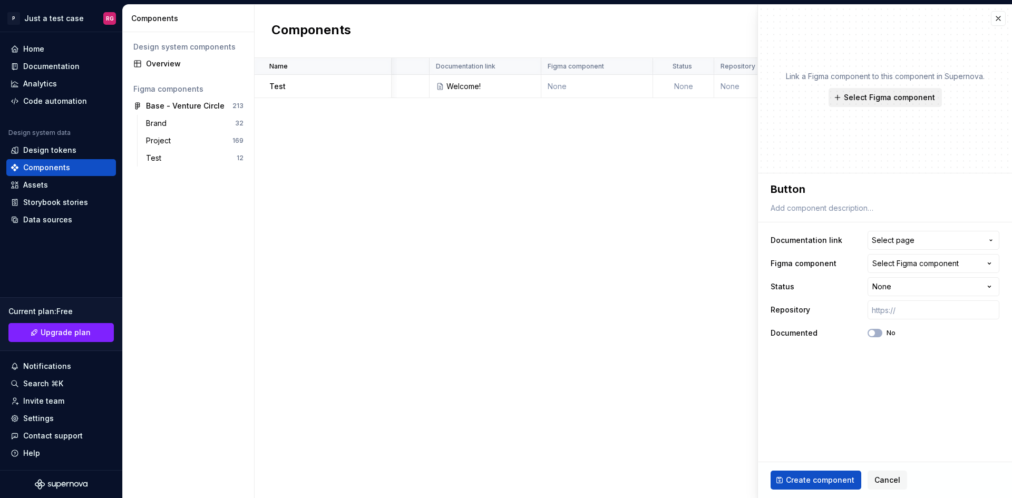
type textarea "Button"
click at [854, 100] on span "Select Figma component" at bounding box center [889, 97] width 91 height 11
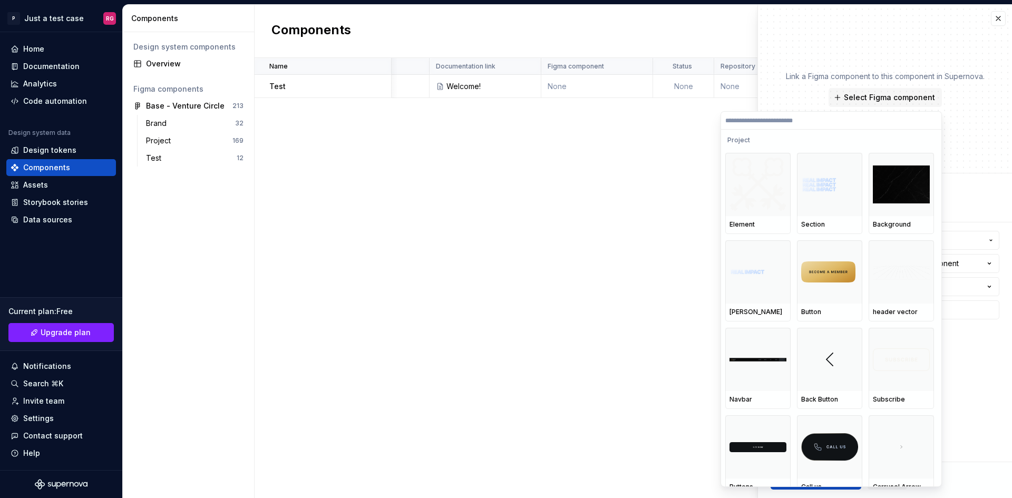
scroll to position [2057, 0]
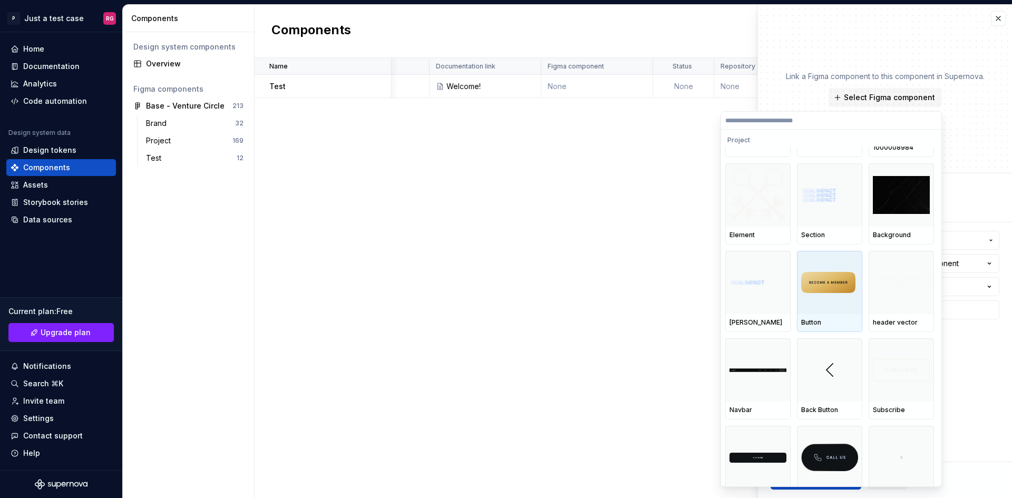
click at [825, 280] on img at bounding box center [830, 282] width 57 height 21
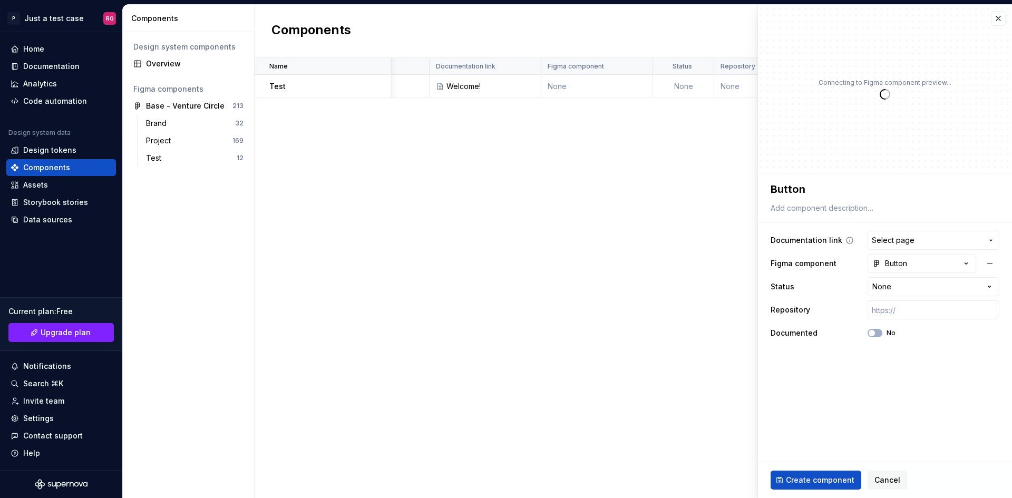
type textarea "*"
click at [935, 242] on span "Select page" at bounding box center [927, 240] width 111 height 11
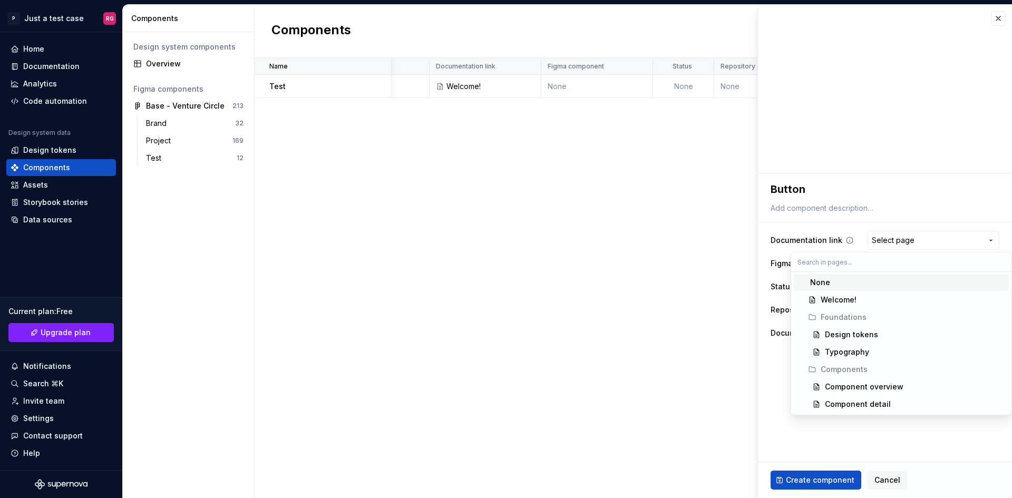
click at [935, 242] on html "**********" at bounding box center [506, 249] width 1012 height 498
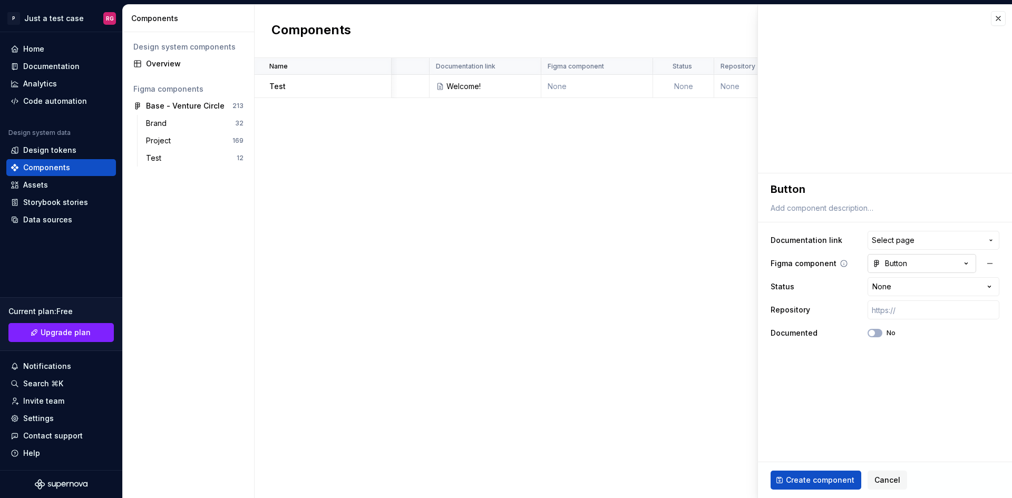
click at [928, 263] on button "Button" at bounding box center [922, 263] width 109 height 19
click at [928, 263] on html "**********" at bounding box center [506, 249] width 1012 height 498
click at [915, 288] on html "**********" at bounding box center [506, 249] width 1012 height 498
select select "**********"
click at [910, 316] on input "text" at bounding box center [934, 310] width 132 height 19
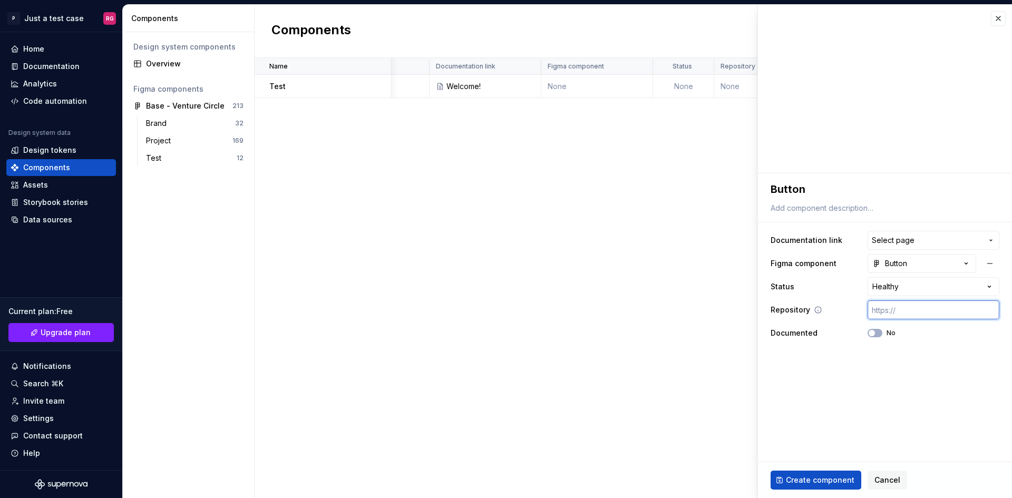
click at [924, 315] on input "text" at bounding box center [934, 310] width 132 height 19
click at [825, 481] on span "Create component" at bounding box center [820, 480] width 69 height 11
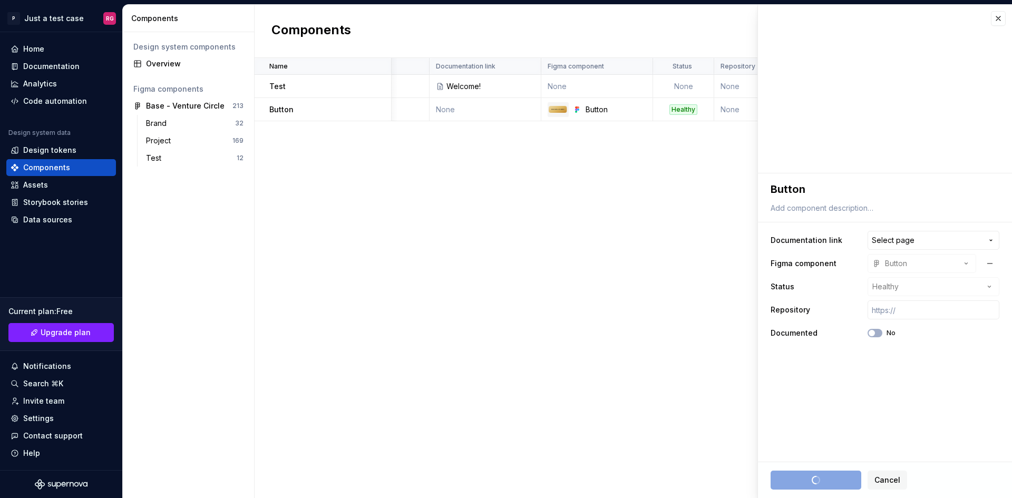
type textarea "*"
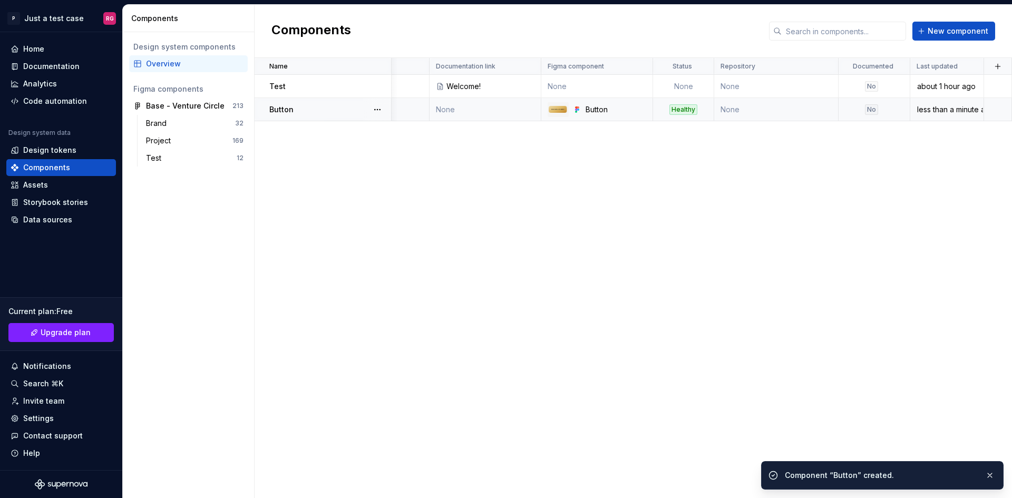
click at [1002, 107] on td at bounding box center [999, 109] width 28 height 23
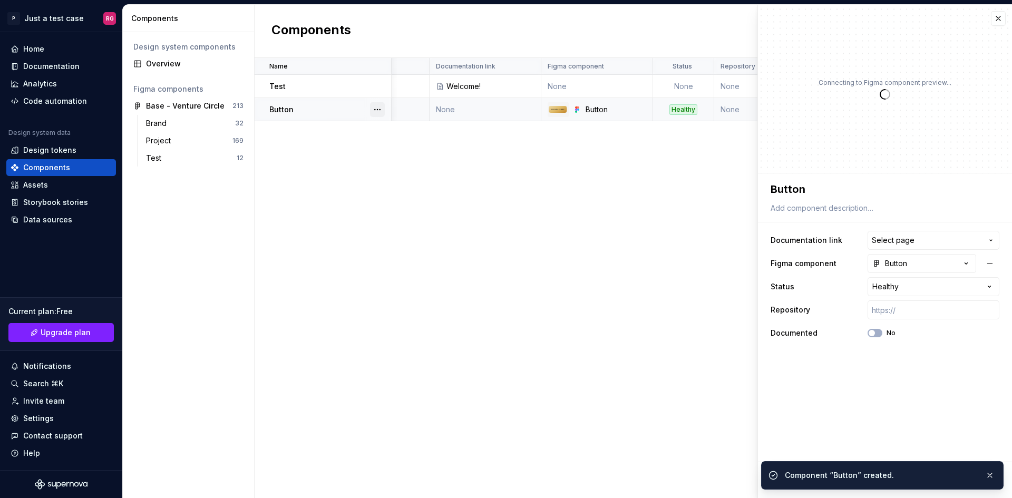
click at [377, 109] on button "button" at bounding box center [377, 109] width 15 height 15
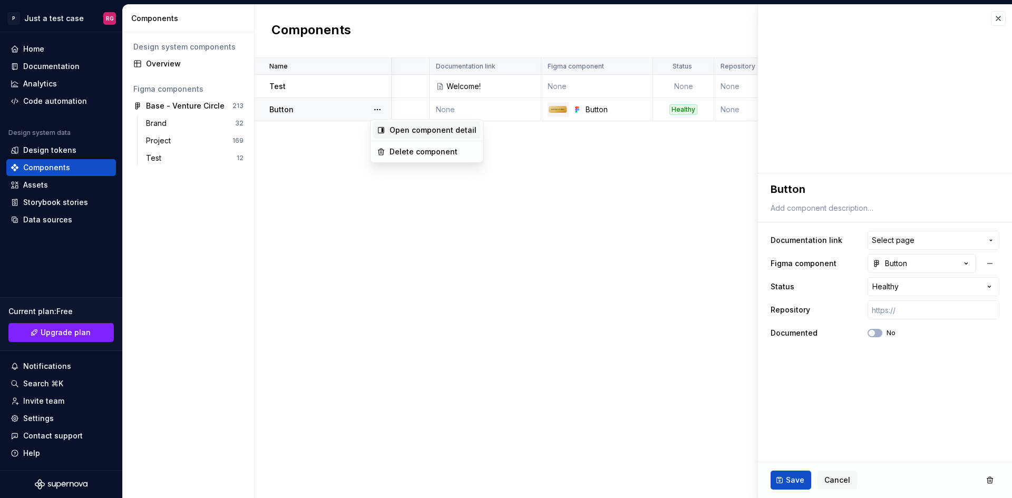
click at [427, 128] on div "Open component detail" at bounding box center [433, 130] width 87 height 11
type textarea "*"
click at [52, 97] on div "Code automation" at bounding box center [55, 101] width 64 height 11
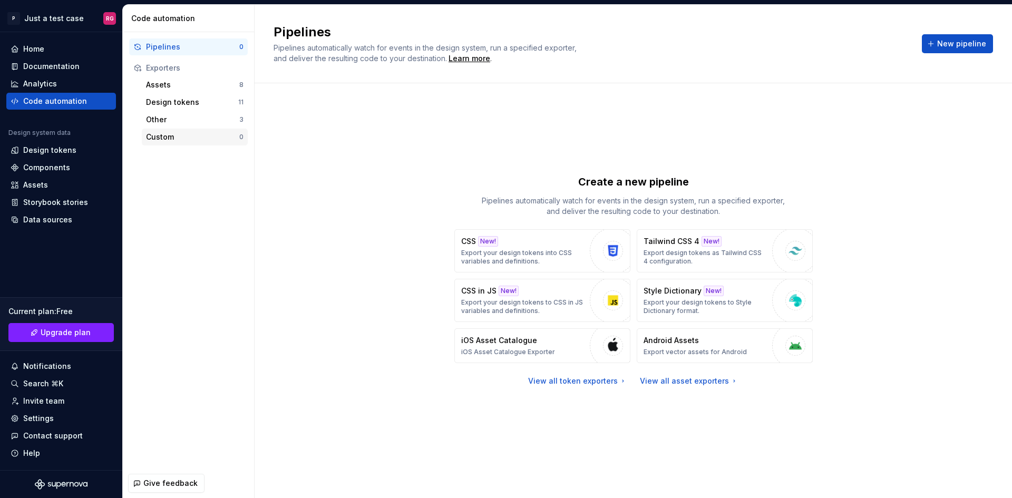
click at [171, 132] on div "Custom" at bounding box center [192, 137] width 93 height 11
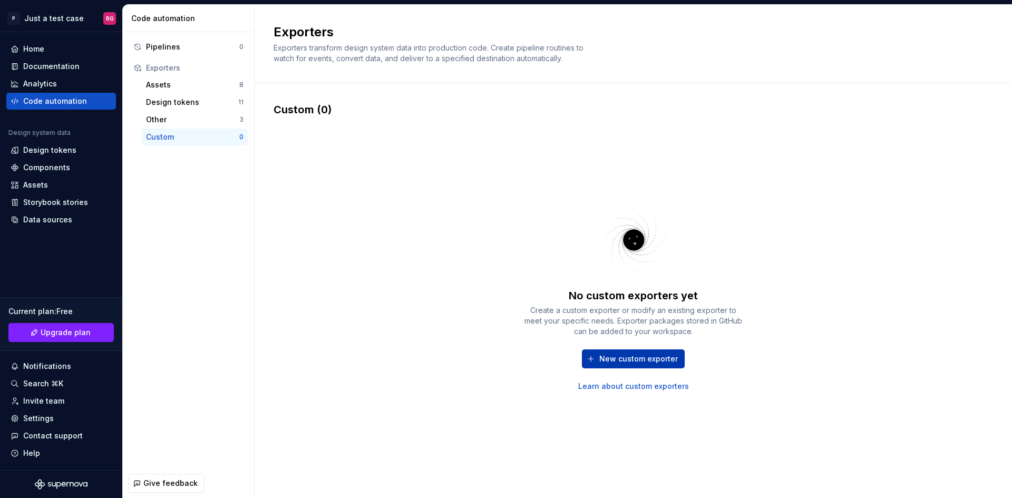
click at [630, 351] on button "New custom exporter" at bounding box center [633, 359] width 103 height 19
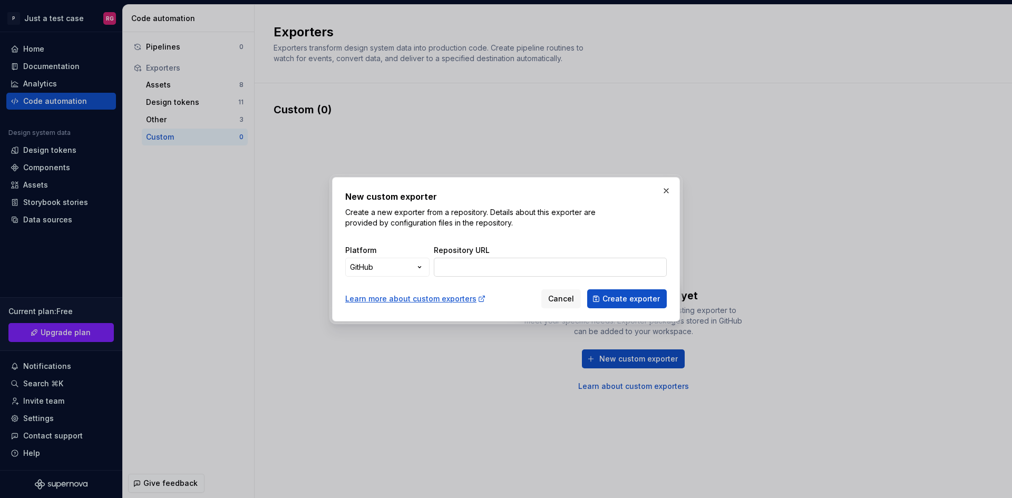
click at [474, 267] on input "Repository URL" at bounding box center [550, 267] width 233 height 19
paste input "[URL][DOMAIN_NAME]"
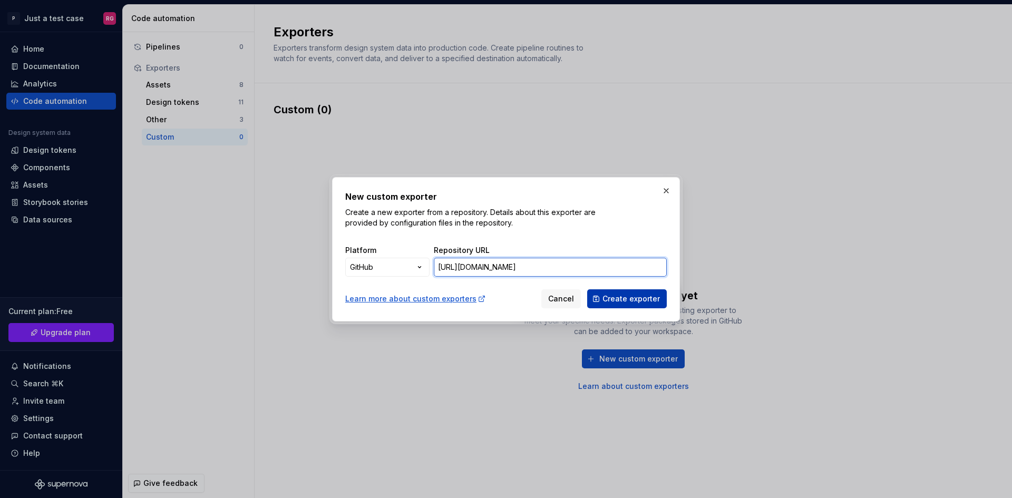
type input "[URL][DOMAIN_NAME]"
click at [634, 299] on span "Create exporter" at bounding box center [631, 299] width 57 height 11
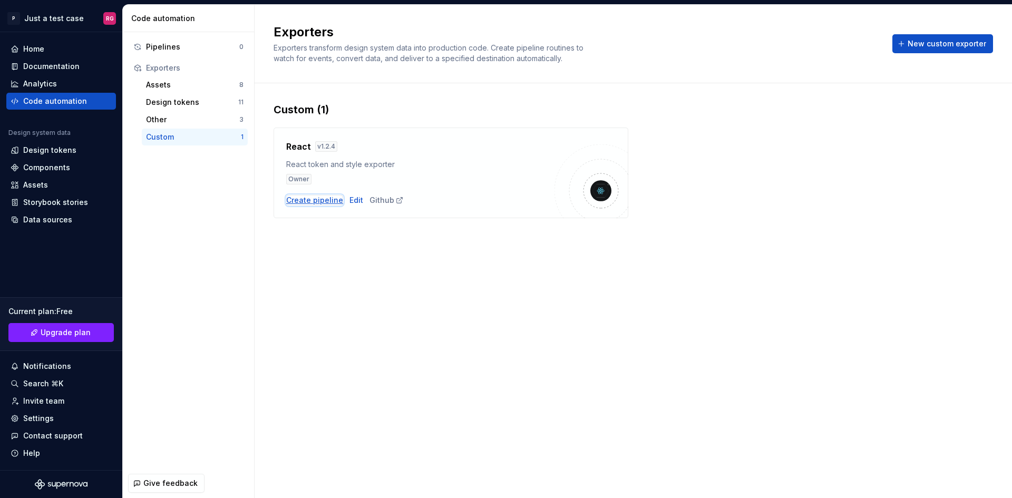
click at [302, 198] on div "Create pipeline" at bounding box center [314, 200] width 57 height 11
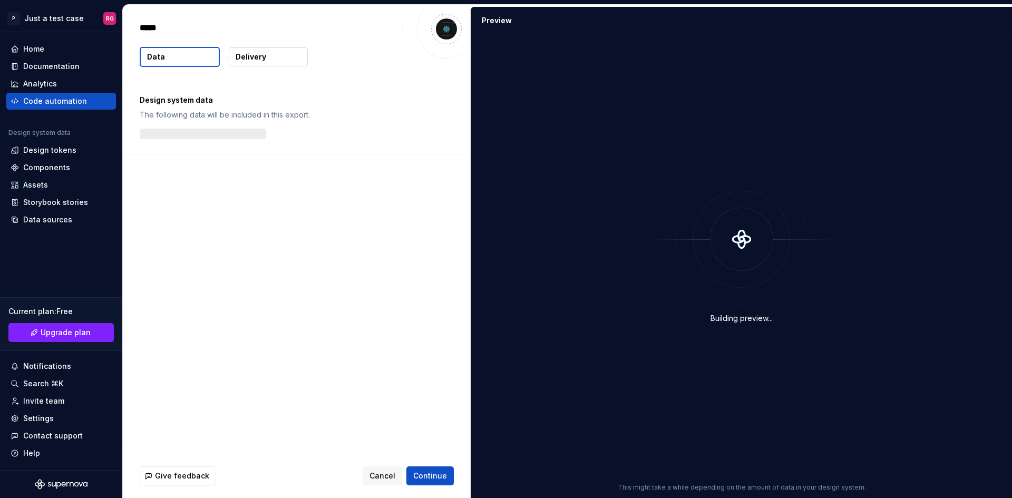
type textarea "*"
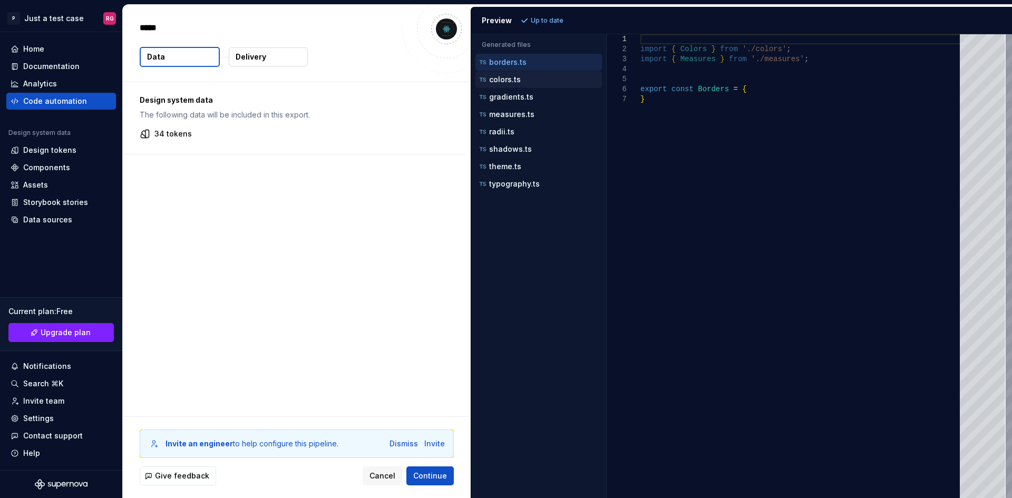
click at [508, 72] on div "colors.ts" at bounding box center [539, 79] width 127 height 17
click at [499, 75] on p "colors.ts" at bounding box center [505, 79] width 32 height 8
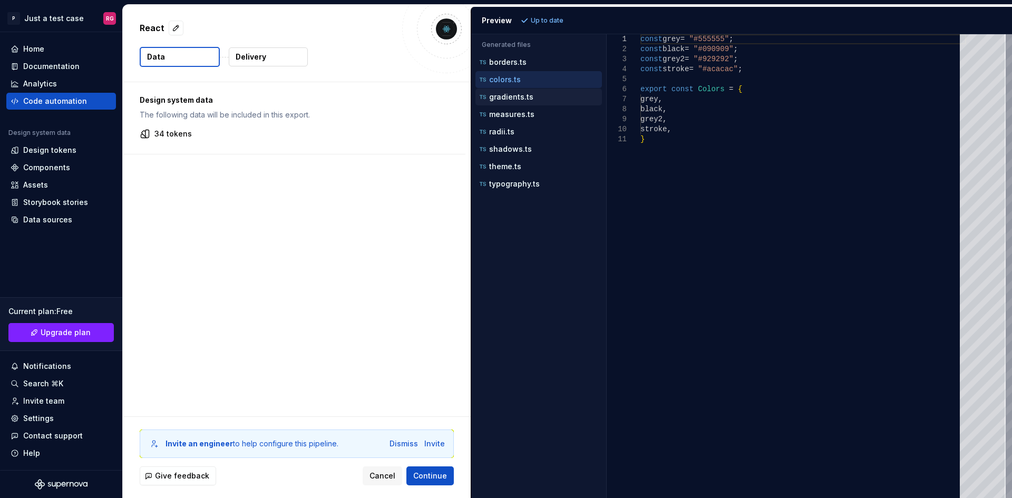
click at [508, 93] on p "gradients.ts" at bounding box center [511, 97] width 44 height 8
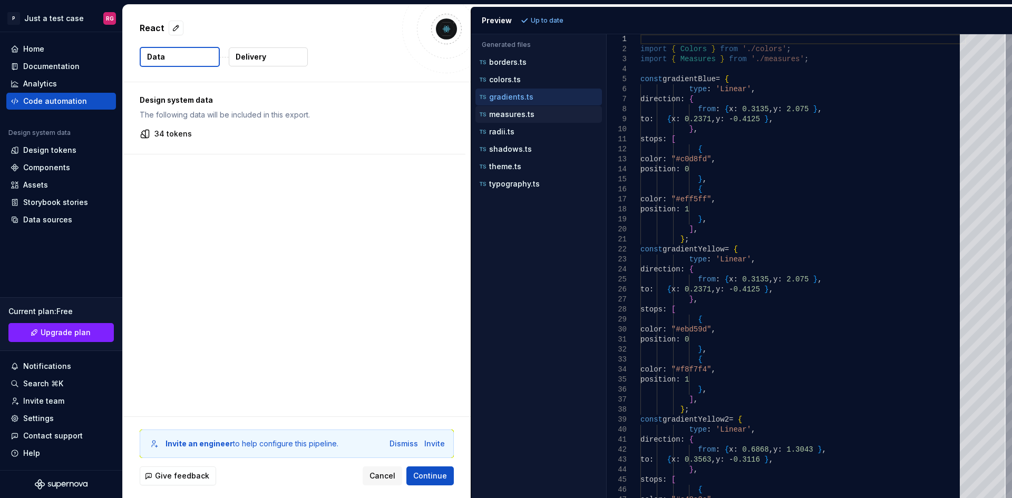
click at [513, 110] on p "measures.ts" at bounding box center [511, 114] width 45 height 8
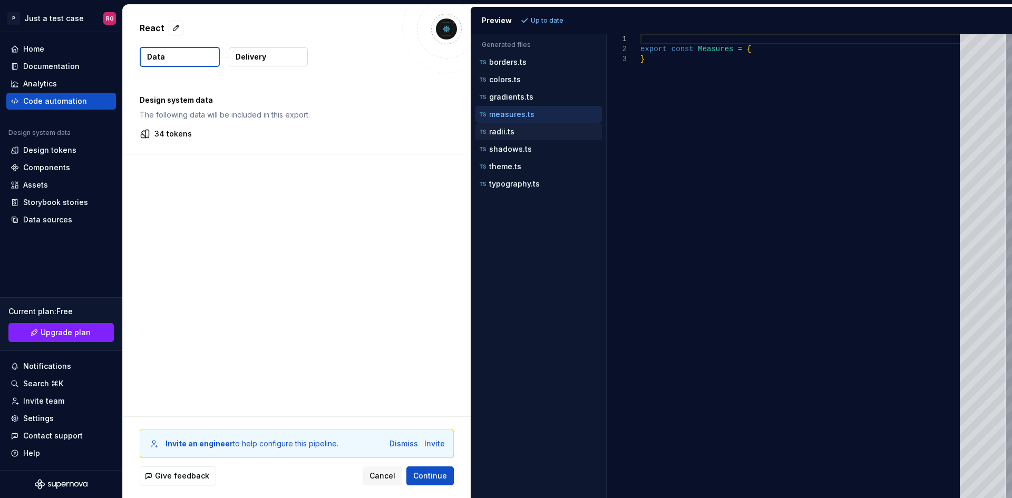
click at [514, 133] on div "radii.ts" at bounding box center [540, 132] width 124 height 11
click at [511, 144] on div "shadows.ts" at bounding box center [540, 149] width 124 height 11
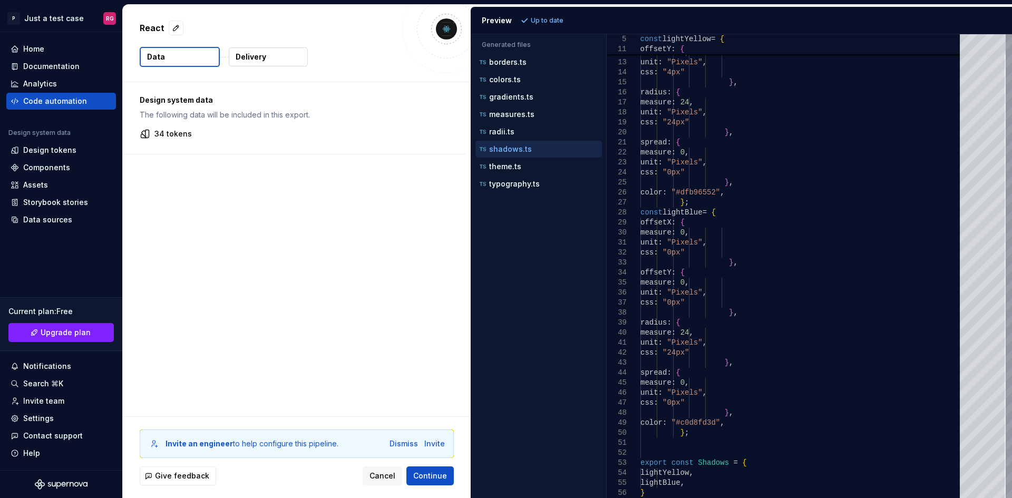
click at [516, 158] on ul "borders.ts colors.ts gradients.ts measures.ts radii.ts shadows.ts theme.ts typo…" at bounding box center [536, 123] width 131 height 139
click at [509, 169] on p "theme.ts" at bounding box center [505, 166] width 32 height 8
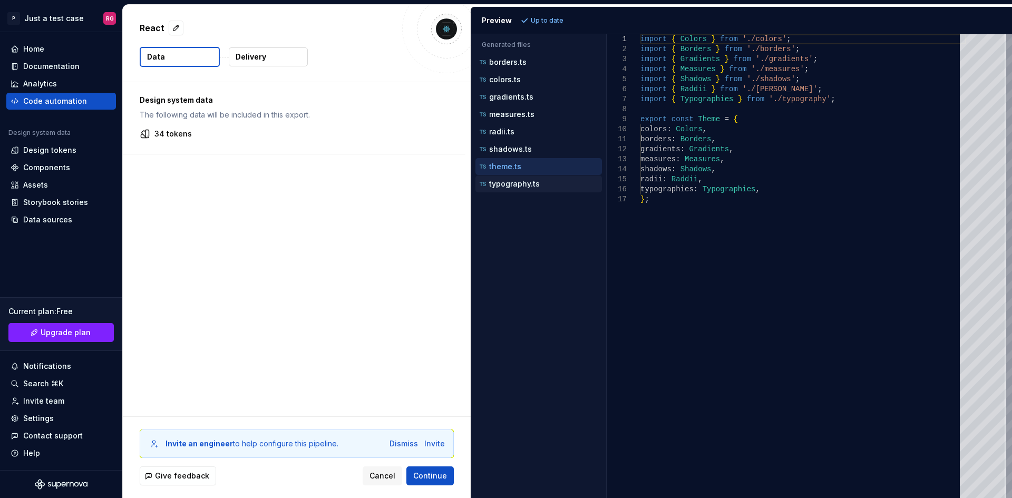
click at [531, 185] on p "typography.ts" at bounding box center [514, 184] width 51 height 8
type textarea "**********"
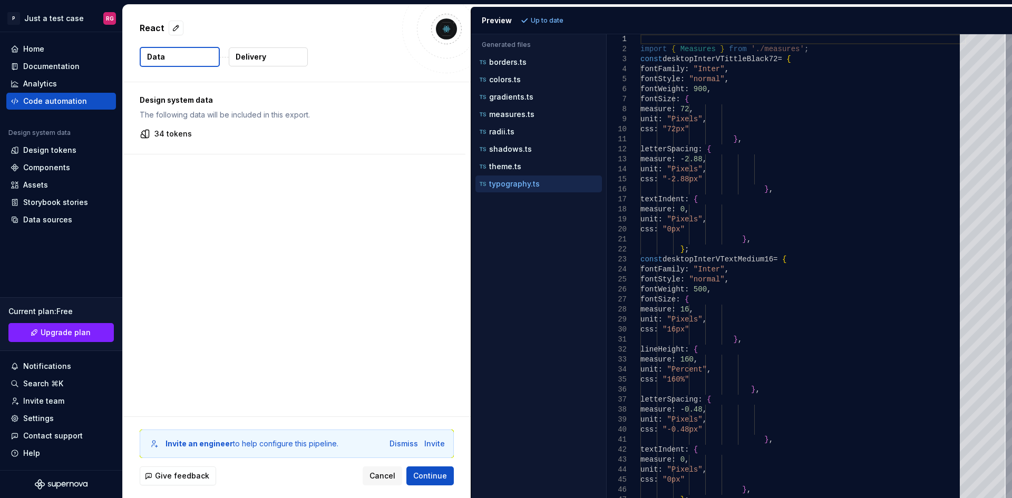
click at [334, 244] on div "Design system data The following data will be included in this export. 34 tokens" at bounding box center [297, 249] width 348 height 334
click at [435, 470] on button "Continue" at bounding box center [430, 476] width 47 height 19
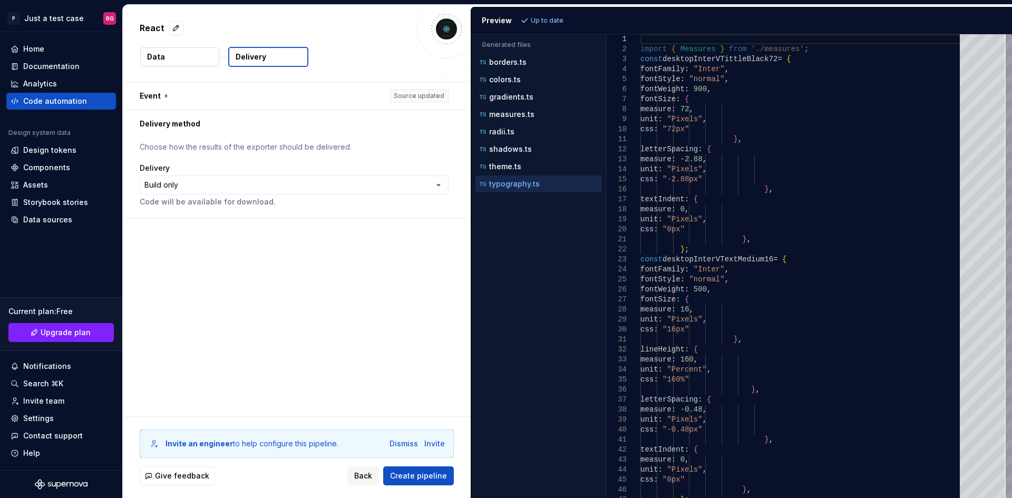
click at [273, 55] on button "Delivery" at bounding box center [268, 57] width 80 height 20
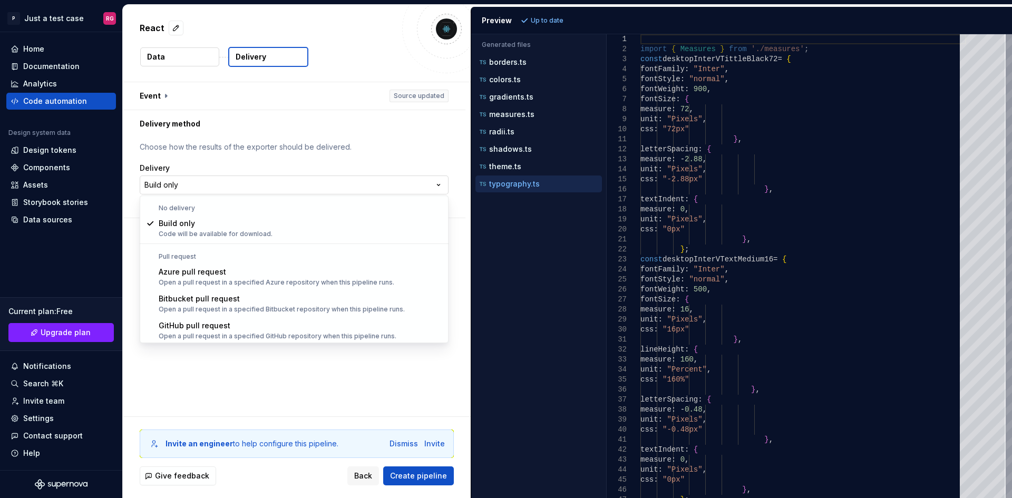
click at [435, 182] on html "**********" at bounding box center [506, 249] width 1012 height 498
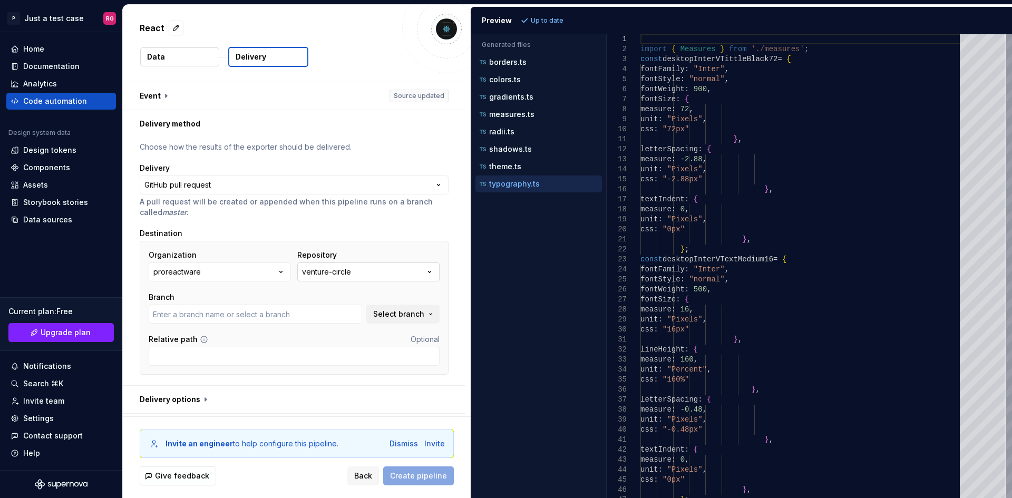
click at [422, 273] on button "venture-circle" at bounding box center [368, 272] width 142 height 19
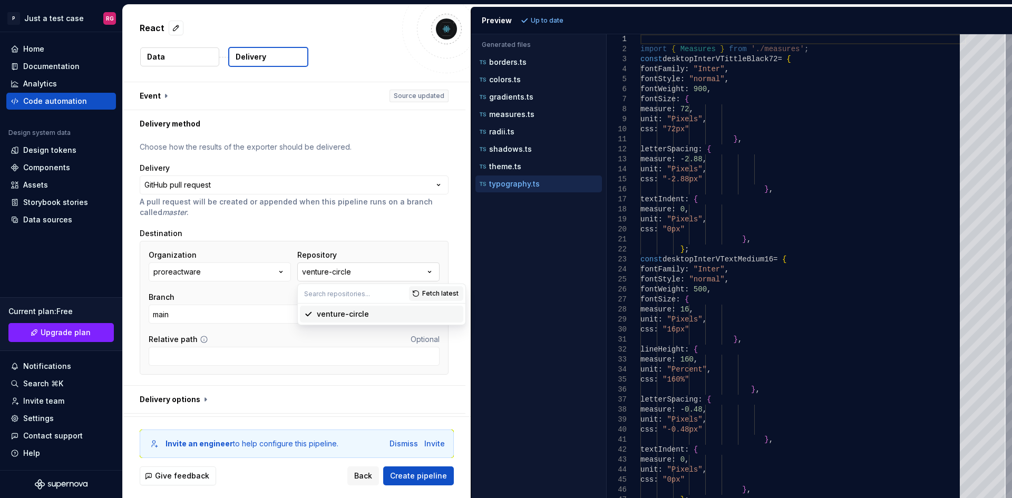
click at [422, 273] on button "venture-circle" at bounding box center [368, 272] width 142 height 19
click at [411, 310] on span "Select branch" at bounding box center [398, 314] width 51 height 11
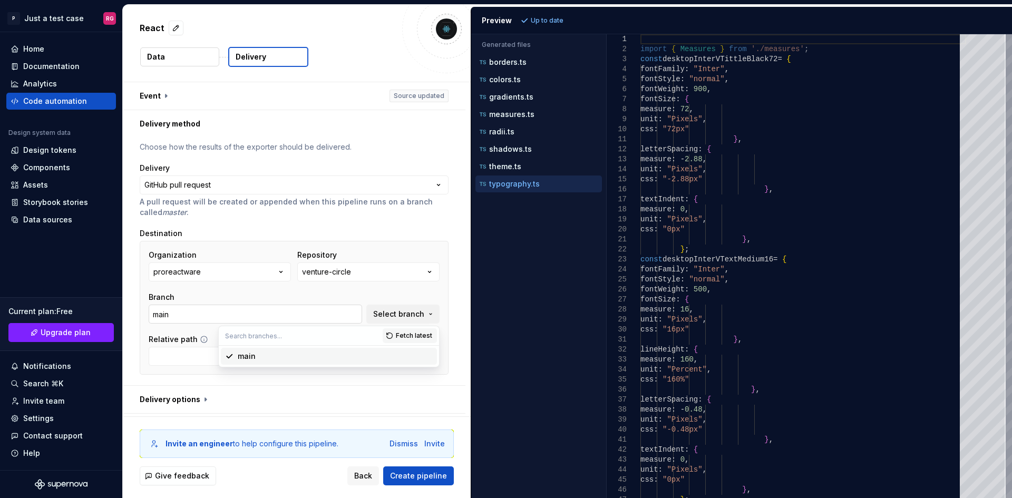
click at [207, 322] on input "main" at bounding box center [256, 314] width 214 height 19
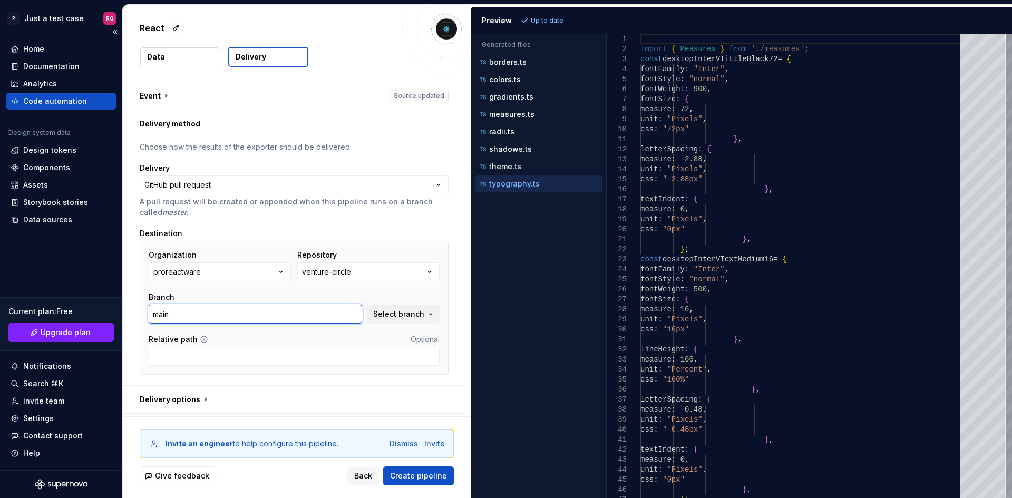
drag, startPoint x: 203, startPoint y: 318, endPoint x: 92, endPoint y: 310, distance: 111.1
click at [92, 310] on div "**********" at bounding box center [506, 249] width 1012 height 498
type input "mai"
click at [400, 315] on span "Select branch" at bounding box center [398, 314] width 51 height 11
click at [425, 300] on div "Branch mai Select branch" at bounding box center [294, 308] width 291 height 32
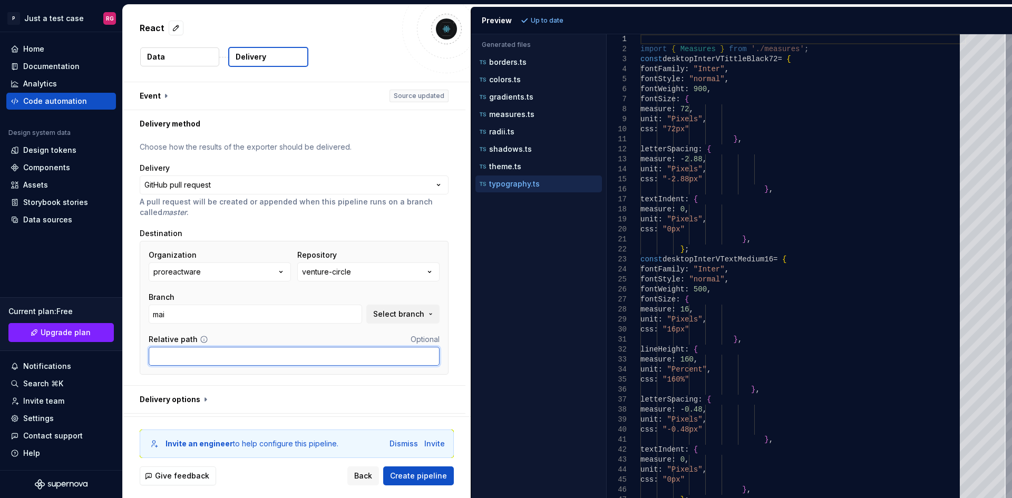
click at [211, 361] on input "Relative path" at bounding box center [294, 356] width 291 height 19
type input "src/supernova/test"
click at [333, 403] on button "button" at bounding box center [294, 399] width 343 height 27
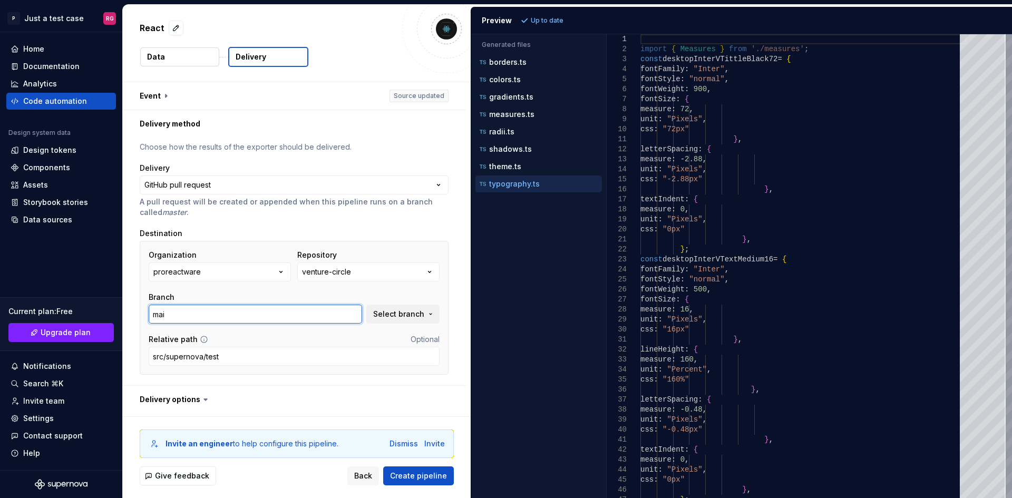
click at [196, 308] on input "mai" at bounding box center [256, 314] width 214 height 19
type textarea "*"
type input "main"
click at [406, 314] on span "Select branch" at bounding box center [398, 314] width 51 height 11
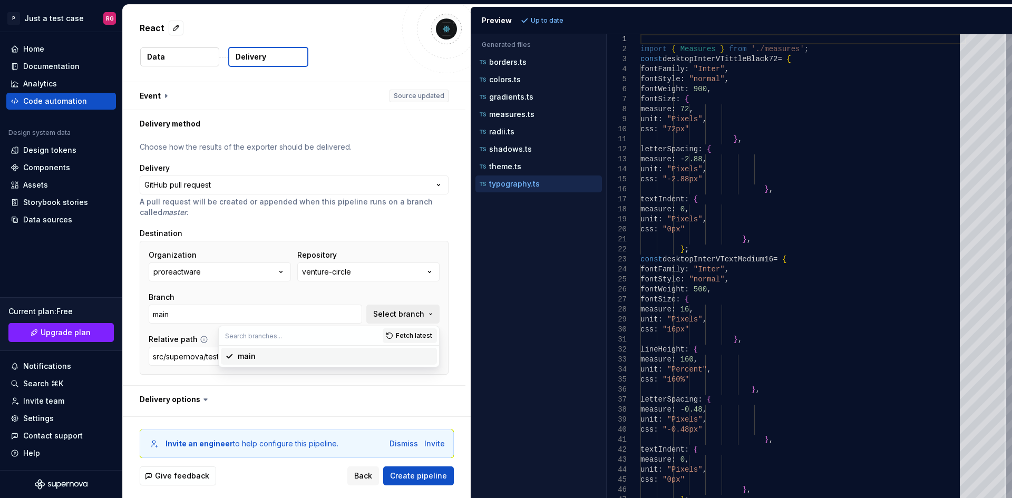
click at [388, 312] on span "Select branch" at bounding box center [398, 314] width 51 height 11
click at [398, 320] on button "Select branch" at bounding box center [403, 314] width 73 height 19
click at [400, 317] on span "Select branch" at bounding box center [398, 314] width 51 height 11
click at [410, 333] on span "Fetch latest" at bounding box center [414, 336] width 36 height 8
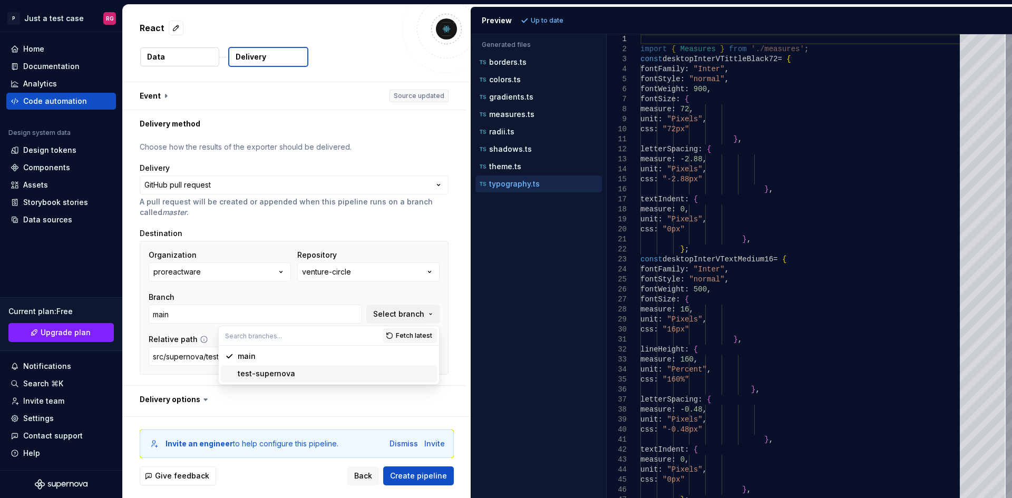
click at [269, 373] on div "test-supernova" at bounding box center [266, 374] width 57 height 11
type textarea "*"
type input "test-supernova"
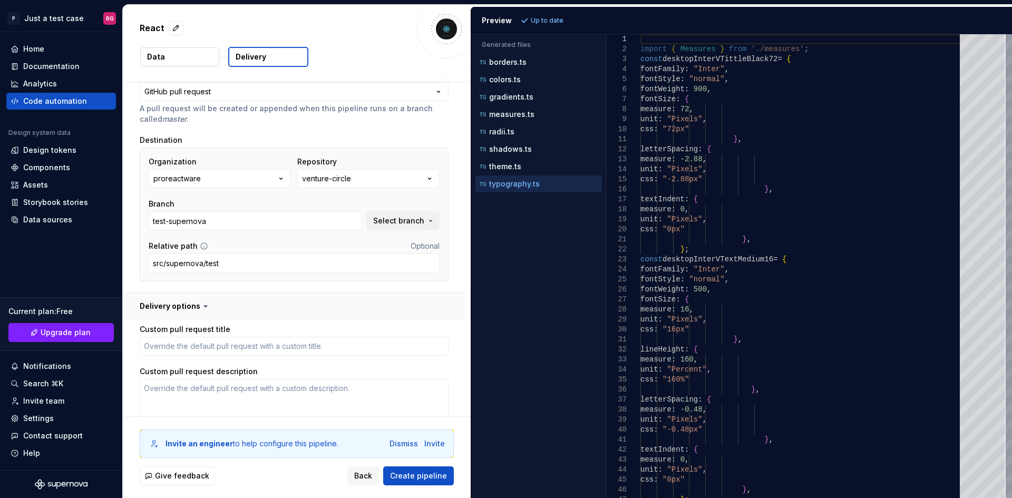
scroll to position [246, 0]
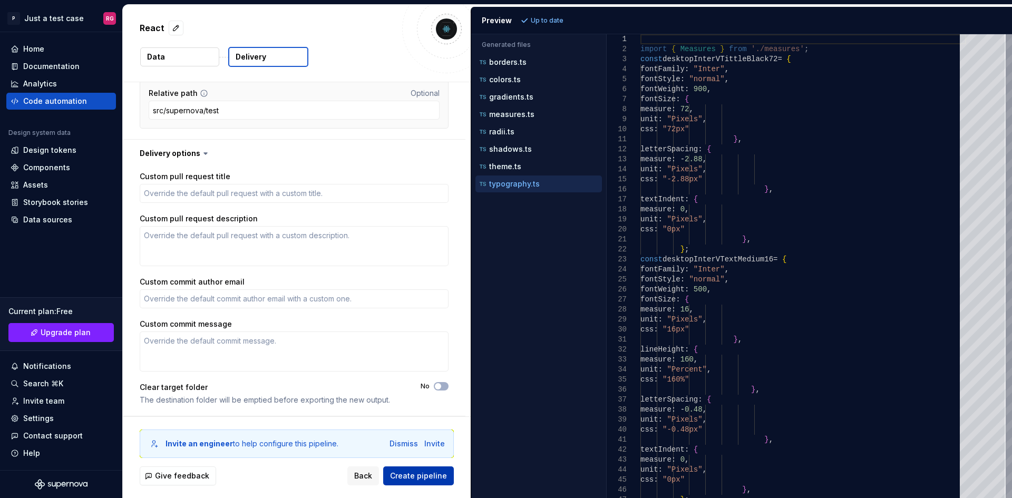
click at [433, 475] on span "Create pipeline" at bounding box center [418, 476] width 57 height 11
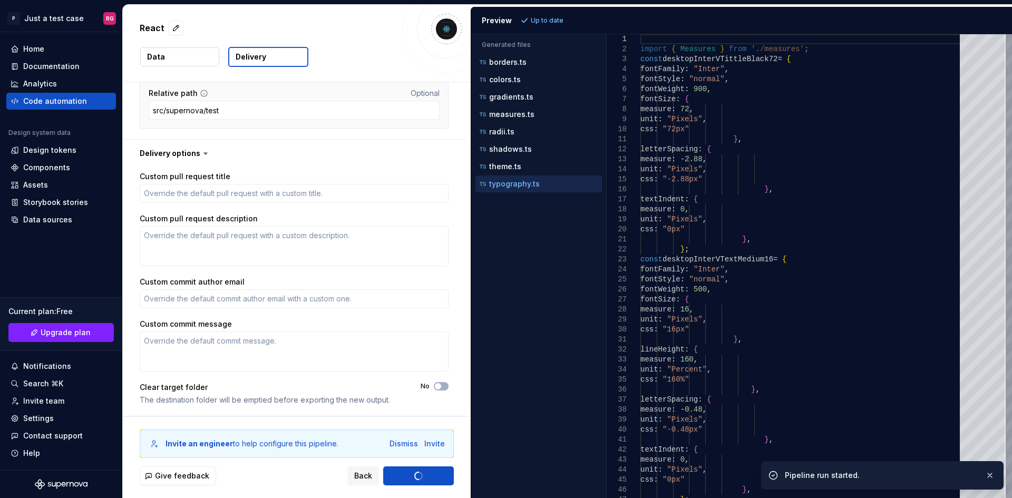
type textarea "*"
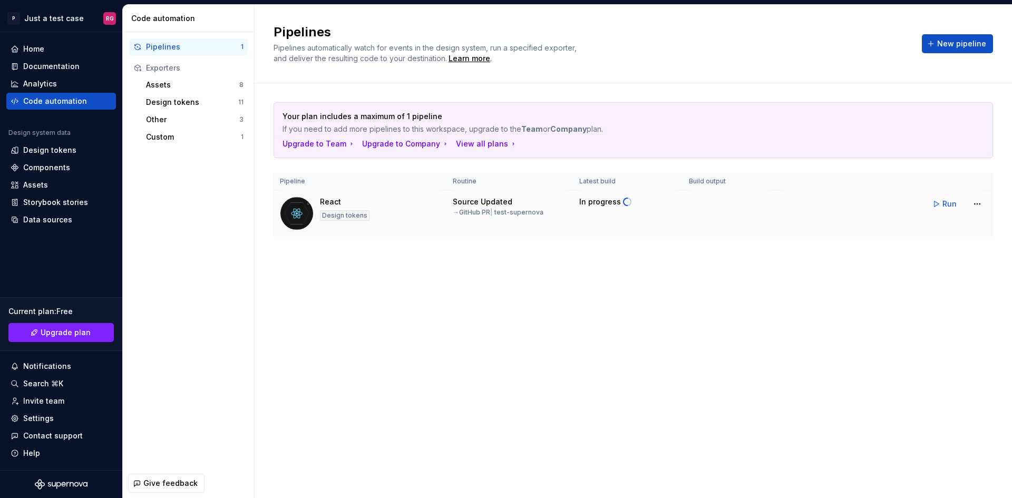
click at [599, 214] on td "In progress" at bounding box center [628, 213] width 110 height 47
click at [201, 134] on div "Custom" at bounding box center [193, 137] width 95 height 11
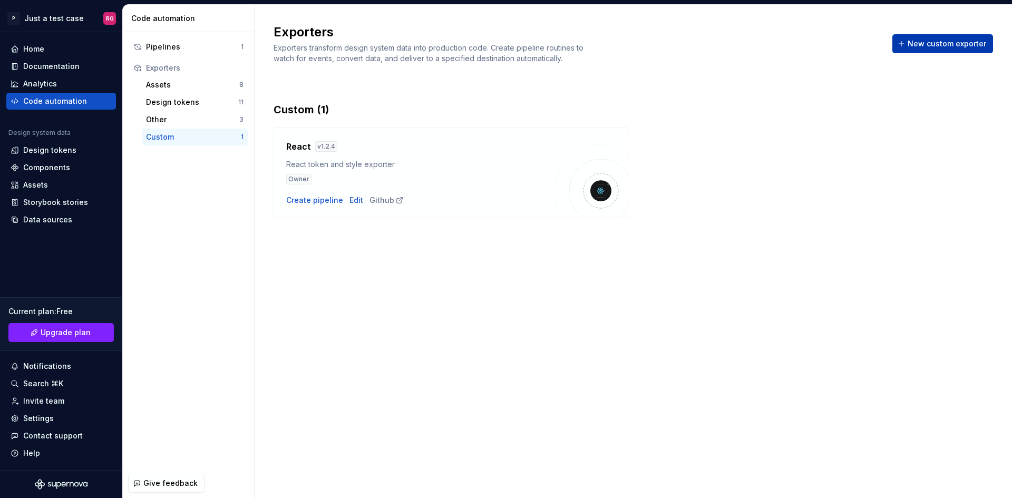
click at [922, 51] on button "New custom exporter" at bounding box center [943, 43] width 101 height 19
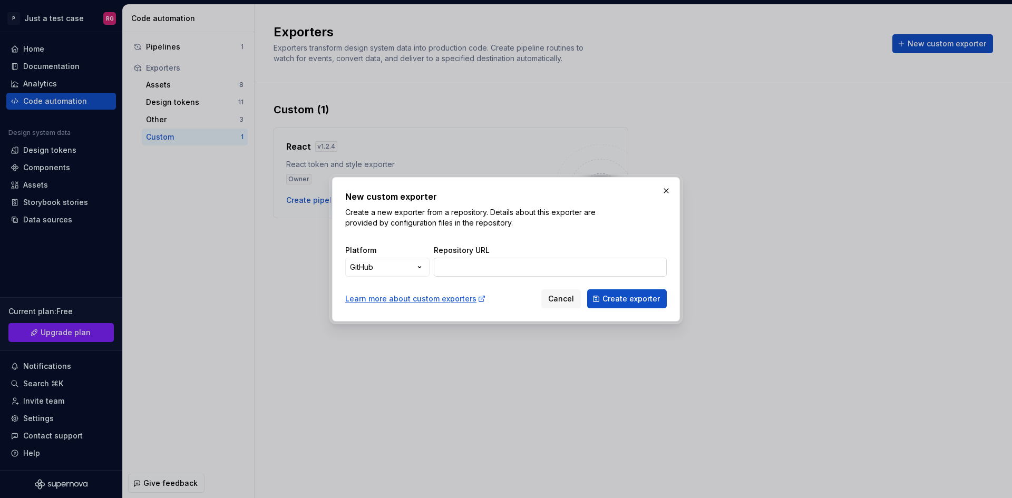
click at [511, 266] on input "Repository URL" at bounding box center [550, 267] width 233 height 19
paste input "[URL][DOMAIN_NAME]"
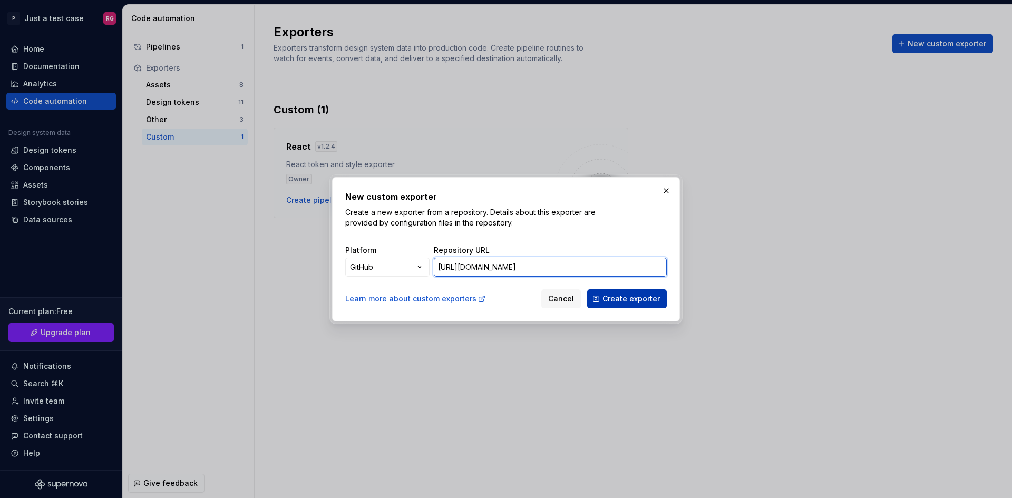
type input "[URL][DOMAIN_NAME]"
click at [629, 298] on span "Create exporter" at bounding box center [631, 299] width 57 height 11
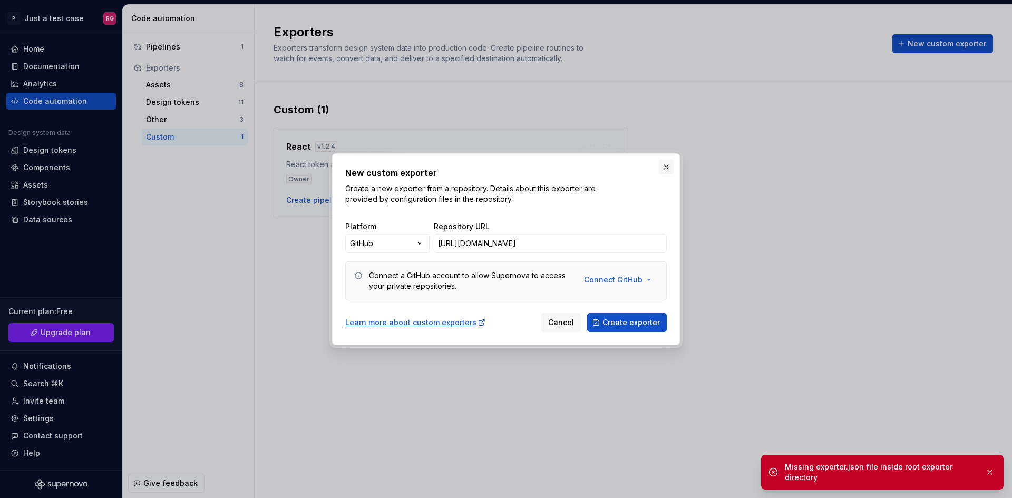
click at [669, 171] on button "button" at bounding box center [666, 167] width 15 height 15
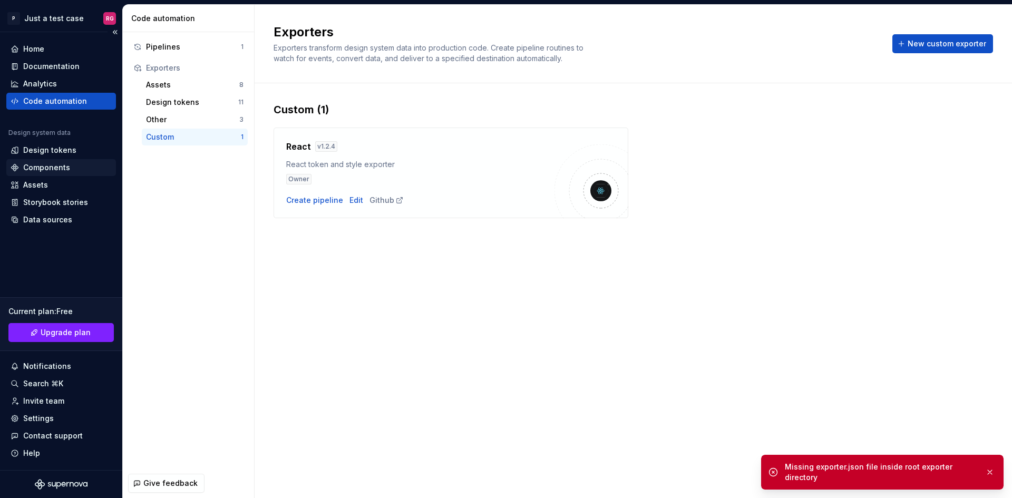
click at [55, 171] on div "Components" at bounding box center [46, 167] width 47 height 11
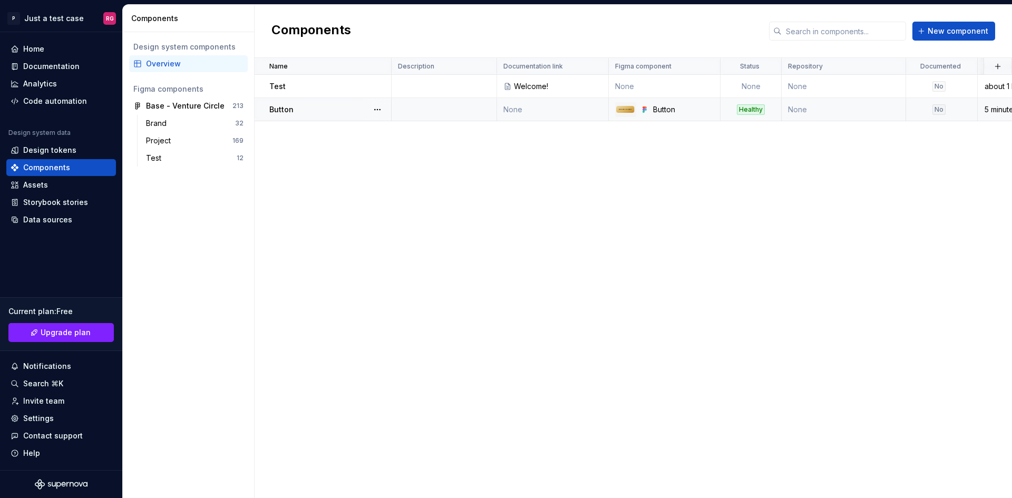
click at [871, 113] on td "None" at bounding box center [844, 109] width 124 height 23
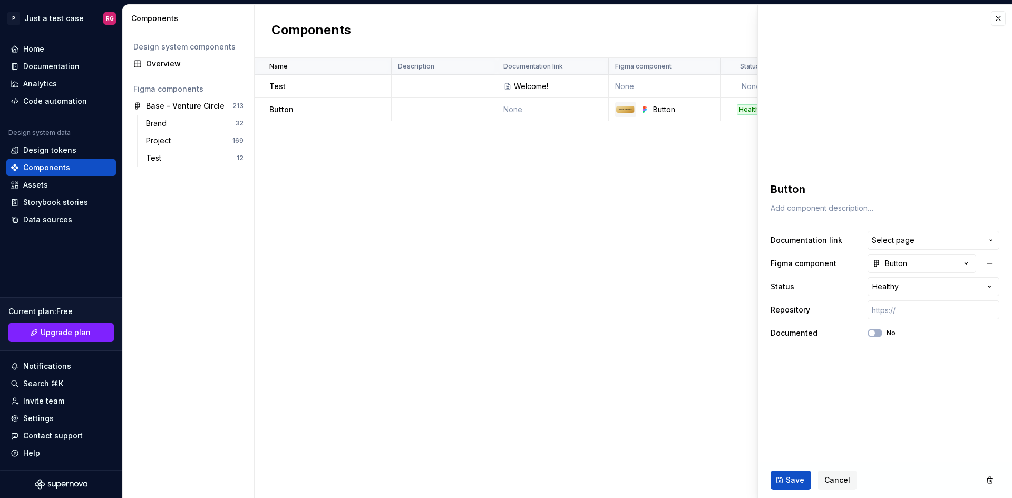
click at [560, 215] on div "Name Description Documentation link Figma component Status Repository Documente…" at bounding box center [634, 278] width 758 height 440
click at [323, 88] on div "Test" at bounding box center [329, 86] width 121 height 11
click at [992, 480] on button "button" at bounding box center [990, 480] width 19 height 19
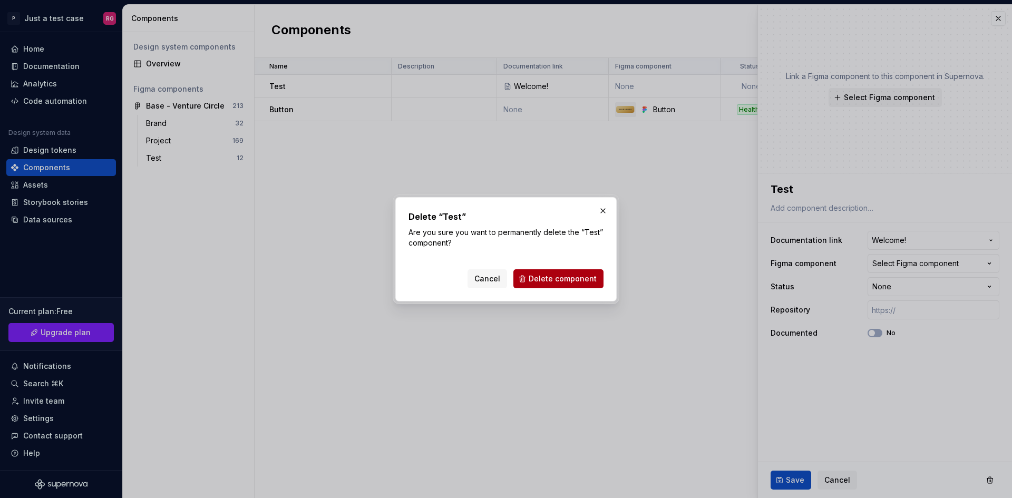
click at [567, 282] on span "Delete component" at bounding box center [563, 279] width 68 height 11
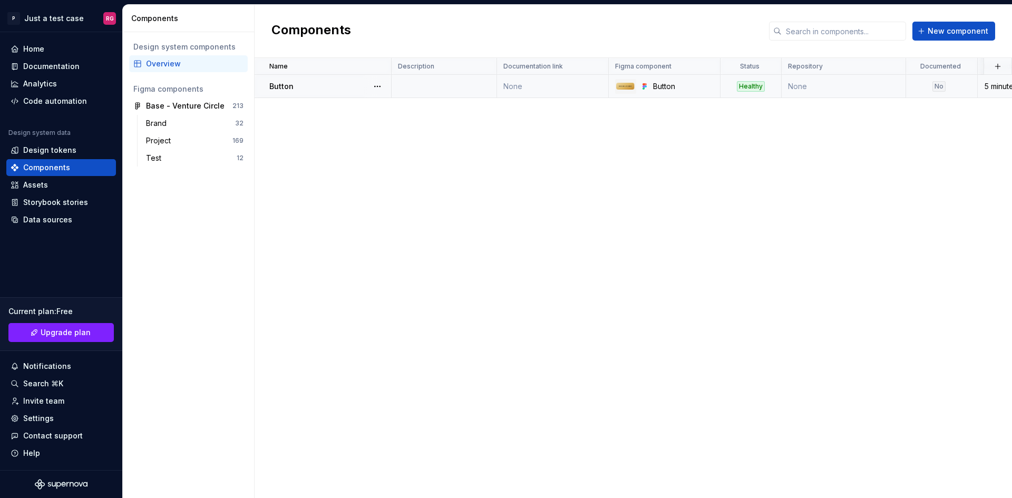
click at [815, 89] on td "None" at bounding box center [844, 86] width 124 height 23
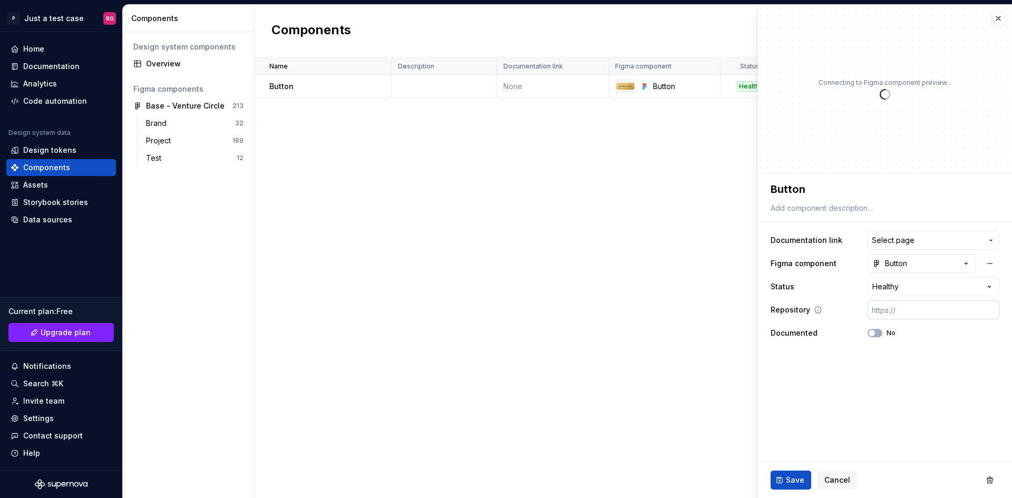
click at [938, 317] on input "text" at bounding box center [934, 310] width 132 height 19
drag, startPoint x: 915, startPoint y: 325, endPoint x: 915, endPoint y: 305, distance: 20.0
click at [913, 324] on div "Documented No" at bounding box center [885, 333] width 229 height 19
click at [915, 302] on input "text" at bounding box center [934, 310] width 132 height 19
paste input "[URL][DOMAIN_NAME]"
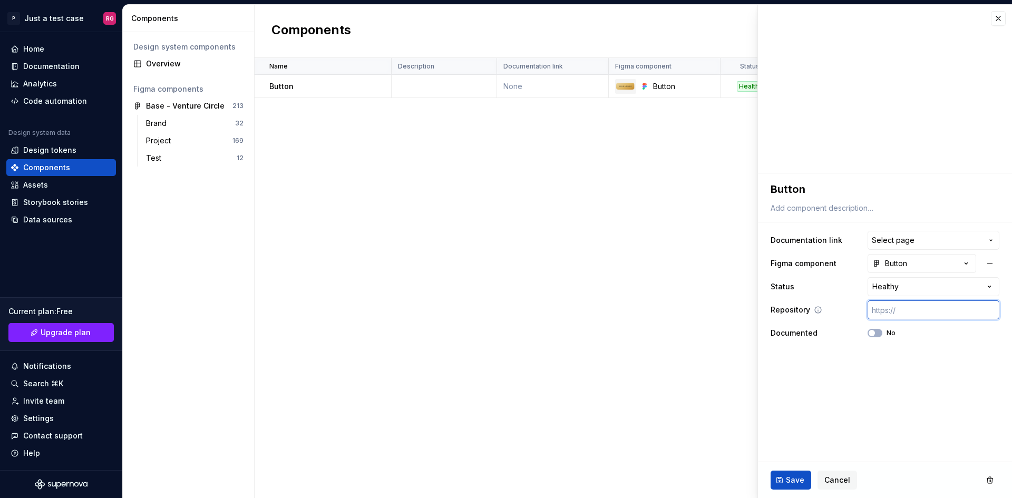
type textarea "*"
type input "[URL][DOMAIN_NAME]"
click at [889, 390] on fieldset "**********" at bounding box center [885, 335] width 254 height 325
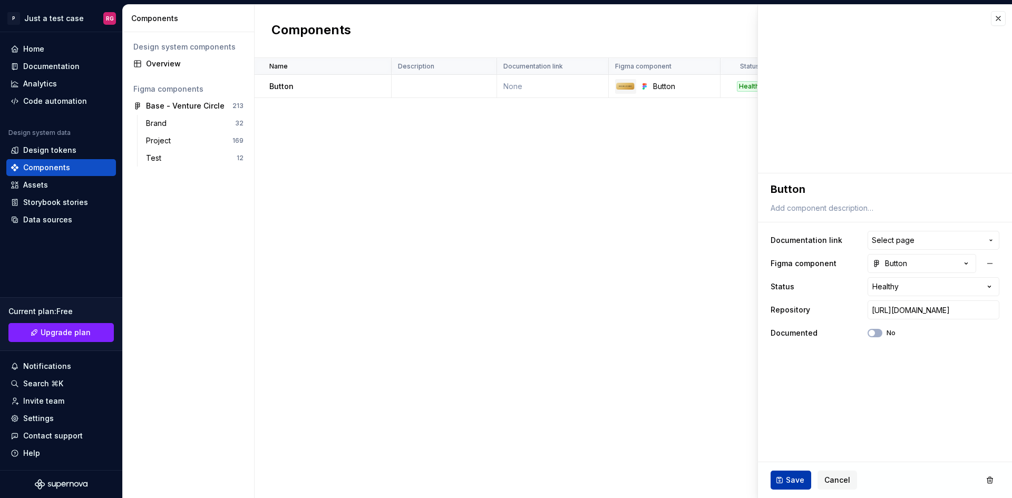
click at [790, 474] on button "Save" at bounding box center [791, 480] width 41 height 19
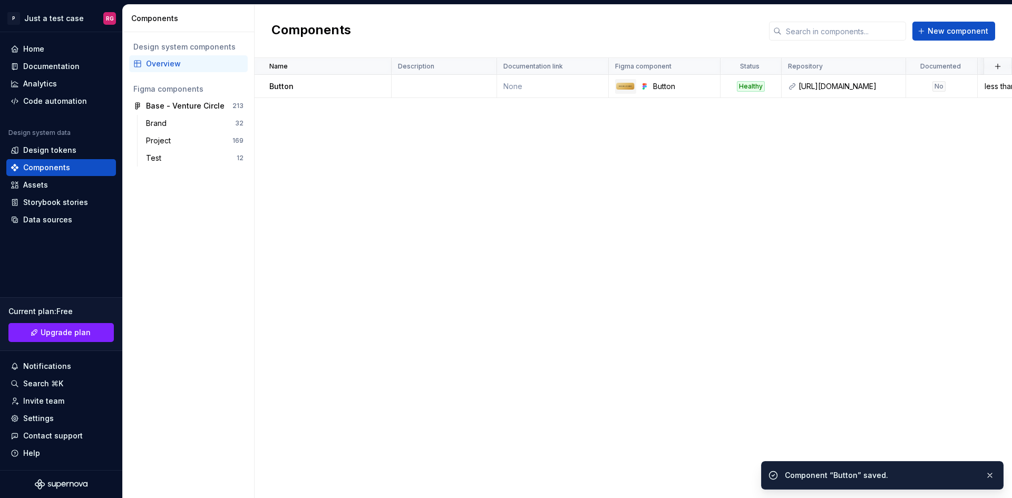
click at [591, 208] on div "Name Description Documentation link Figma component Status Repository Documente…" at bounding box center [634, 278] width 758 height 440
click at [827, 89] on div "[URL][DOMAIN_NAME]" at bounding box center [849, 86] width 101 height 11
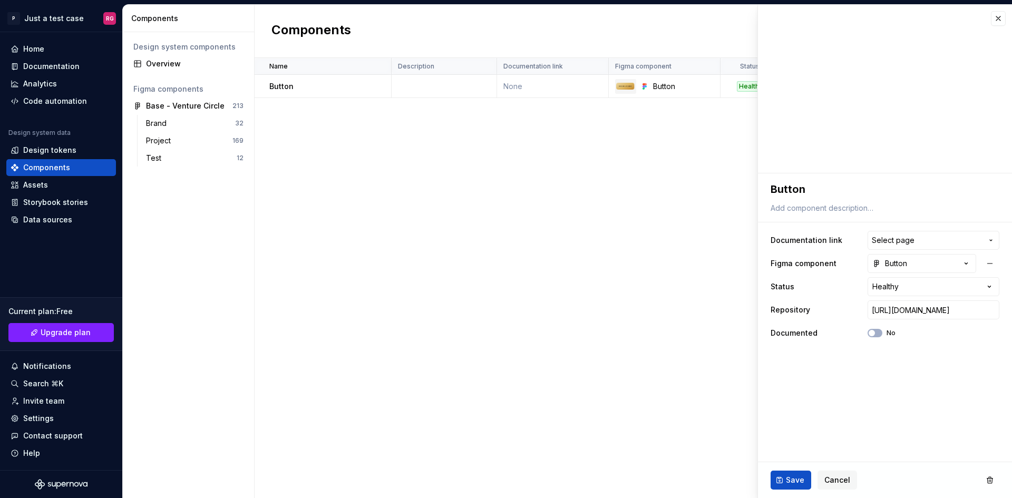
type textarea "*"
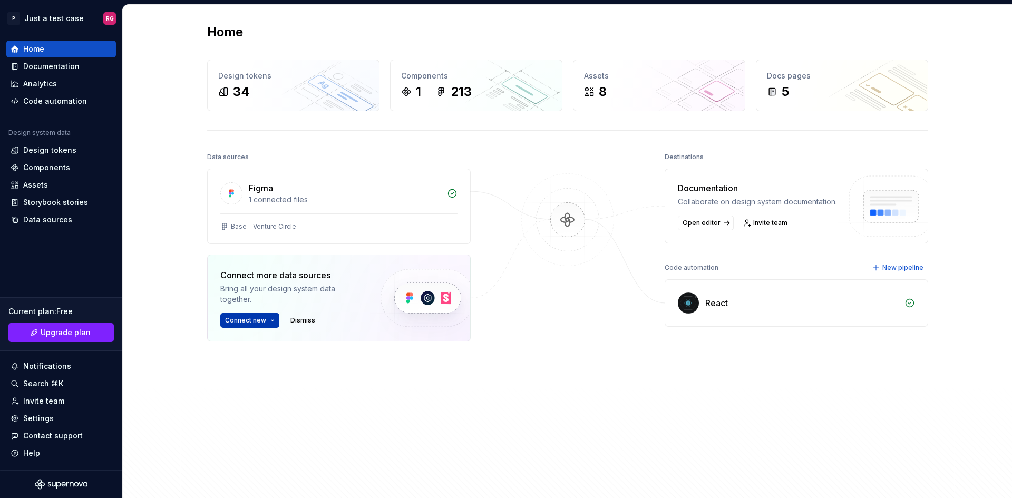
click at [264, 321] on button "Connect new" at bounding box center [249, 320] width 59 height 15
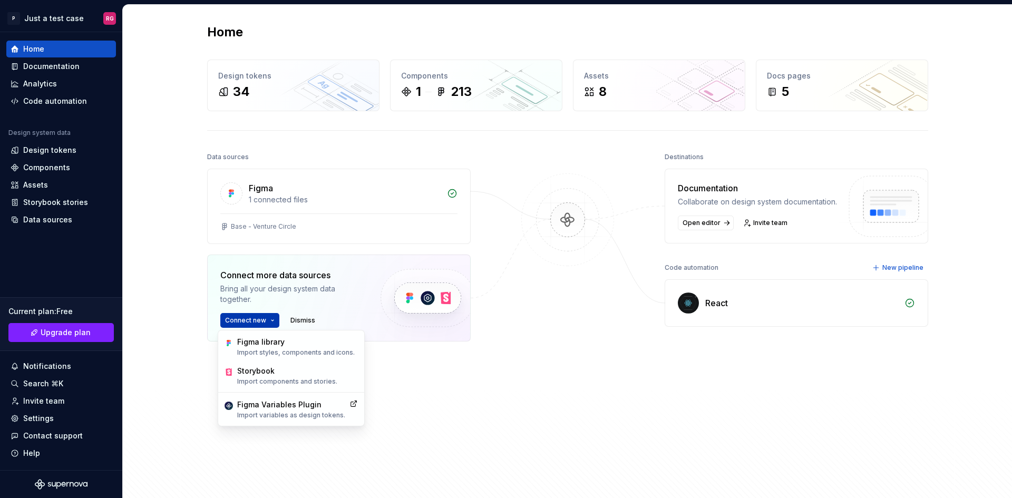
click at [264, 321] on button "Connect new" at bounding box center [249, 320] width 59 height 15
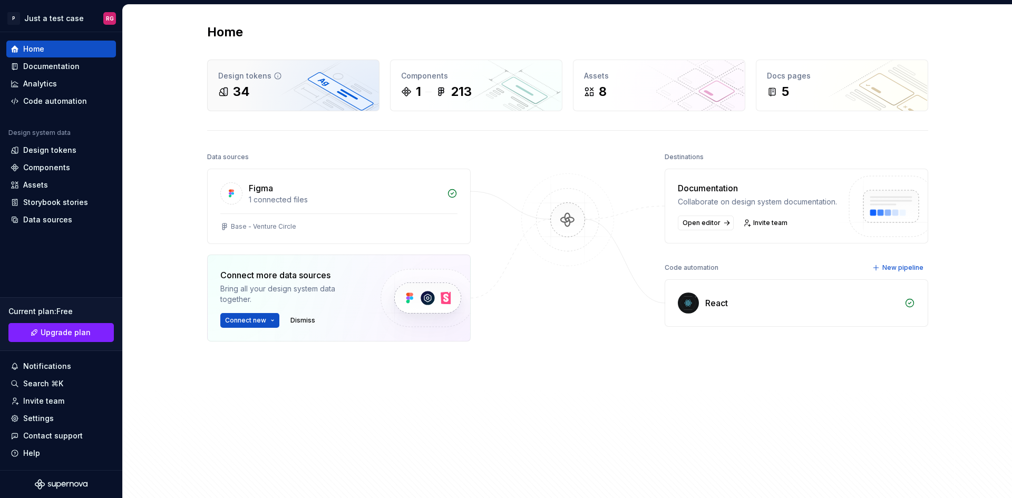
click at [265, 79] on div "Design tokens" at bounding box center [293, 76] width 150 height 11
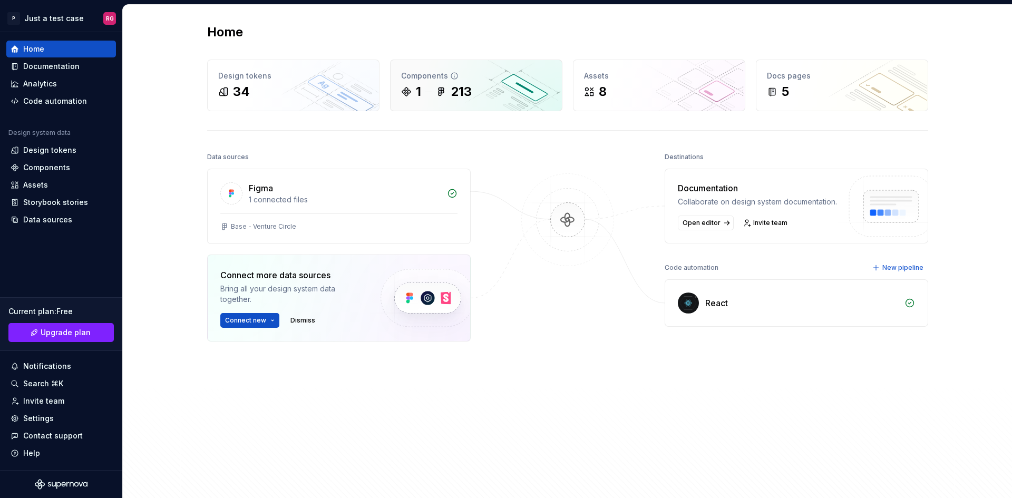
click at [440, 90] on icon at bounding box center [441, 92] width 5 height 8
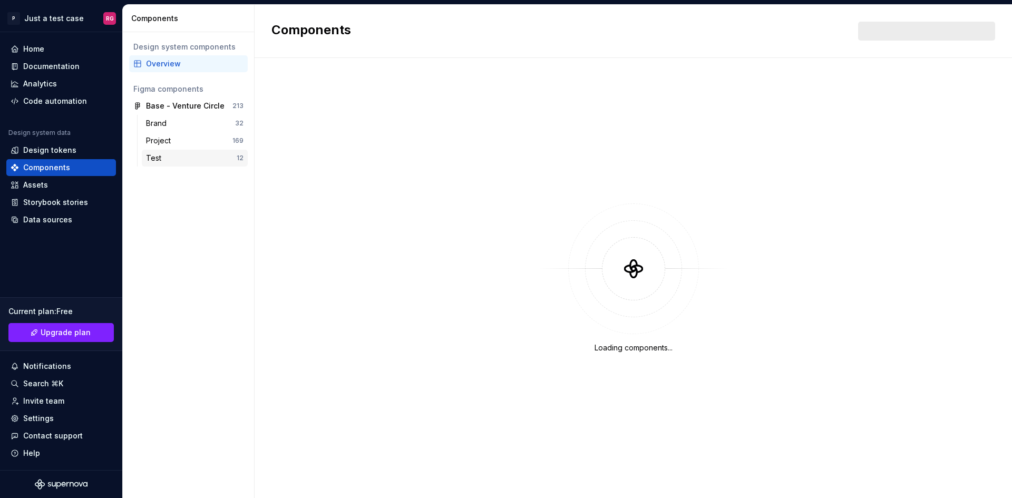
click at [184, 157] on div "Test" at bounding box center [191, 158] width 91 height 11
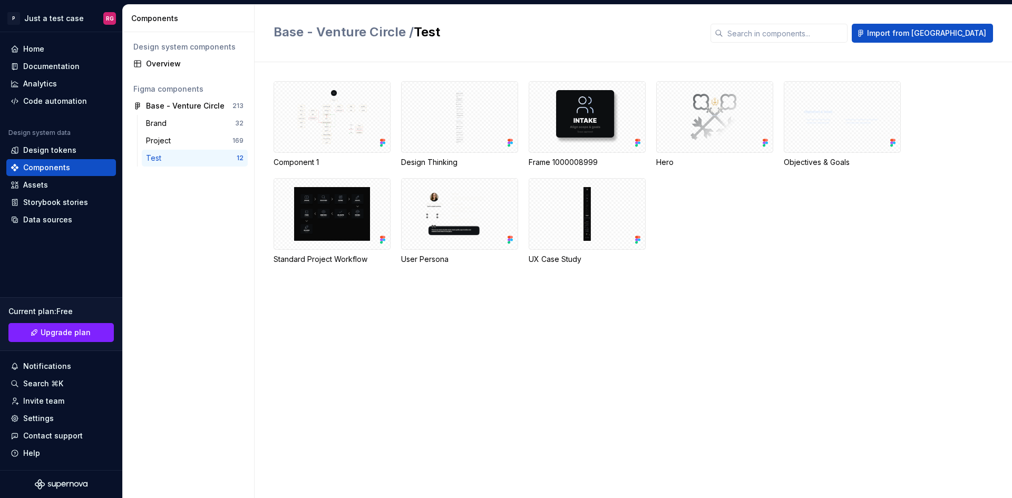
click at [185, 157] on div "Test" at bounding box center [191, 158] width 91 height 11
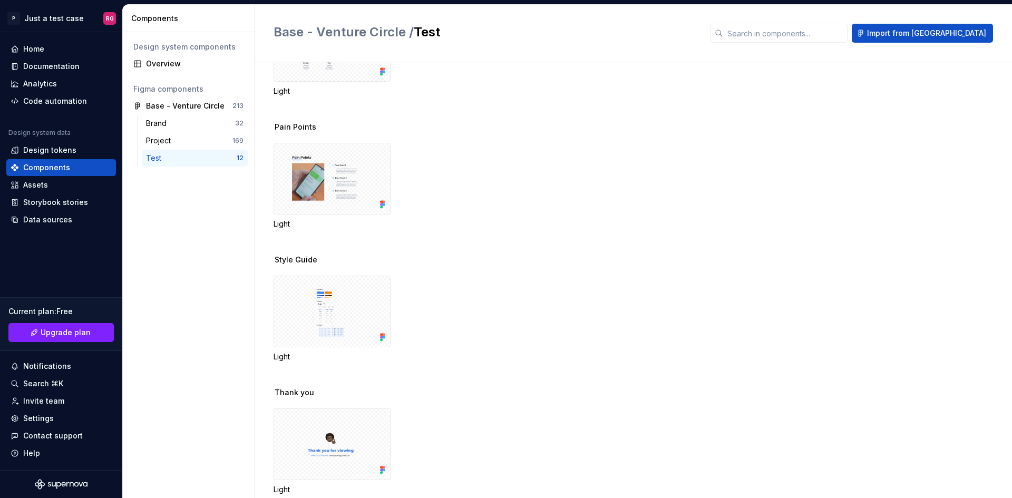
scroll to position [304, 0]
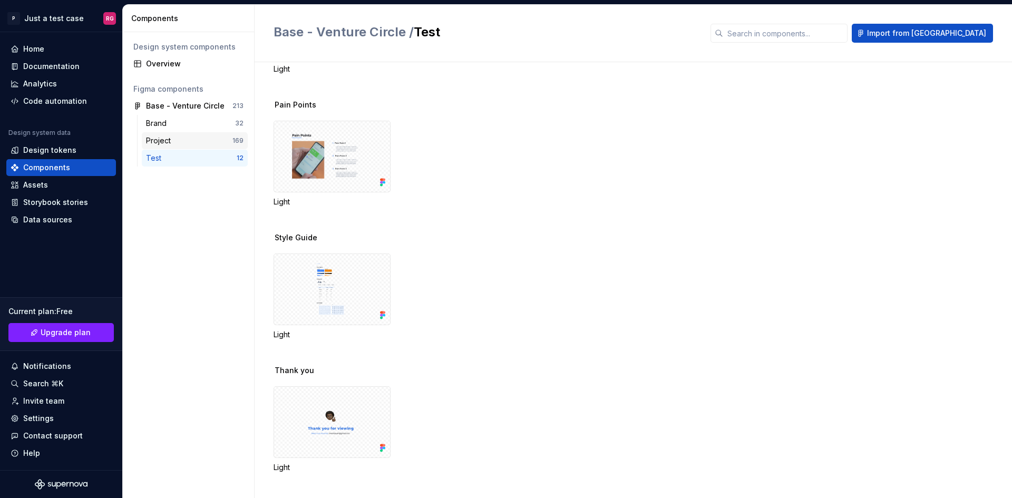
click at [171, 136] on div "Project" at bounding box center [160, 141] width 29 height 11
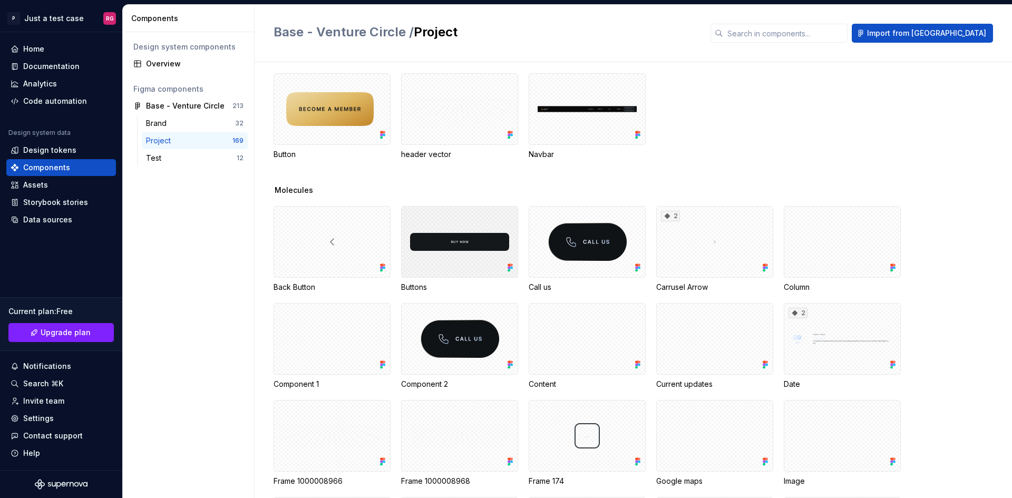
scroll to position [896, 0]
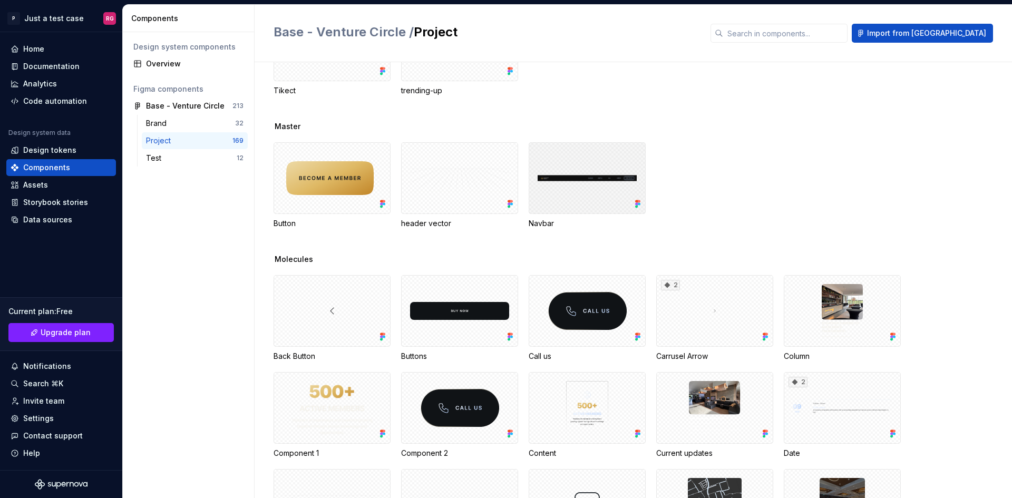
click at [591, 167] on div at bounding box center [587, 178] width 117 height 72
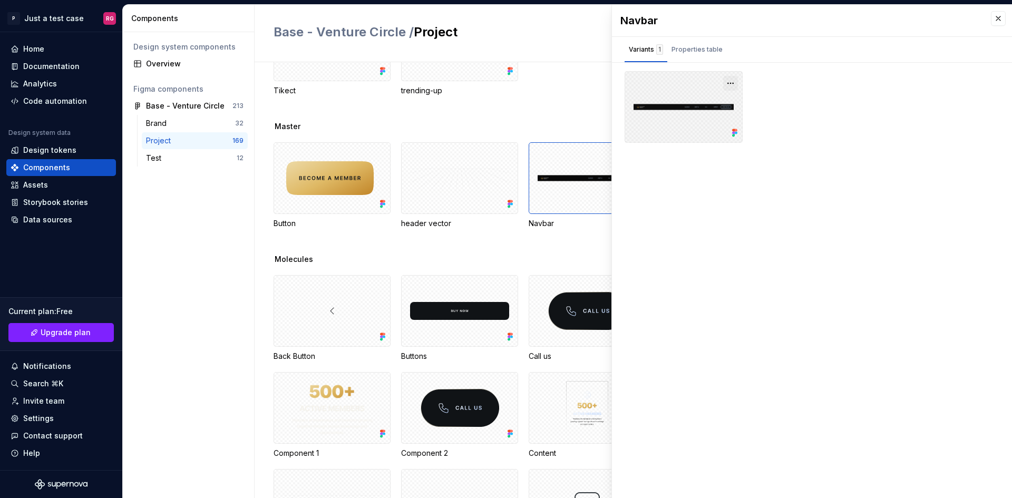
click at [731, 84] on button "button" at bounding box center [731, 83] width 15 height 15
click at [56, 182] on div "Assets" at bounding box center [61, 185] width 101 height 11
click at [36, 186] on div "Assets" at bounding box center [35, 185] width 25 height 11
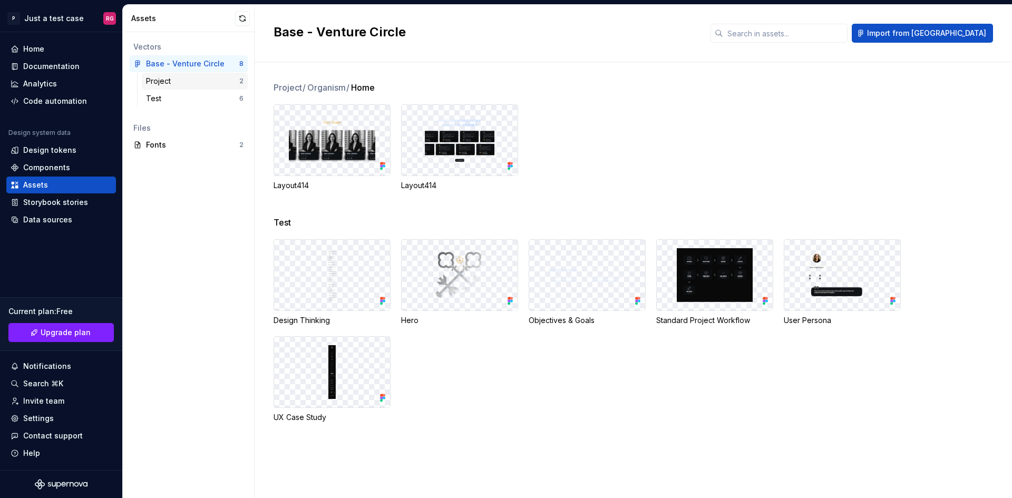
click at [156, 86] on div "Project" at bounding box center [160, 81] width 29 height 11
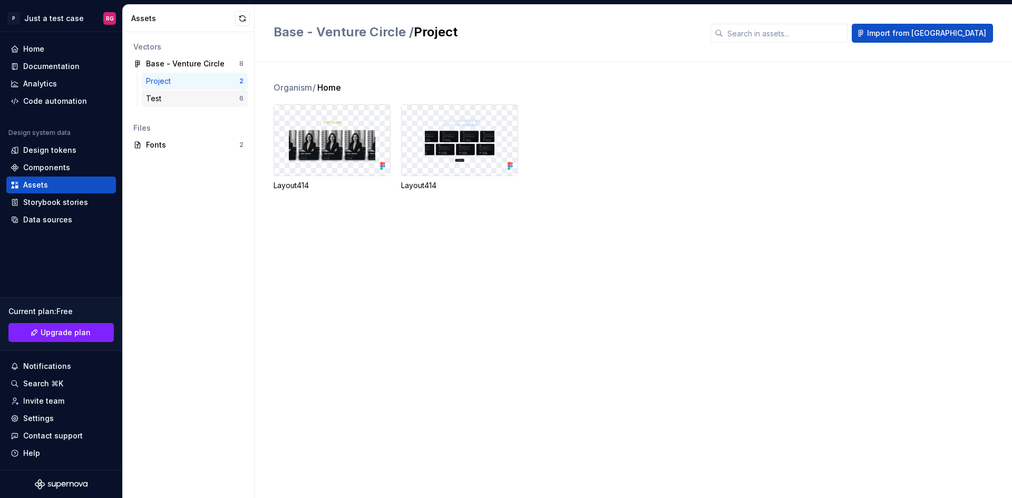
click at [163, 99] on div "Test" at bounding box center [156, 98] width 20 height 11
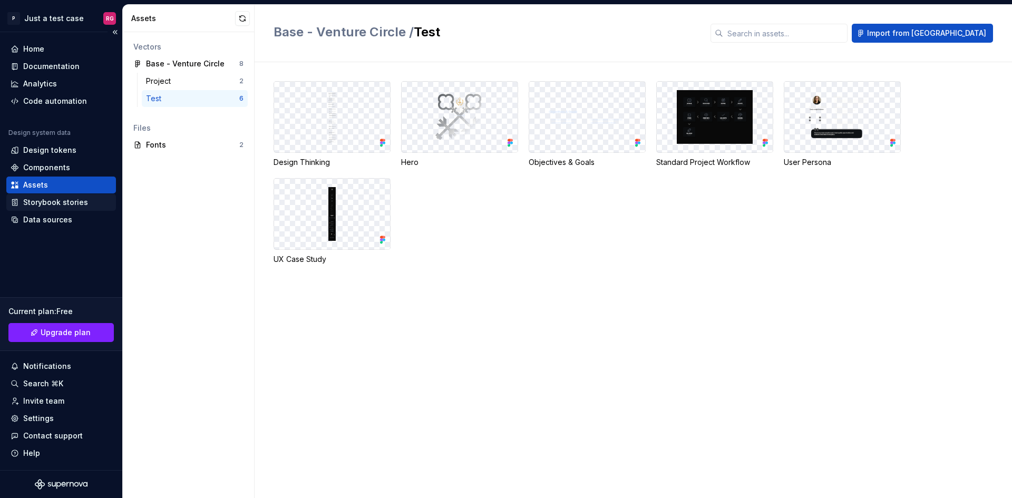
click at [71, 207] on div "Storybook stories" at bounding box center [55, 202] width 65 height 11
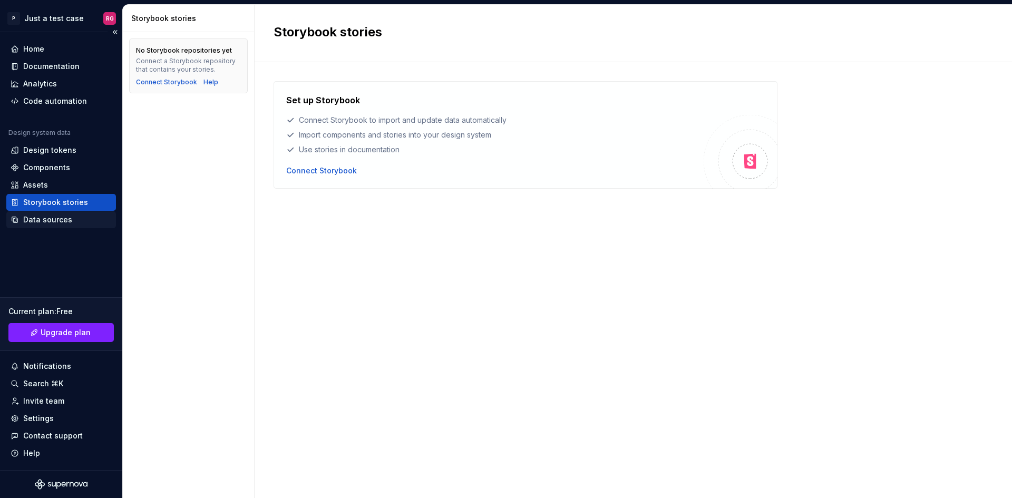
click at [62, 222] on div "Data sources" at bounding box center [47, 220] width 49 height 11
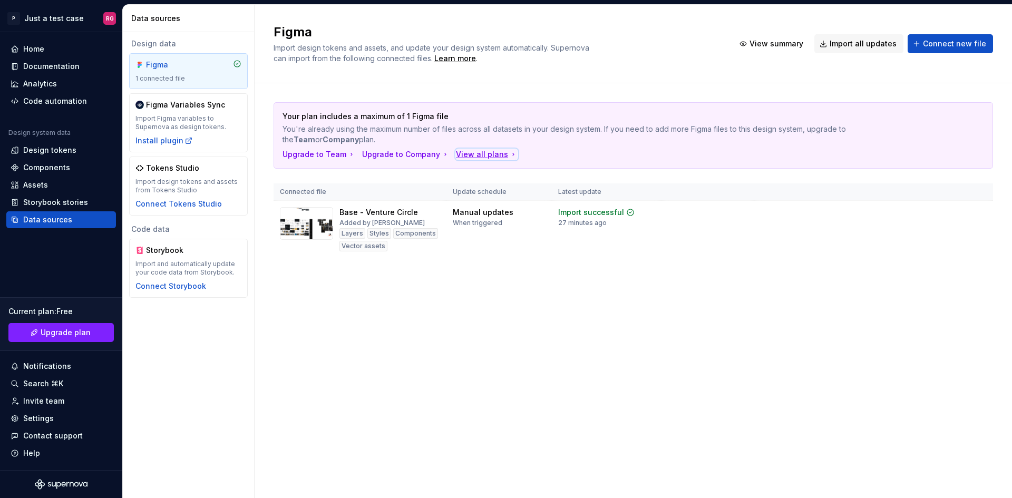
click at [480, 157] on div "View all plans" at bounding box center [487, 154] width 62 height 11
click at [490, 155] on div "View all plans" at bounding box center [487, 154] width 62 height 11
click at [79, 98] on div "Code automation" at bounding box center [55, 101] width 64 height 11
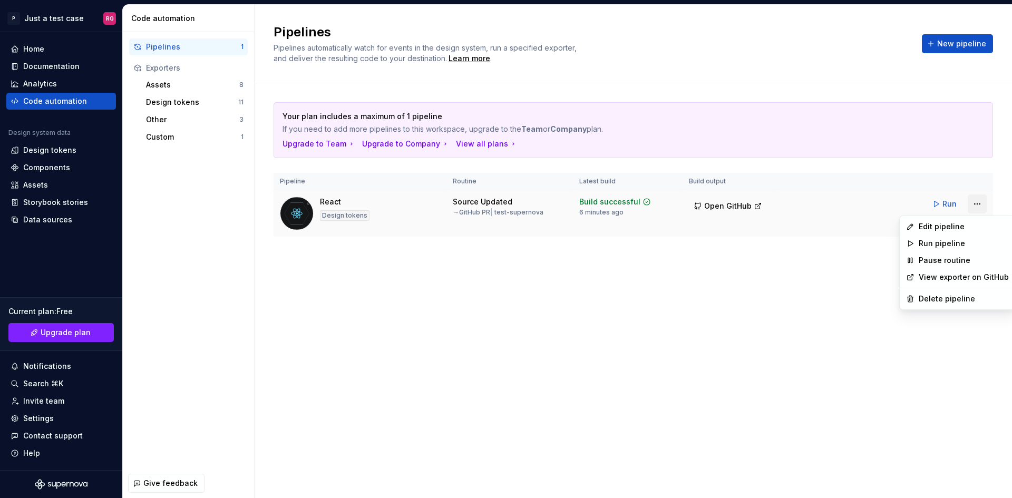
click at [971, 204] on html "P Just a test case RG Home Documentation Analytics Code automation Design syste…" at bounding box center [506, 249] width 1012 height 498
click at [952, 281] on link "View exporter on GitHub" at bounding box center [964, 277] width 90 height 11
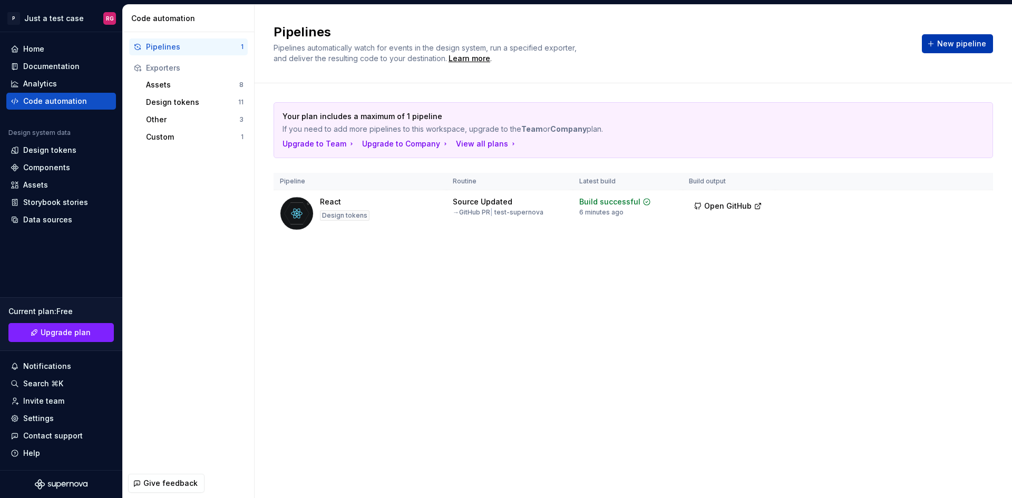
click at [956, 49] on button "New pipeline" at bounding box center [957, 43] width 71 height 19
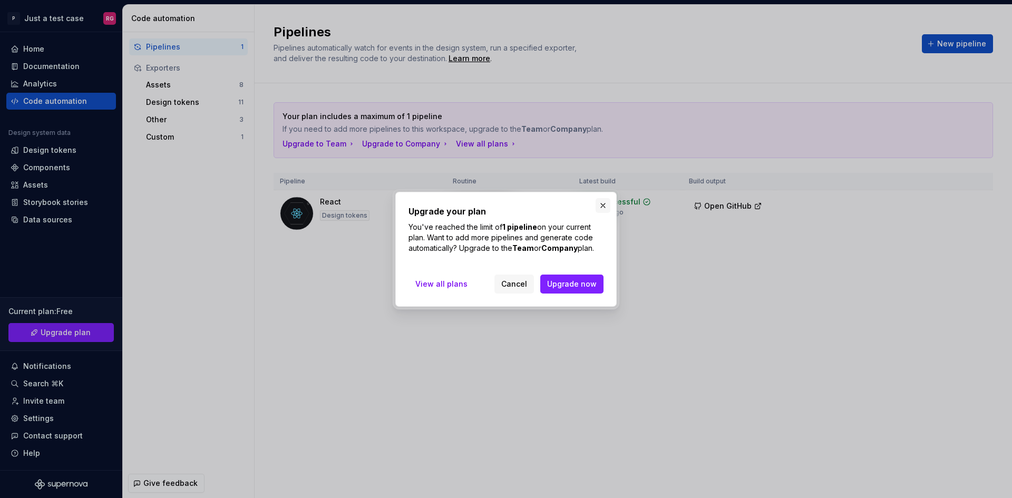
click at [602, 209] on button "button" at bounding box center [603, 205] width 15 height 15
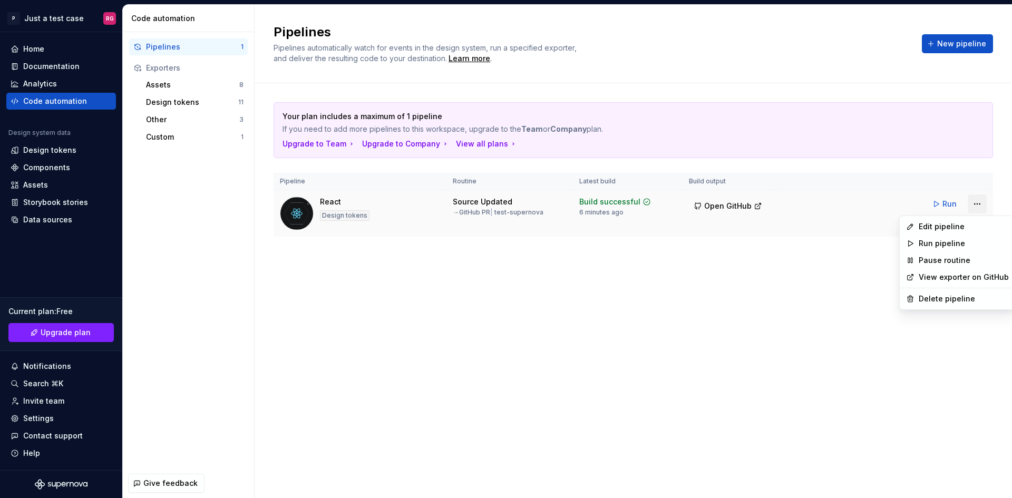
click at [981, 204] on html "P Just a test case RG Home Documentation Analytics Code automation Design syste…" at bounding box center [506, 249] width 1012 height 498
click at [939, 300] on div "Delete pipeline" at bounding box center [964, 299] width 90 height 11
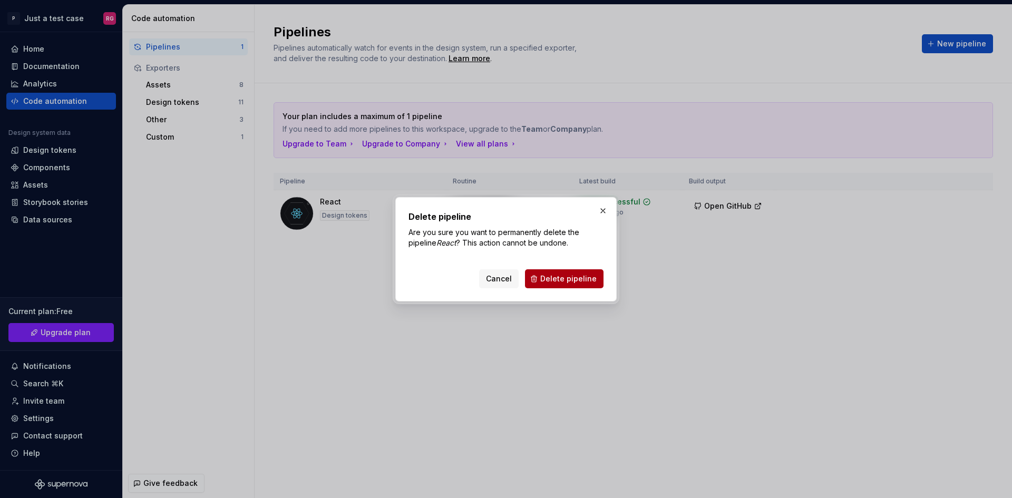
click at [579, 277] on span "Delete pipeline" at bounding box center [569, 279] width 56 height 11
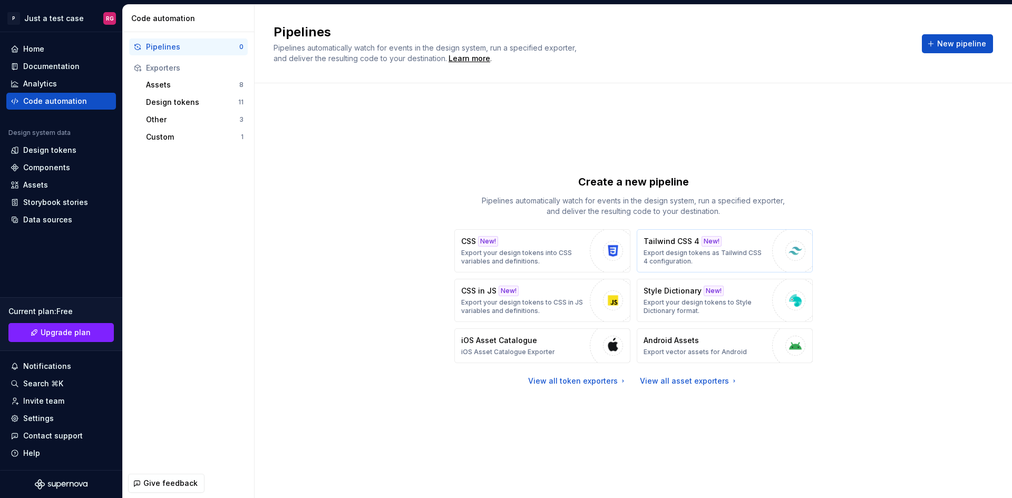
click at [713, 256] on p "Export design tokens as Tailwind CSS 4 configuration." at bounding box center [705, 257] width 123 height 17
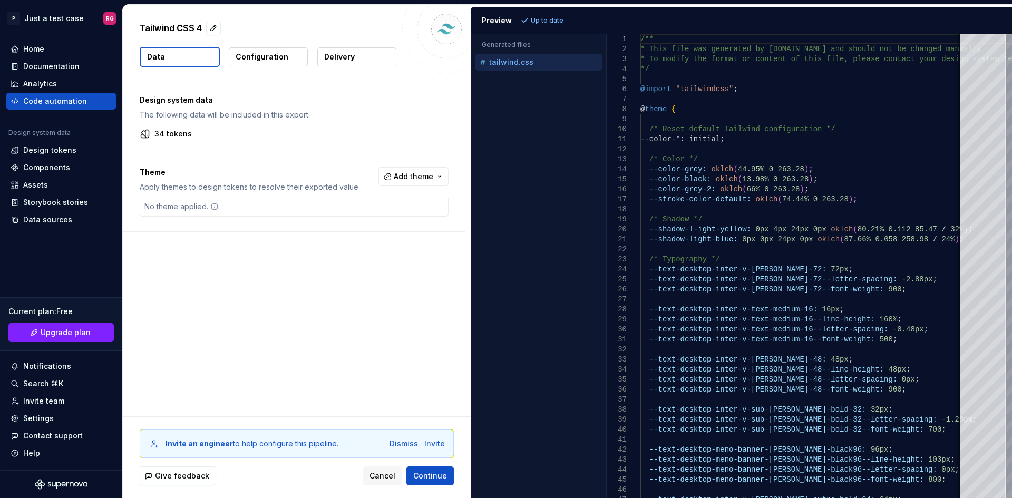
click at [264, 57] on p "Configuration" at bounding box center [262, 57] width 53 height 11
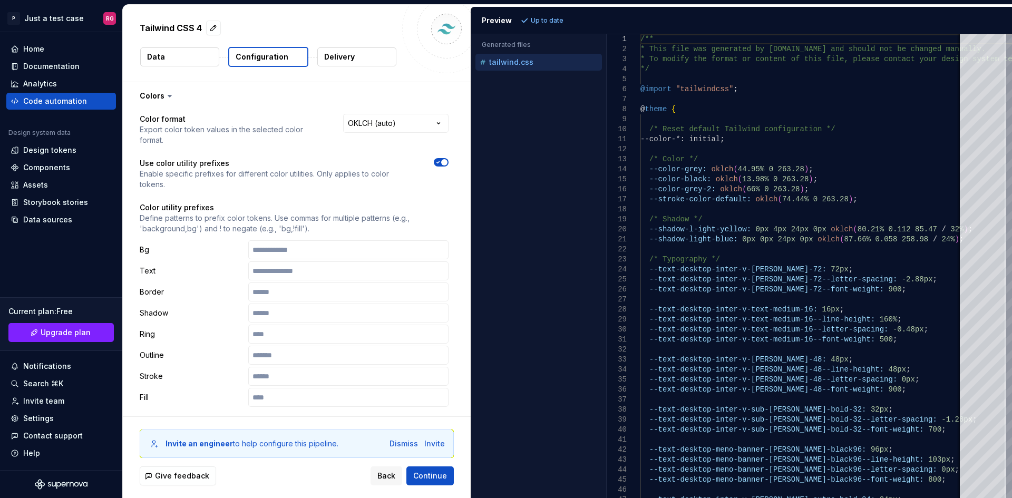
click at [186, 63] on button "Data" at bounding box center [179, 56] width 79 height 19
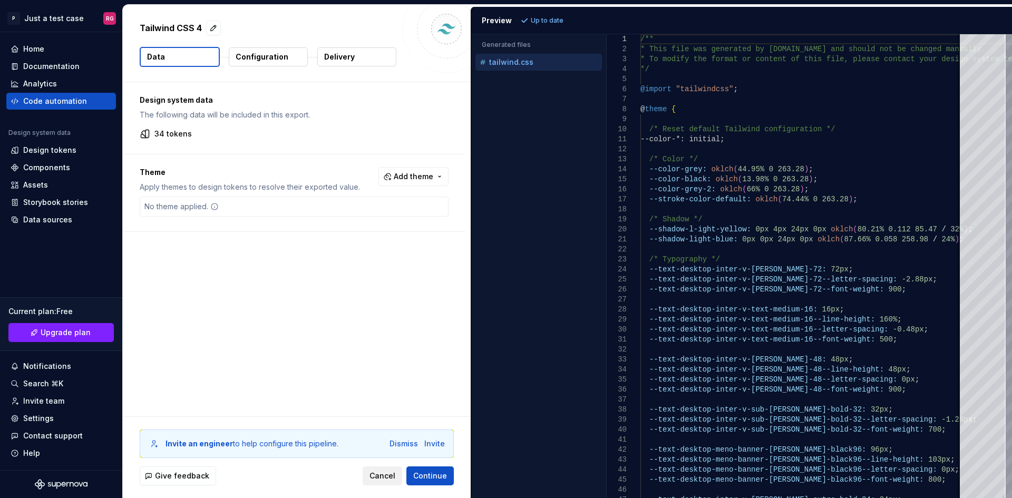
click at [380, 478] on span "Cancel" at bounding box center [383, 476] width 26 height 11
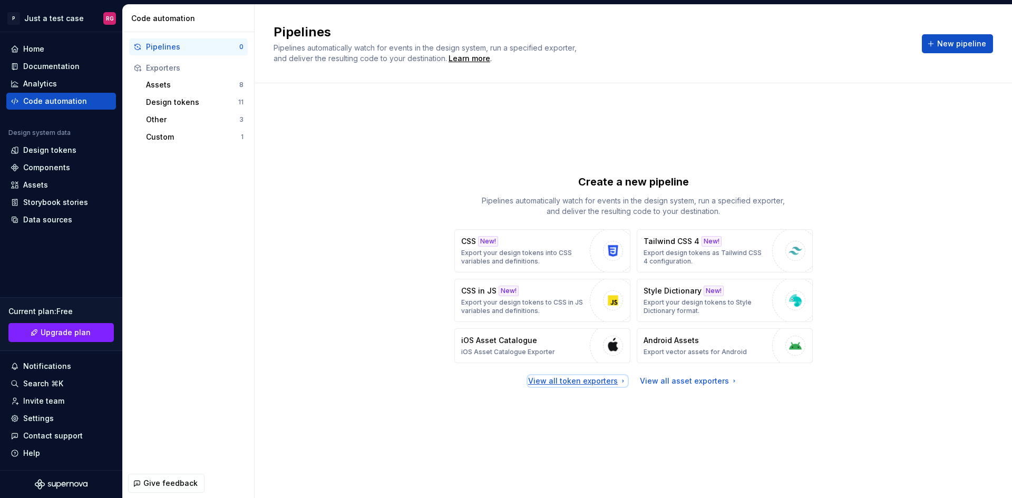
click at [585, 377] on div "View all token exporters" at bounding box center [577, 381] width 99 height 11
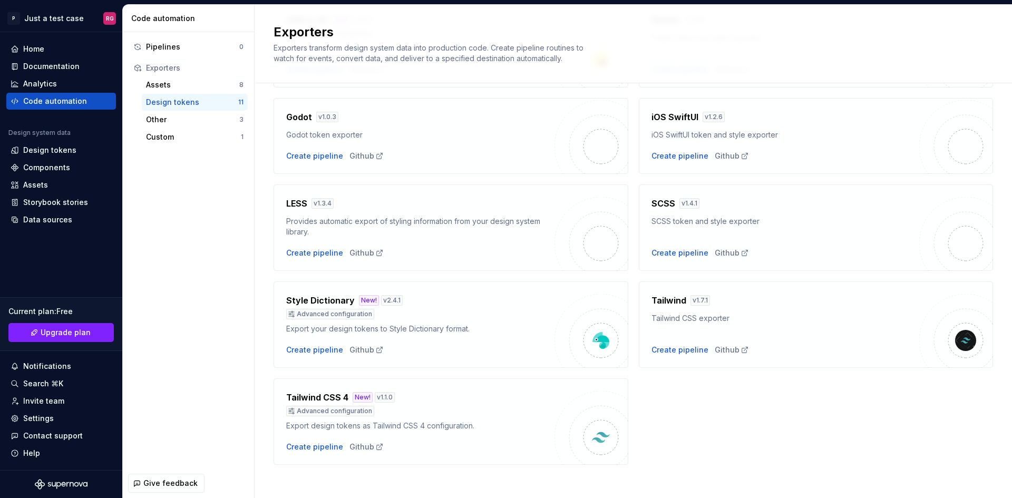
scroll to position [230, 0]
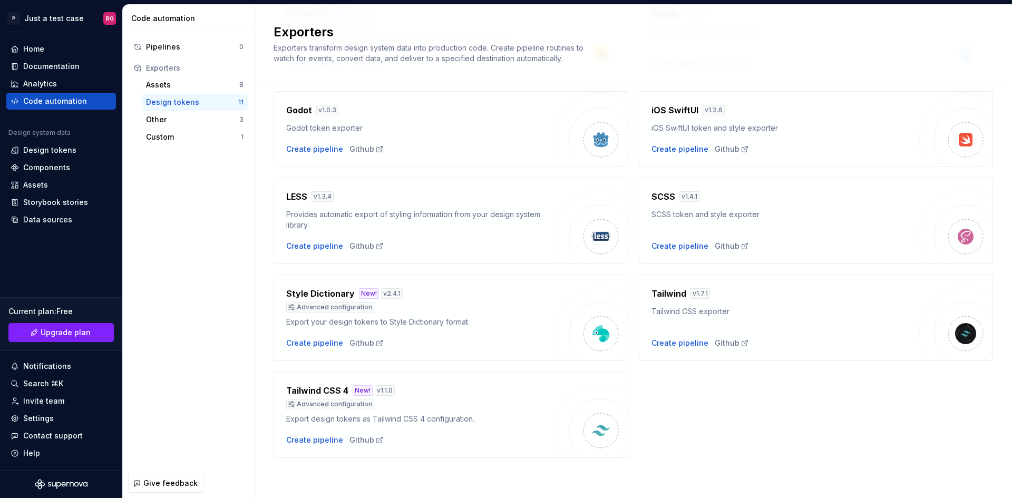
click at [796, 322] on div "Tailwind v 1.7.1 Tailwind CSS exporter Create pipeline Github" at bounding box center [786, 317] width 268 height 61
click at [659, 297] on h4 "Tailwind" at bounding box center [669, 293] width 35 height 13
click at [323, 442] on div "Create pipeline" at bounding box center [314, 440] width 57 height 11
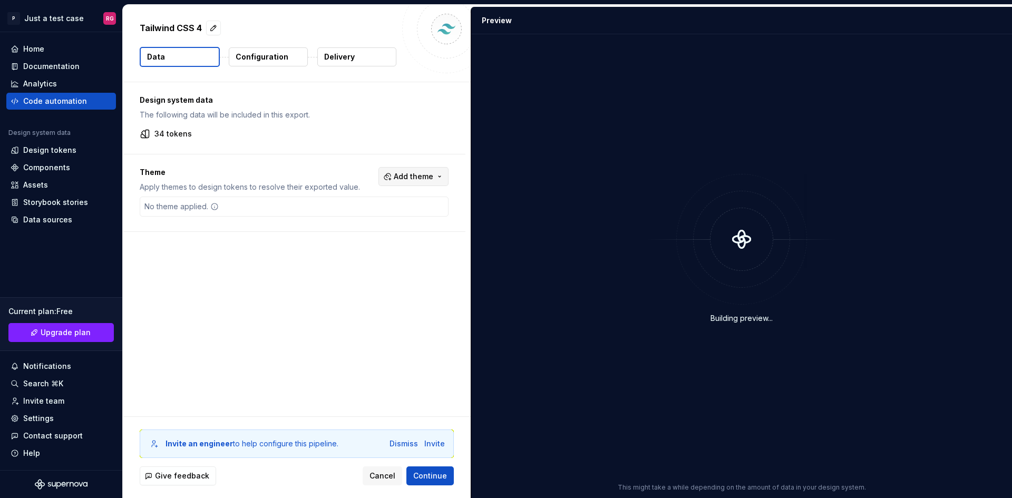
click at [435, 181] on button "Add theme" at bounding box center [414, 176] width 70 height 19
click at [370, 344] on html "P Just a test case RG Home Documentation Analytics Code automation Design syste…" at bounding box center [506, 249] width 1012 height 498
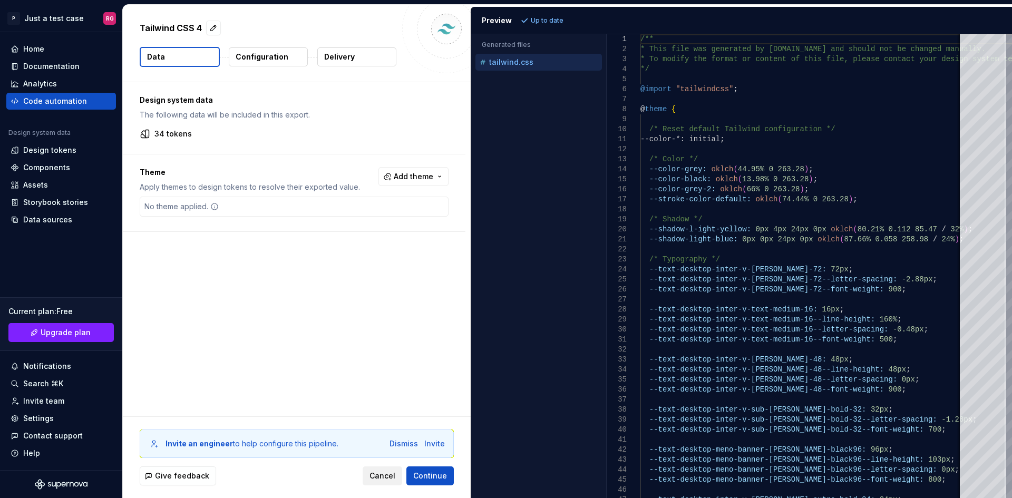
click at [387, 479] on span "Cancel" at bounding box center [383, 476] width 26 height 11
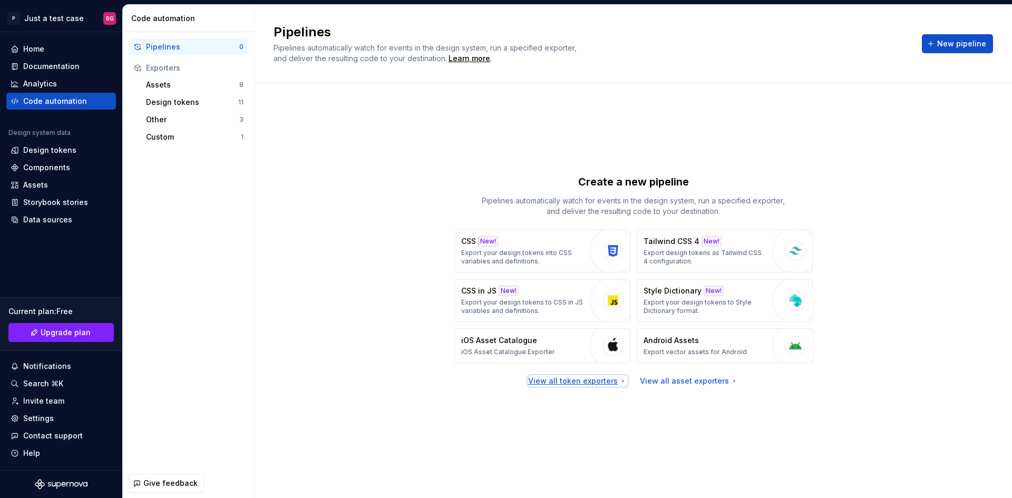
click at [568, 380] on div "View all token exporters" at bounding box center [577, 381] width 99 height 11
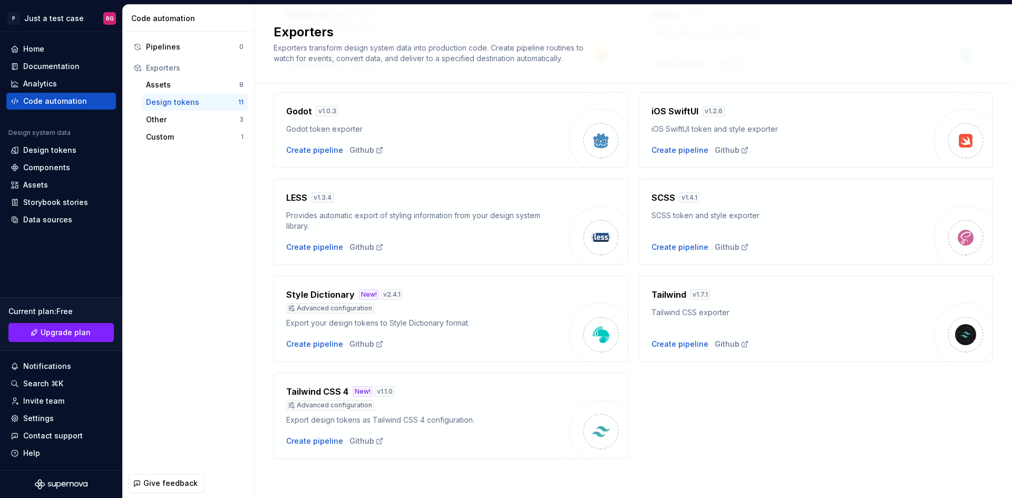
scroll to position [230, 0]
click at [673, 341] on div "Create pipeline" at bounding box center [680, 343] width 57 height 11
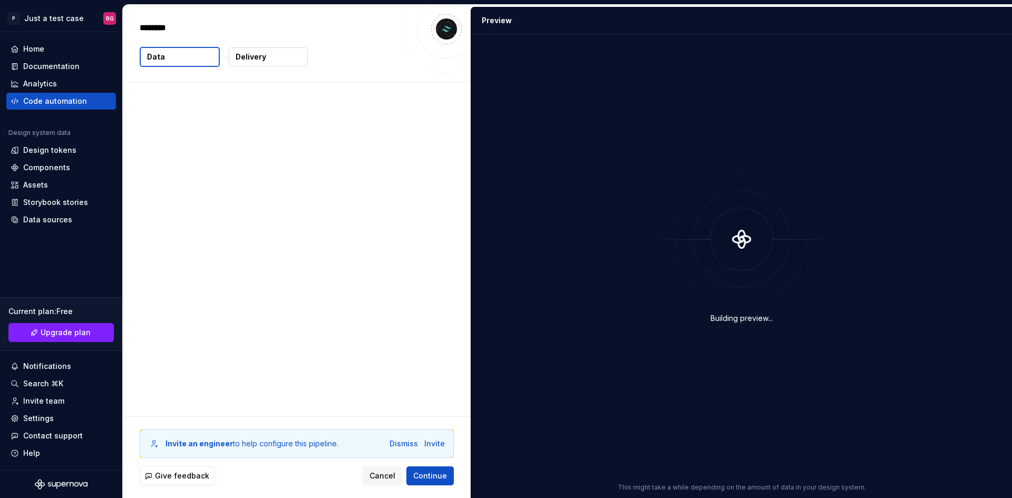
type textarea "*"
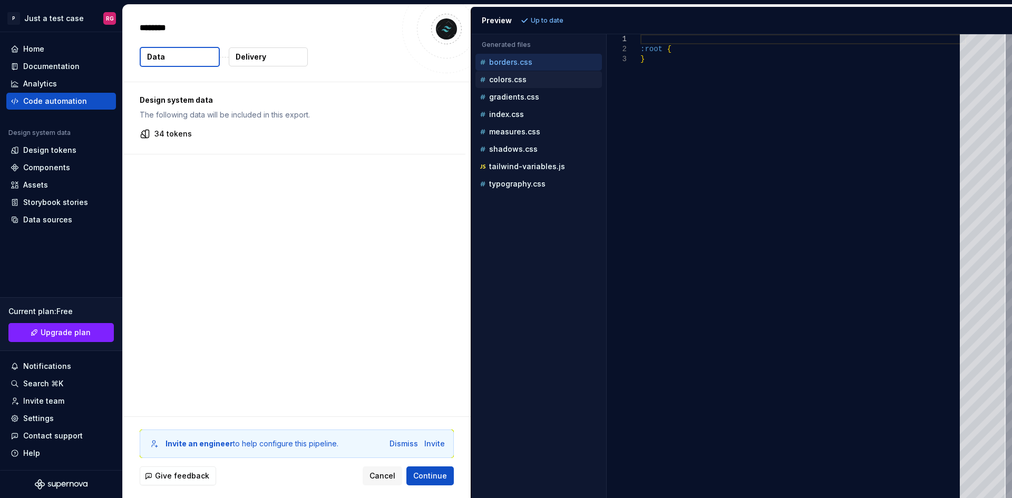
click at [540, 79] on div "colors.css" at bounding box center [540, 79] width 124 height 11
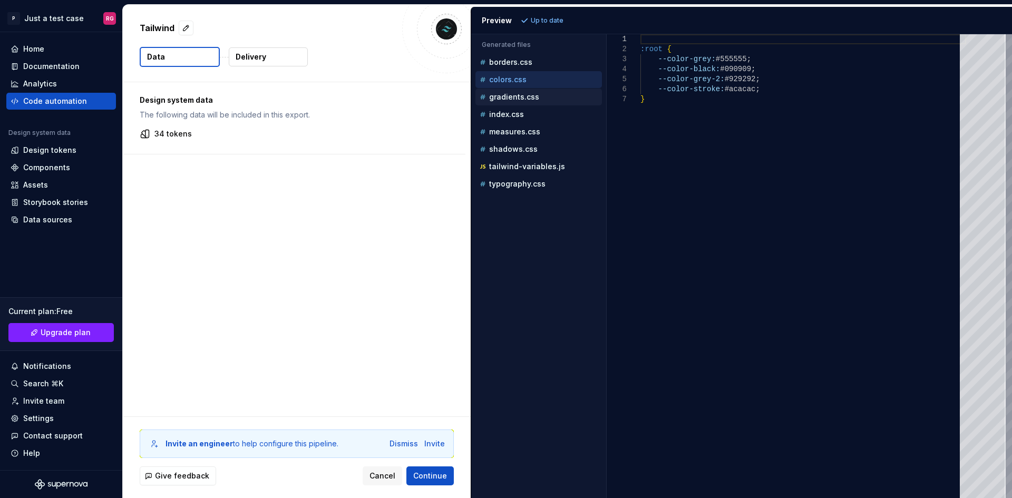
click at [551, 100] on div "gradients.css" at bounding box center [540, 97] width 124 height 11
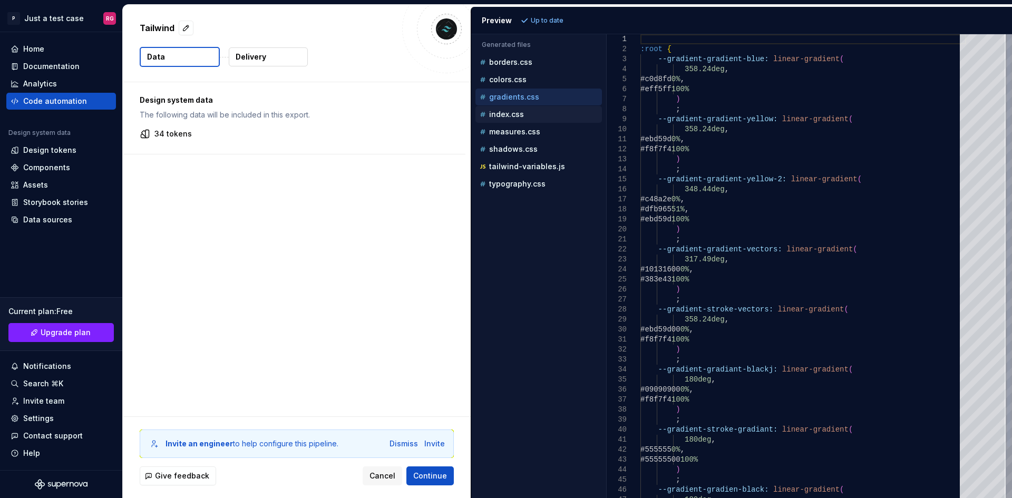
click at [557, 109] on div "index.css" at bounding box center [540, 114] width 124 height 11
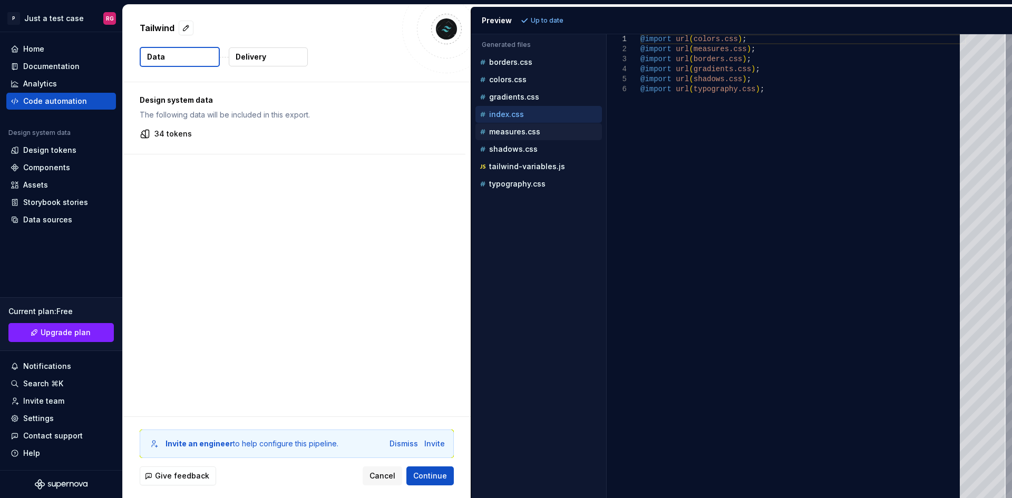
click at [552, 130] on div "measures.css" at bounding box center [540, 132] width 124 height 11
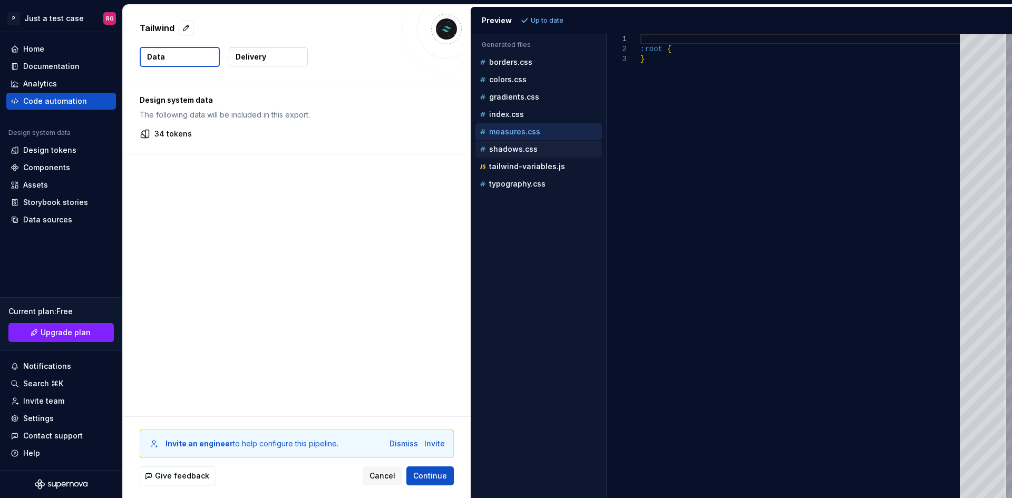
click at [535, 144] on div "shadows.css" at bounding box center [540, 149] width 124 height 11
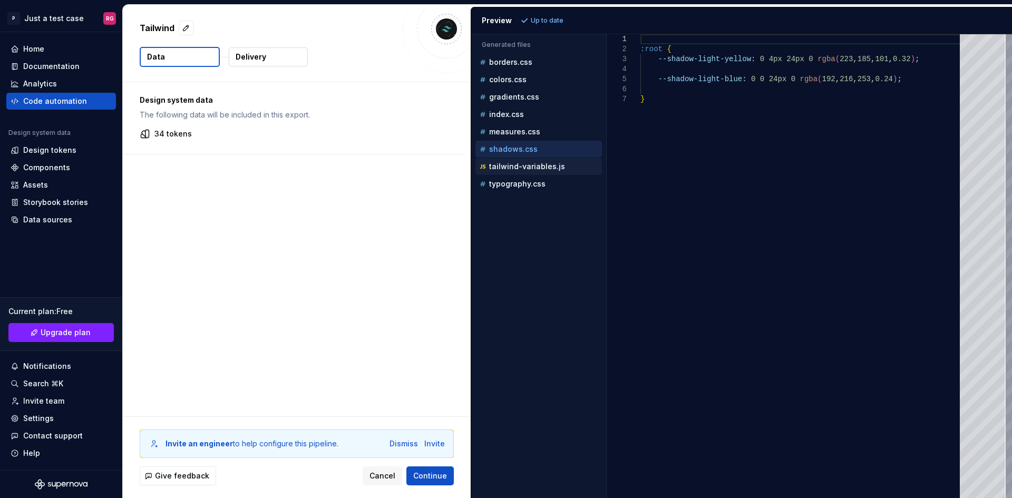
click at [540, 163] on p "tailwind-variables.js" at bounding box center [527, 166] width 76 height 8
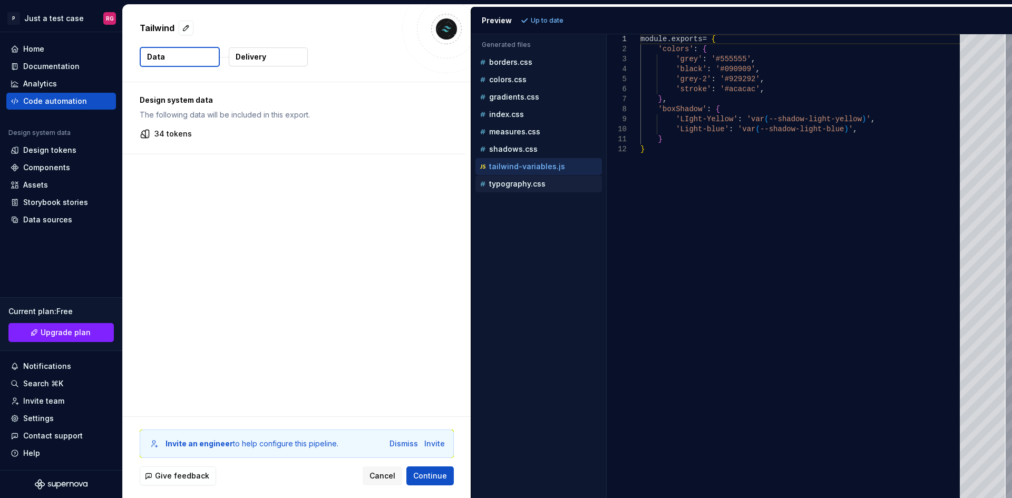
click at [540, 186] on p "typography.css" at bounding box center [517, 184] width 56 height 8
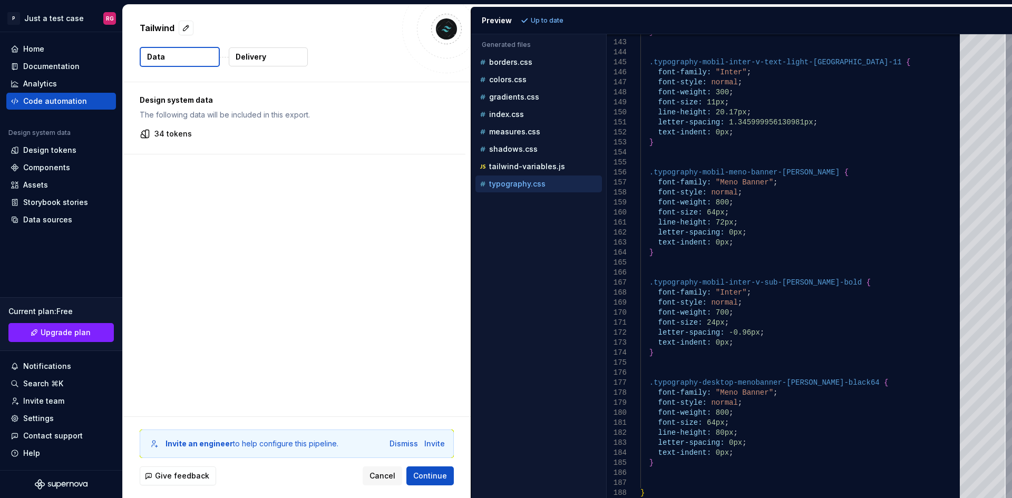
click at [528, 187] on p "typography.css" at bounding box center [517, 184] width 56 height 8
click at [554, 170] on p "tailwind-variables.js" at bounding box center [527, 166] width 76 height 8
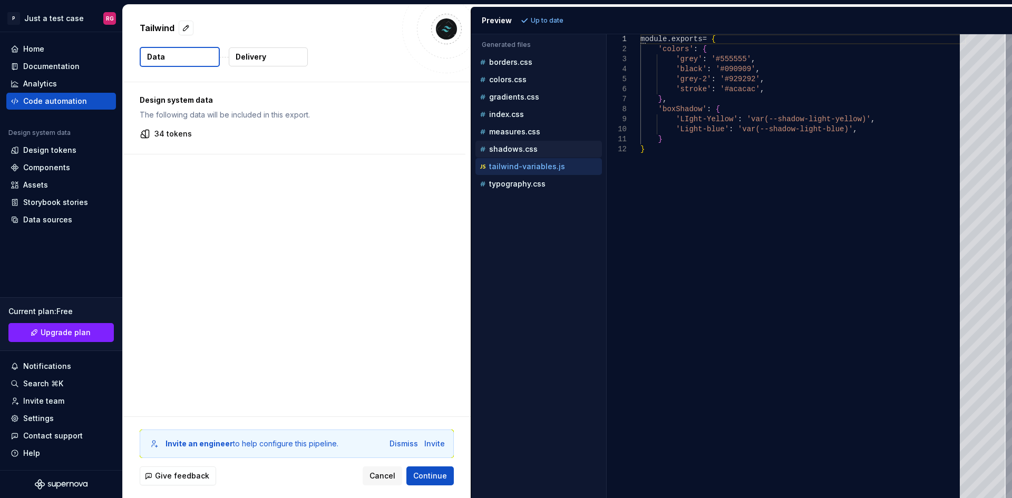
click at [529, 152] on p "shadows.css" at bounding box center [513, 149] width 49 height 8
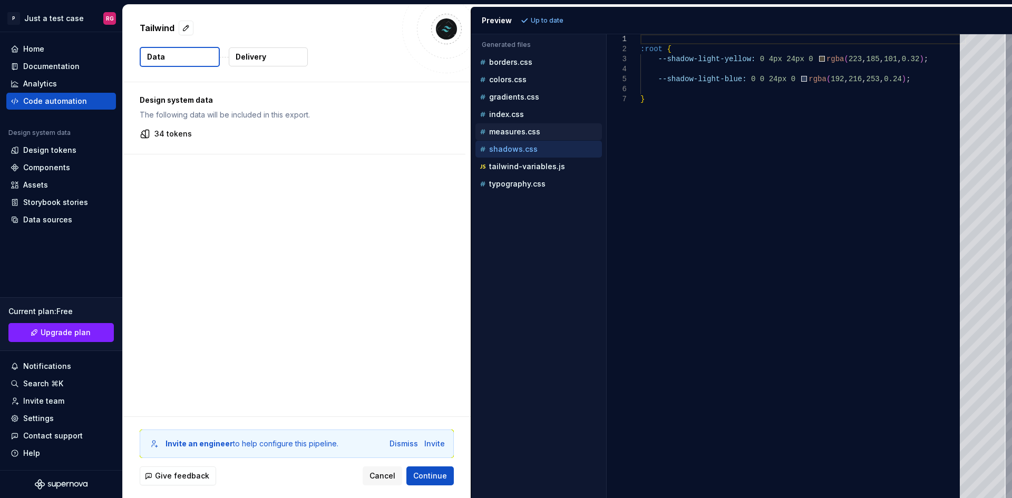
click at [554, 138] on div "measures.css" at bounding box center [539, 131] width 127 height 17
click at [528, 131] on p "measures.css" at bounding box center [514, 132] width 51 height 8
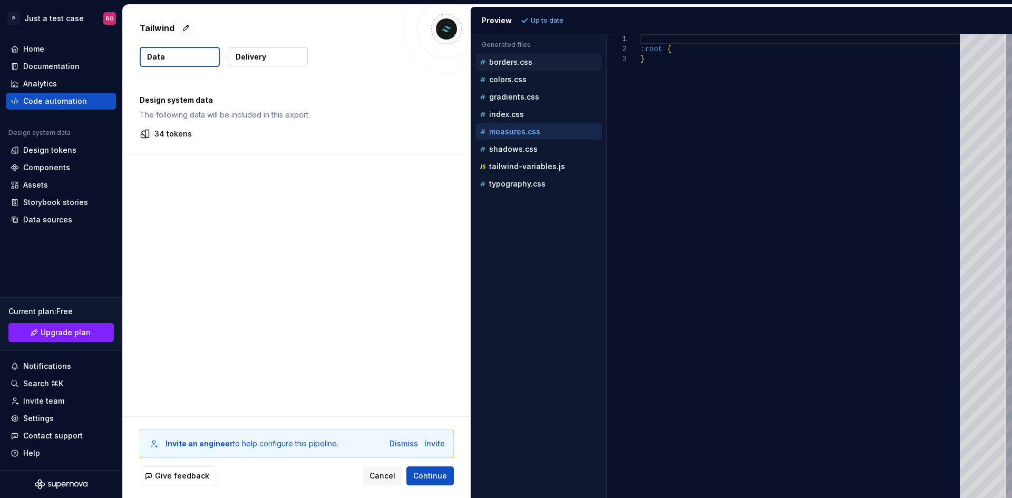
click at [547, 54] on div "borders.css" at bounding box center [539, 62] width 127 height 17
click at [518, 75] on p "colors.css" at bounding box center [507, 79] width 37 height 8
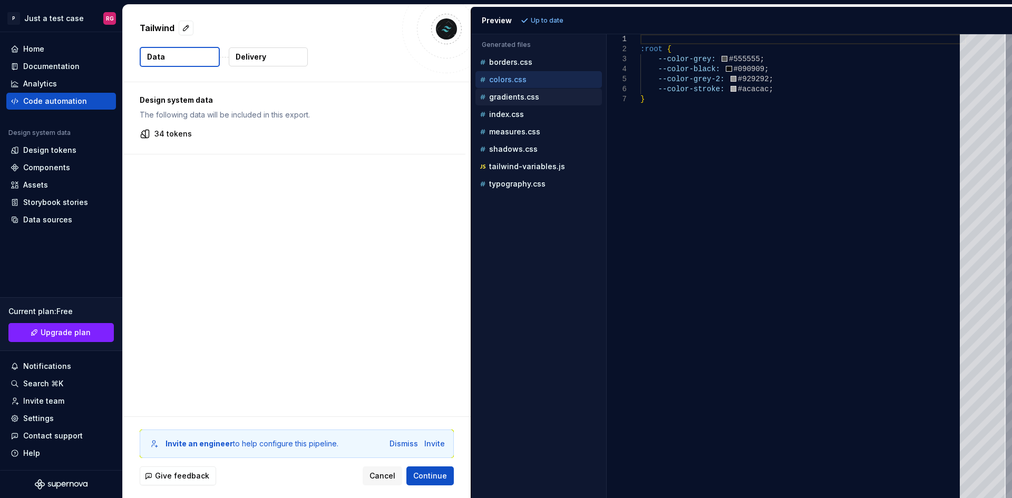
click at [543, 98] on div "gradients.css" at bounding box center [540, 97] width 124 height 11
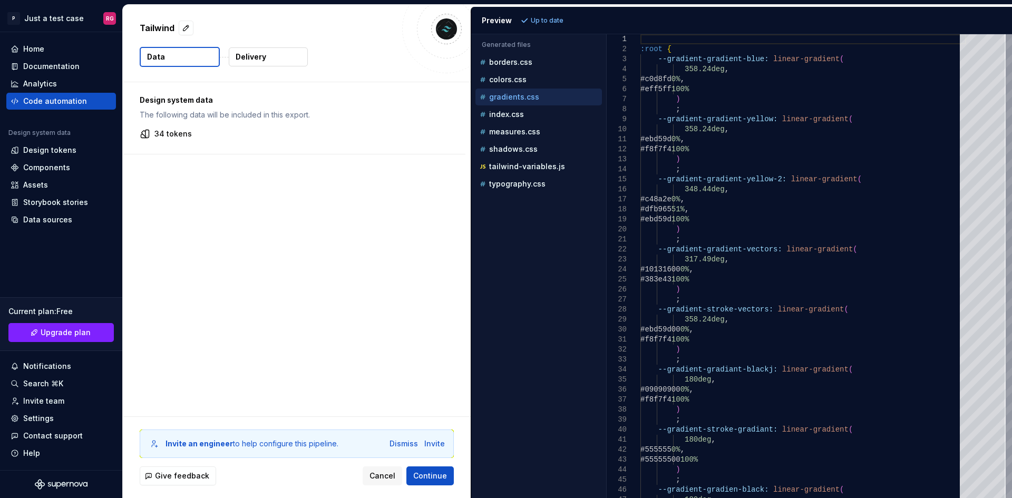
click at [545, 90] on div "gradients.css" at bounding box center [539, 97] width 127 height 17
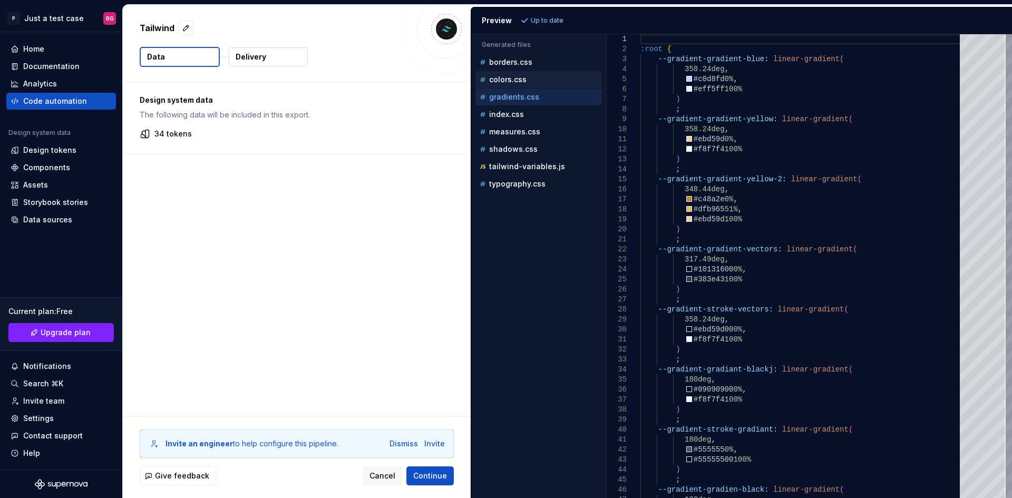
click at [557, 80] on div "colors.css" at bounding box center [540, 79] width 124 height 11
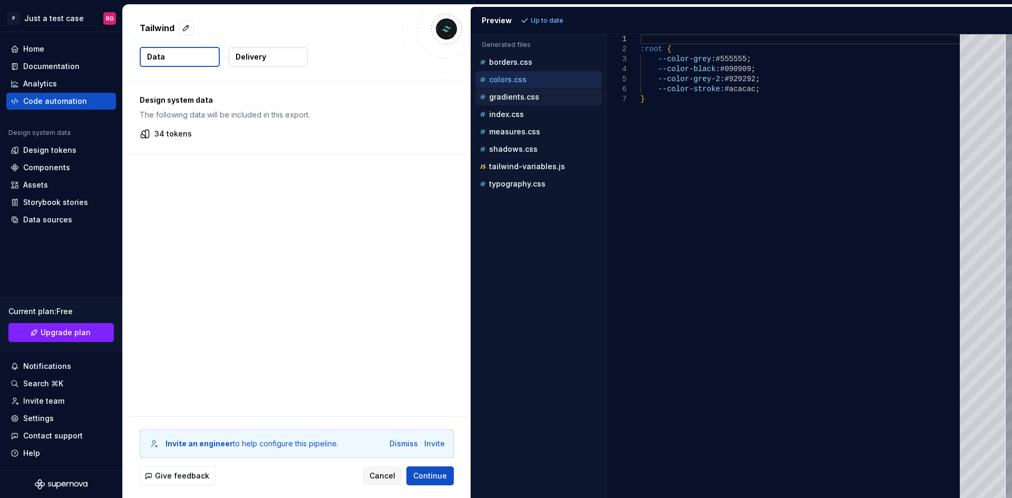
click at [537, 95] on p "gradients.css" at bounding box center [514, 97] width 50 height 8
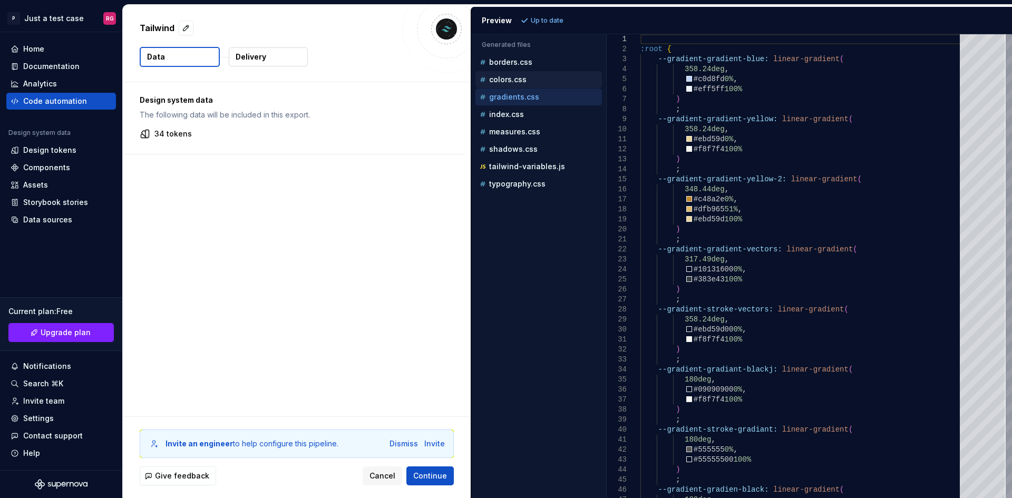
click at [543, 75] on div "colors.css" at bounding box center [540, 79] width 124 height 11
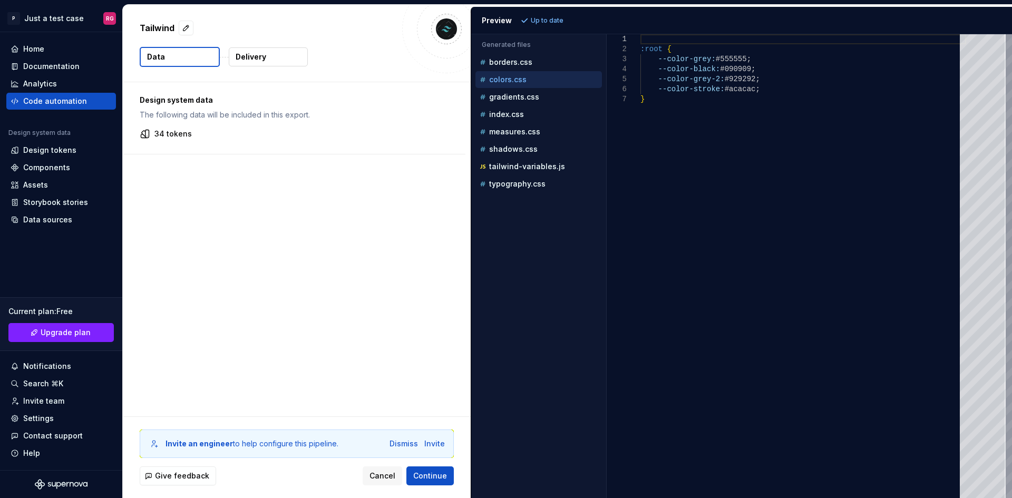
click at [542, 123] on ul "borders.css colors.css gradients.css index.css measures.css shadows.css tailwin…" at bounding box center [536, 123] width 131 height 139
click at [544, 119] on div "index.css" at bounding box center [540, 114] width 124 height 11
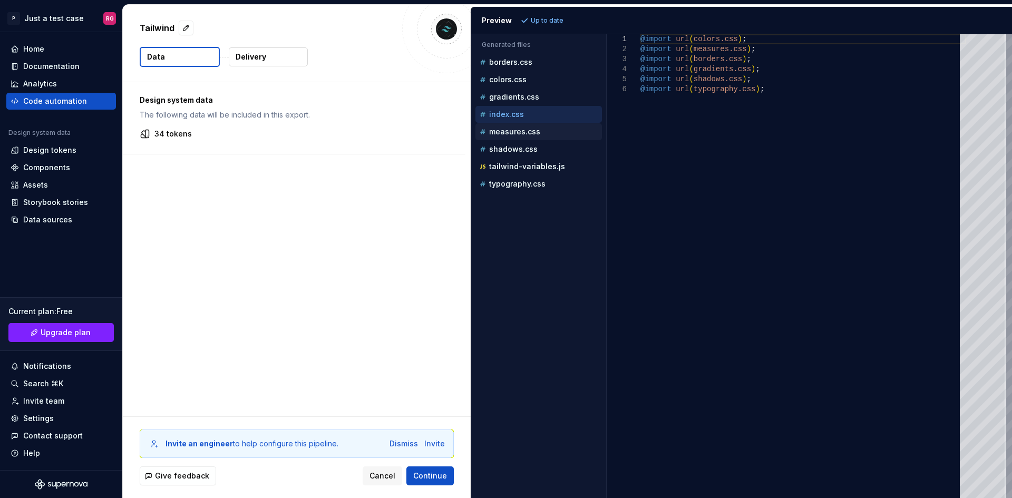
click at [540, 126] on div "measures.css" at bounding box center [539, 131] width 127 height 17
click at [531, 136] on p "measures.css" at bounding box center [514, 132] width 51 height 8
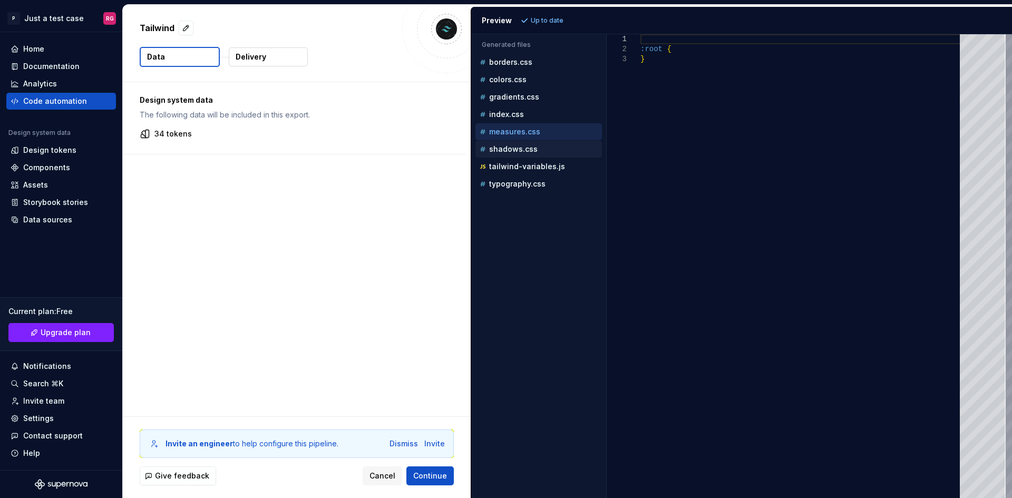
click at [531, 150] on p "shadows.css" at bounding box center [513, 149] width 49 height 8
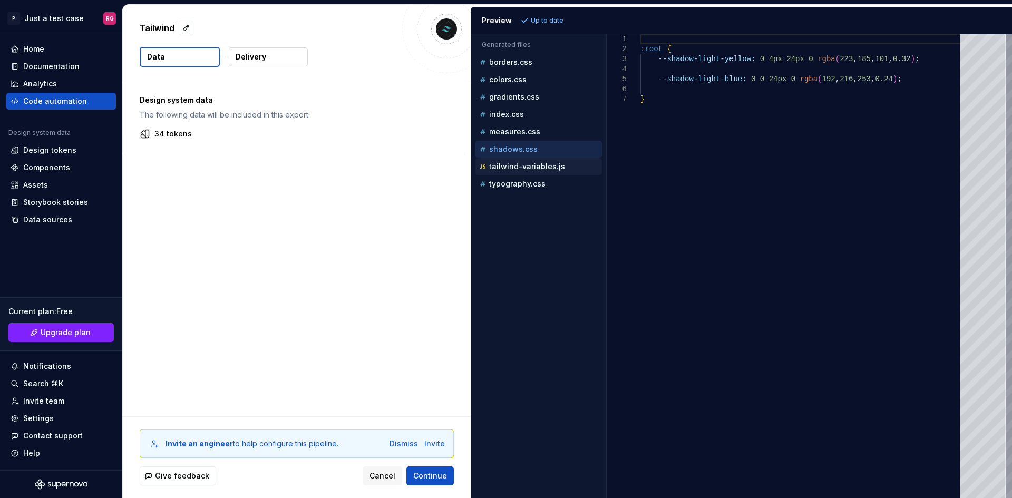
click at [540, 170] on p "tailwind-variables.js" at bounding box center [527, 166] width 76 height 8
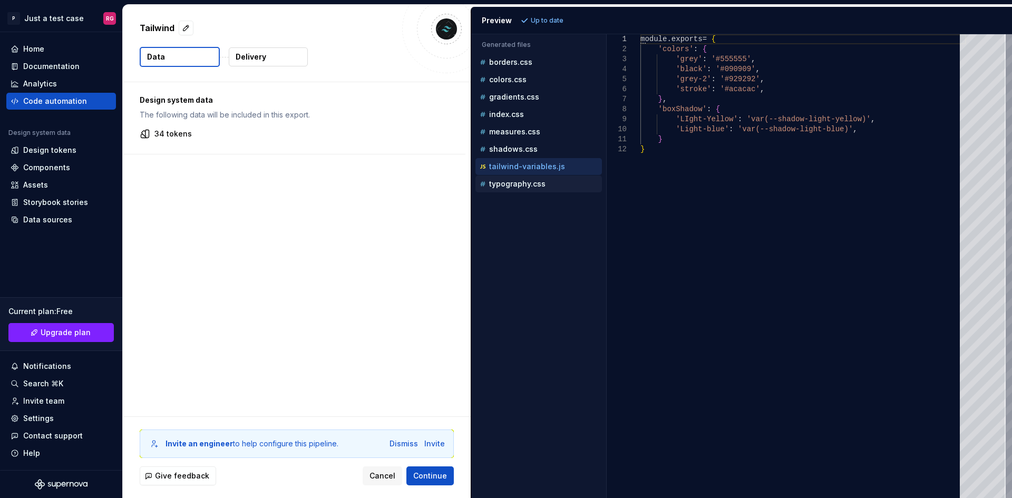
click at [533, 182] on p "typography.css" at bounding box center [517, 184] width 56 height 8
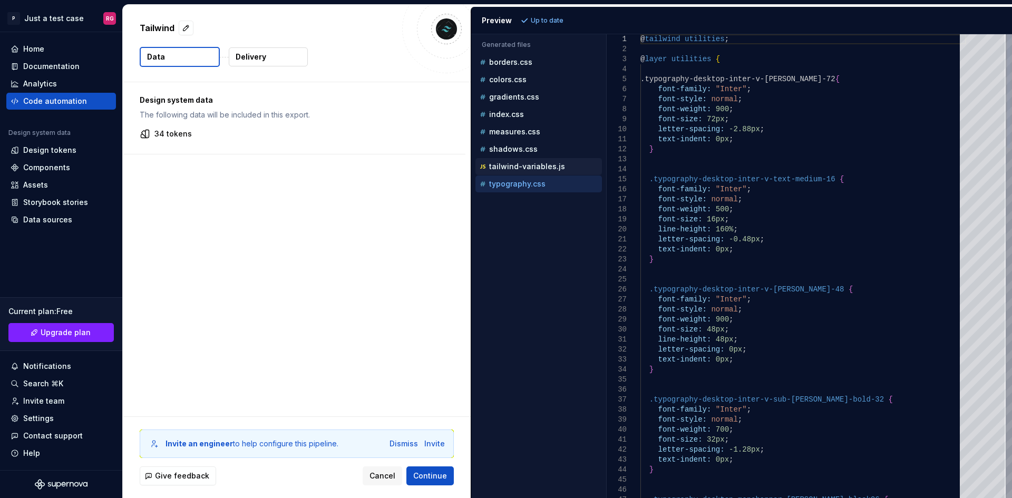
click at [539, 167] on p "tailwind-variables.js" at bounding box center [527, 166] width 76 height 8
type textarea "**********"
